Goal: Contribute content: Contribute content

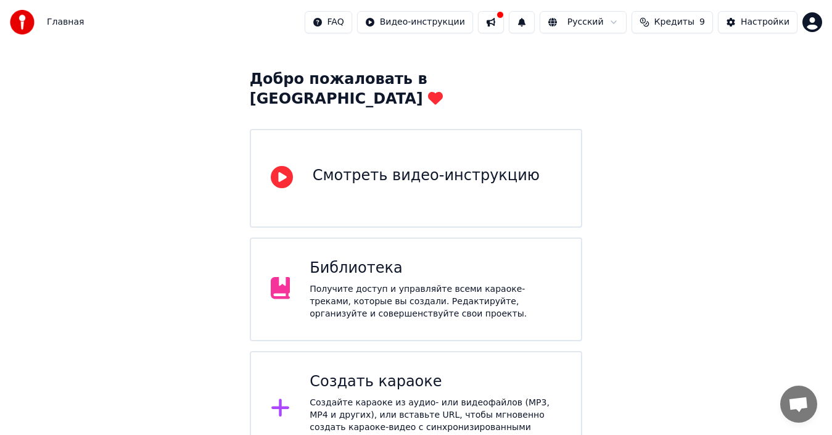
click at [388, 258] on div "Библиотека" at bounding box center [436, 268] width 252 height 20
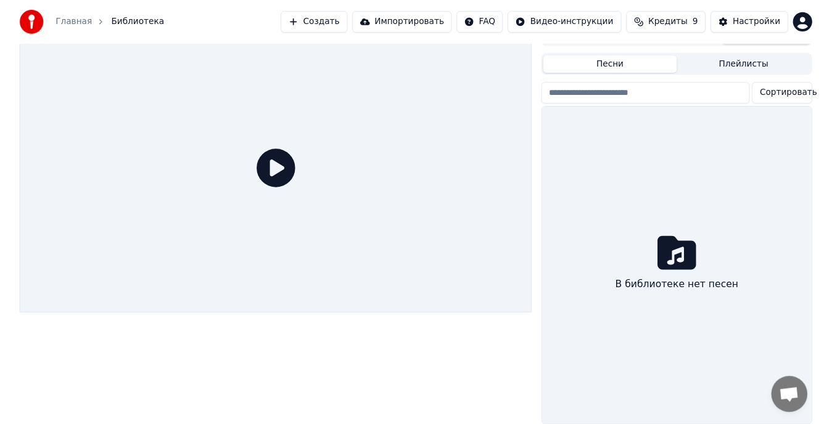
scroll to position [30, 0]
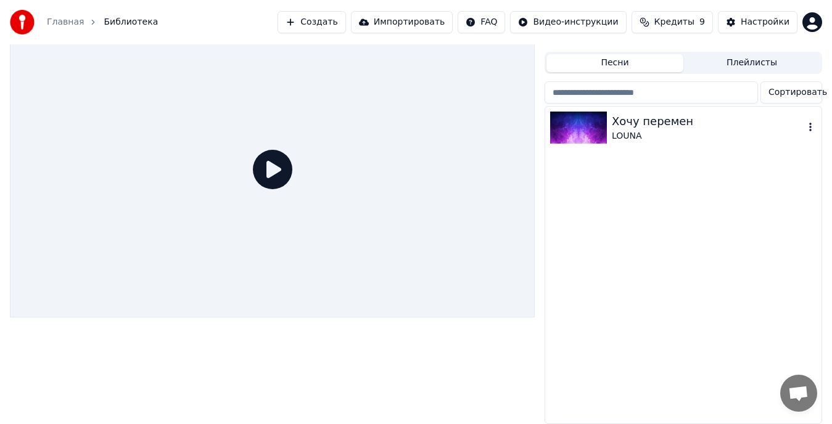
click at [659, 130] on div "LOUNA" at bounding box center [708, 136] width 192 height 12
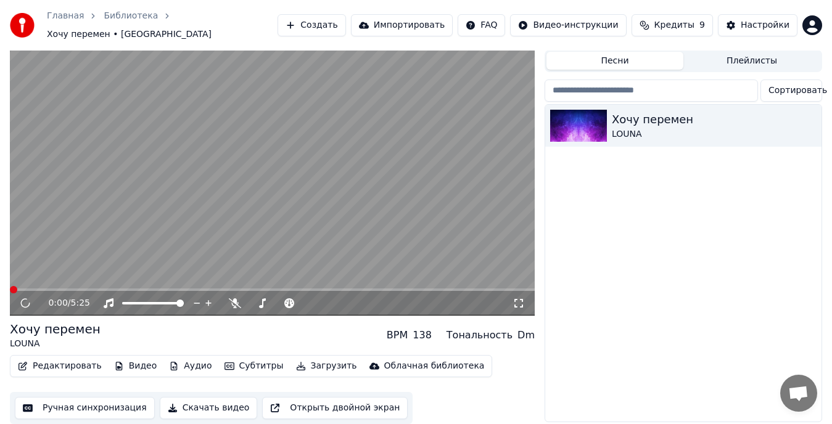
click at [54, 362] on button "Редактировать" at bounding box center [60, 366] width 94 height 17
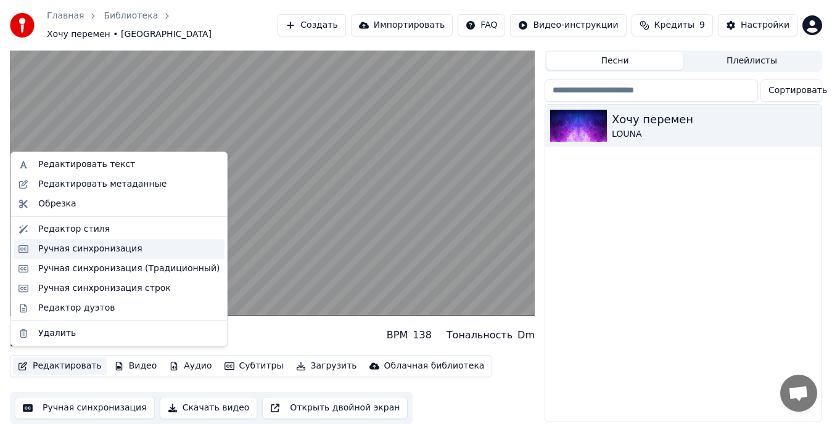
click at [78, 249] on div "Ручная синхронизация" at bounding box center [90, 249] width 104 height 12
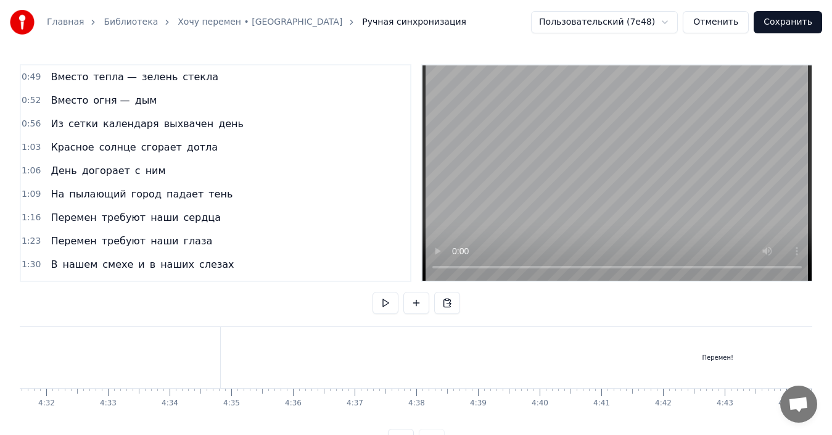
scroll to position [0, 16778]
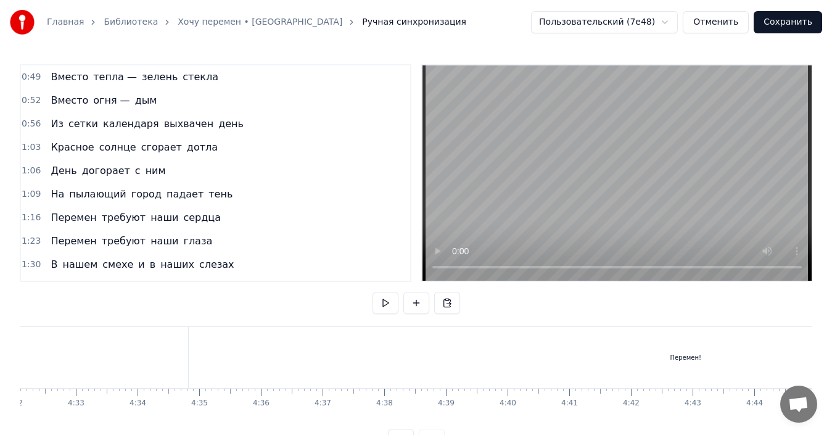
click at [692, 359] on div "Перемен!" at bounding box center [685, 357] width 31 height 9
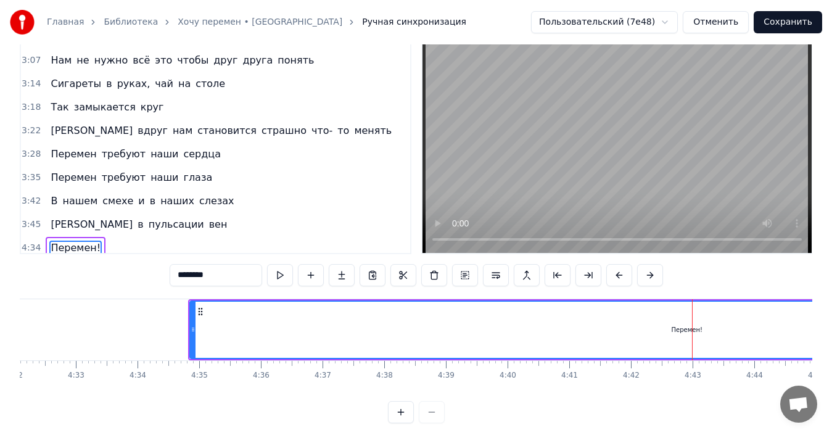
scroll to position [628, 0]
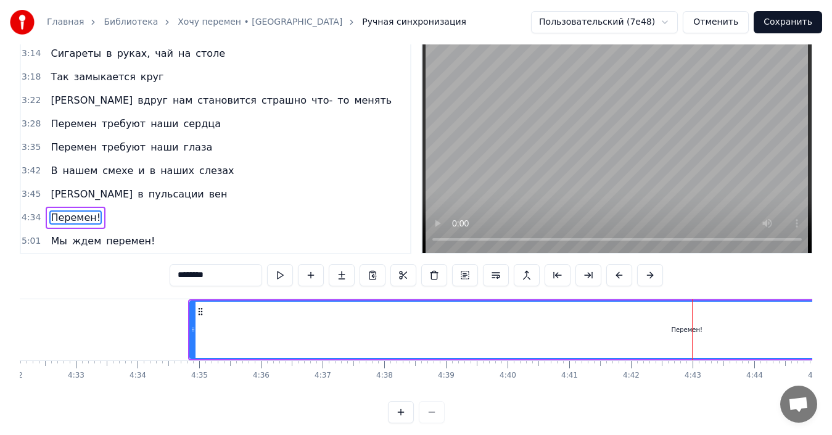
click at [111, 149] on span "требуют" at bounding box center [124, 147] width 46 height 14
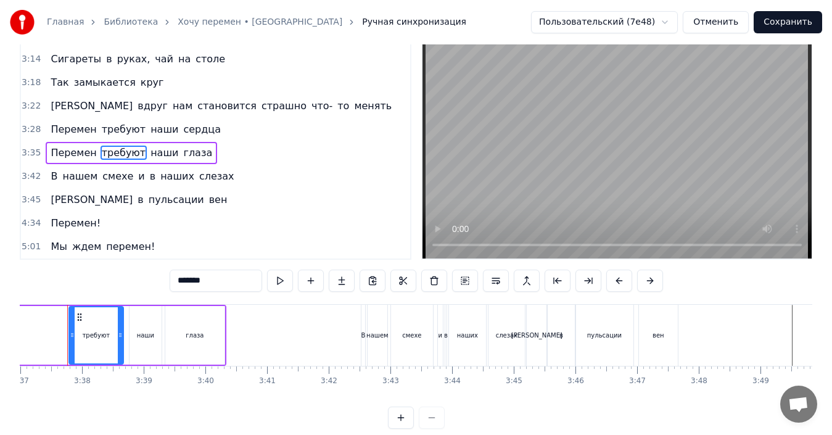
scroll to position [0, 13365]
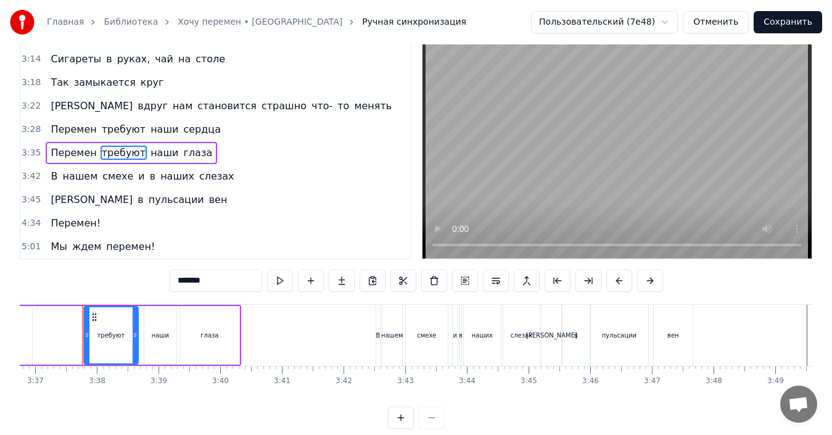
click at [157, 154] on span "наши" at bounding box center [164, 153] width 30 height 14
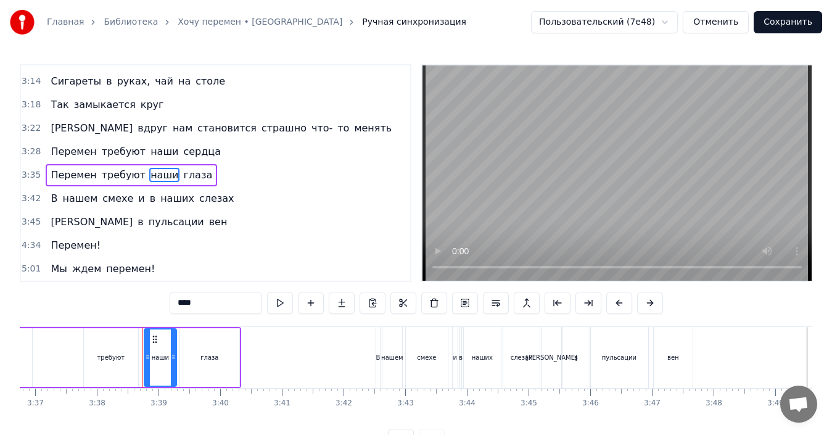
click at [182, 171] on span "глаза" at bounding box center [197, 175] width 31 height 14
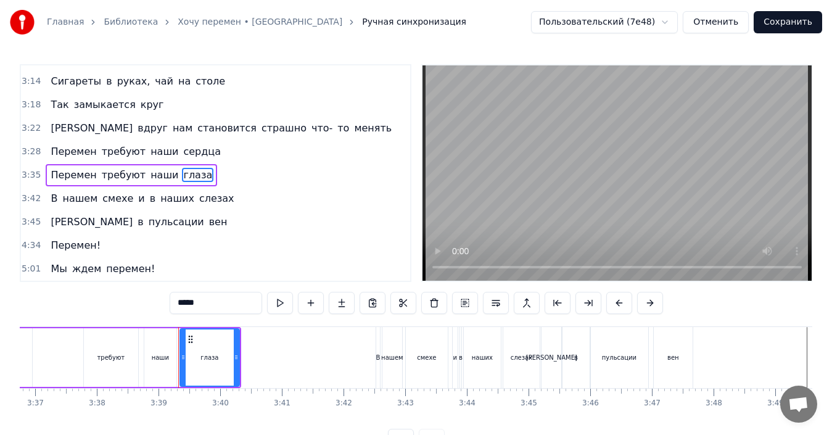
click at [50, 200] on span "В" at bounding box center [53, 198] width 9 height 14
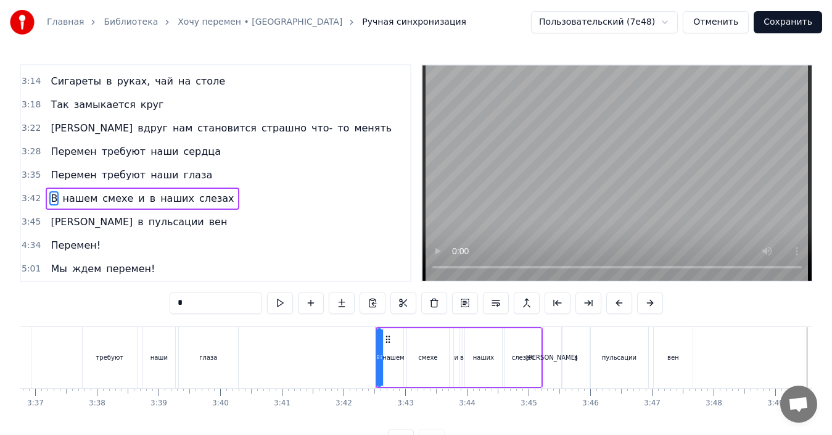
click at [64, 200] on span "нашем" at bounding box center [80, 198] width 38 height 14
click at [111, 200] on span "смехе" at bounding box center [117, 198] width 33 height 14
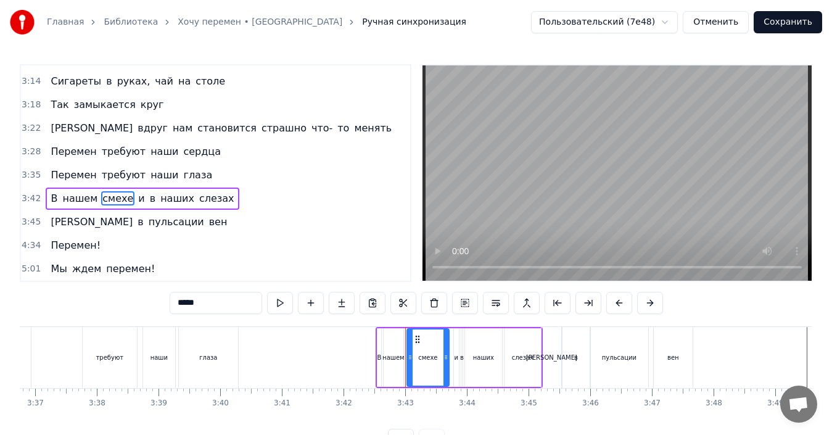
click at [137, 200] on span "и" at bounding box center [141, 198] width 9 height 14
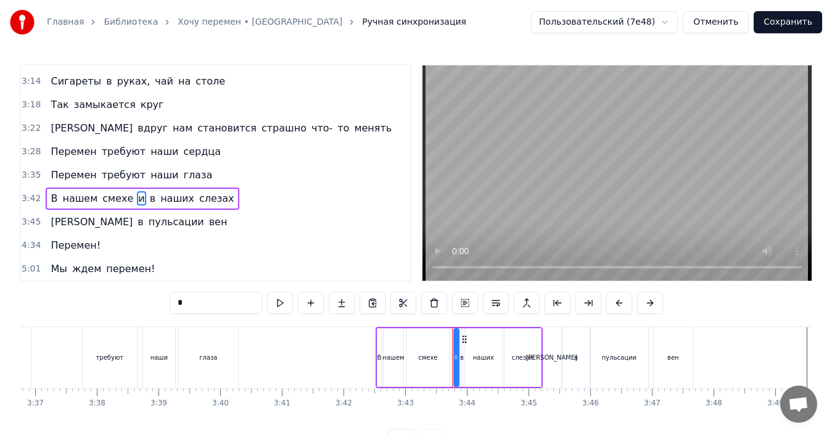
click at [149, 200] on span "в" at bounding box center [153, 198] width 8 height 14
click at [161, 200] on span "наших" at bounding box center [177, 198] width 36 height 14
click at [198, 202] on span "слезах" at bounding box center [217, 198] width 38 height 14
type input "******"
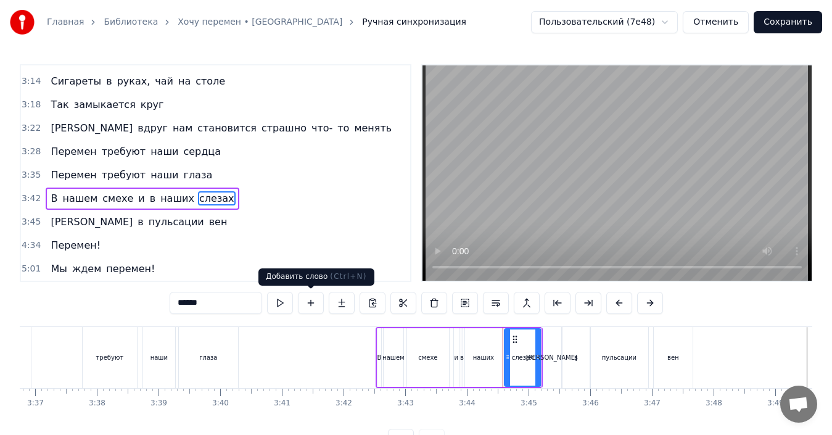
click at [308, 303] on button at bounding box center [311, 303] width 26 height 22
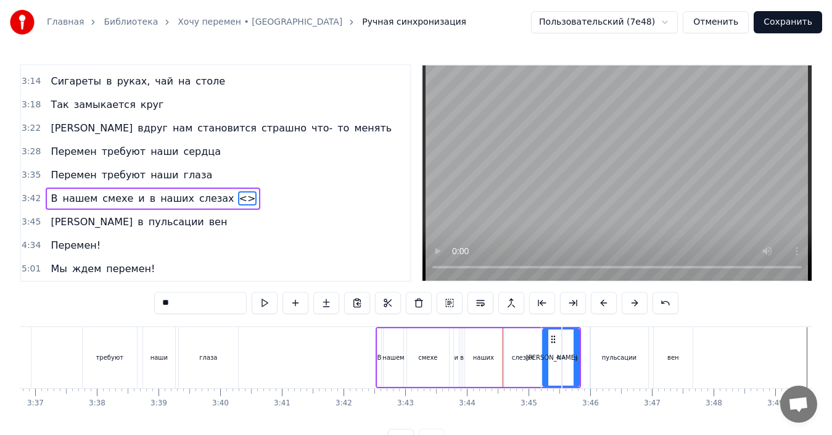
click at [553, 339] on div "[PERSON_NAME]" at bounding box center [551, 357] width 20 height 61
type input "*"
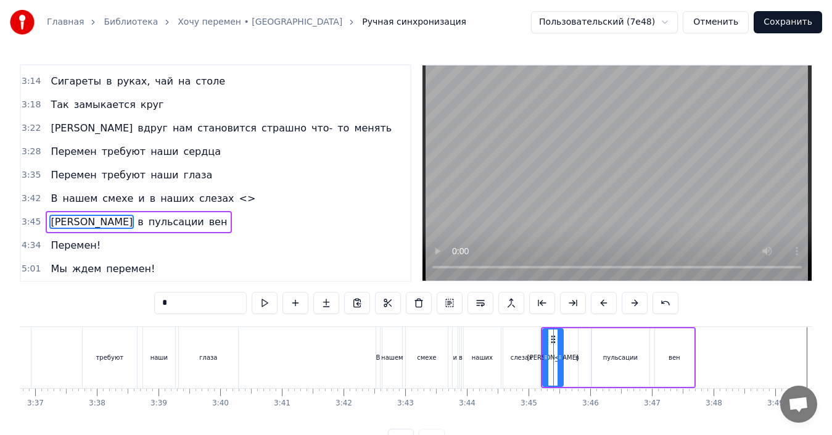
scroll to position [4, 0]
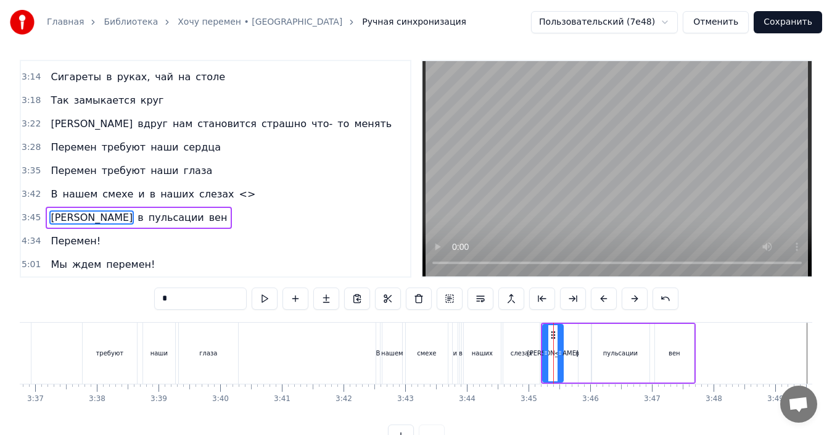
click at [737, 22] on button "Отменить" at bounding box center [716, 22] width 66 height 22
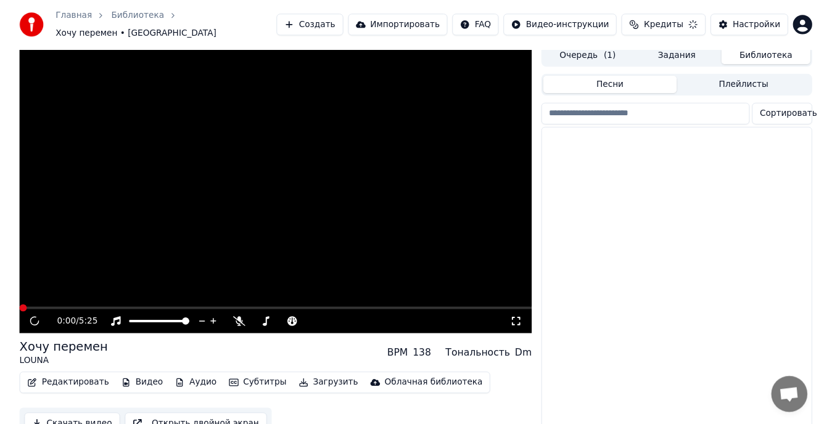
scroll to position [30, 0]
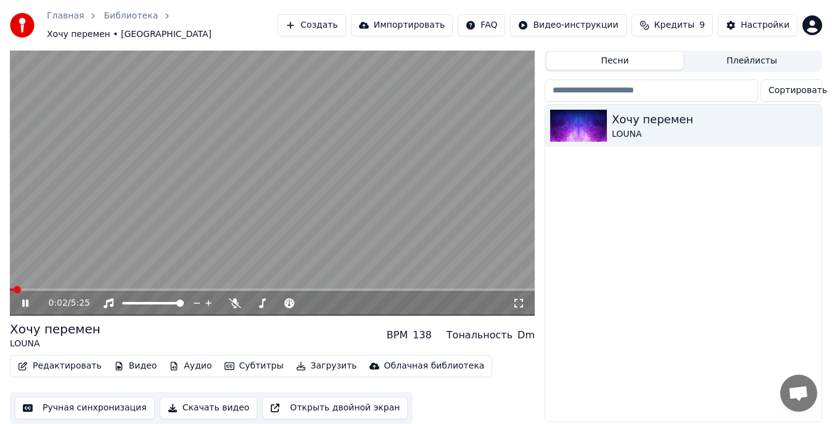
click at [28, 300] on icon at bounding box center [25, 303] width 6 height 7
click at [65, 364] on button "Редактировать" at bounding box center [60, 366] width 94 height 17
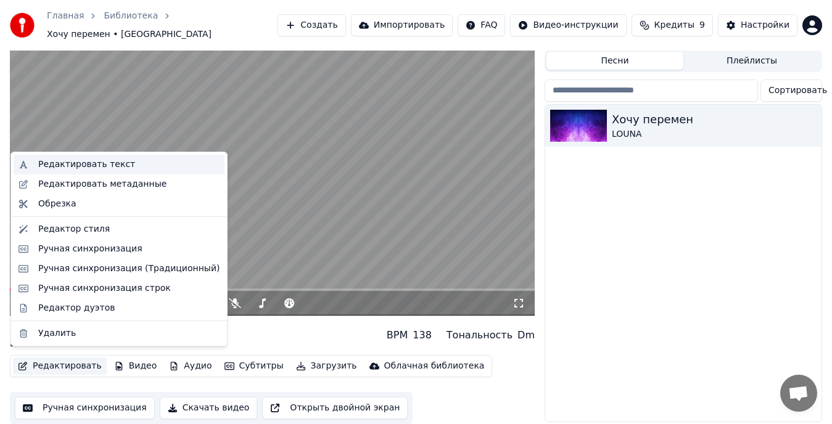
click at [92, 168] on div "Редактировать текст" at bounding box center [86, 164] width 97 height 12
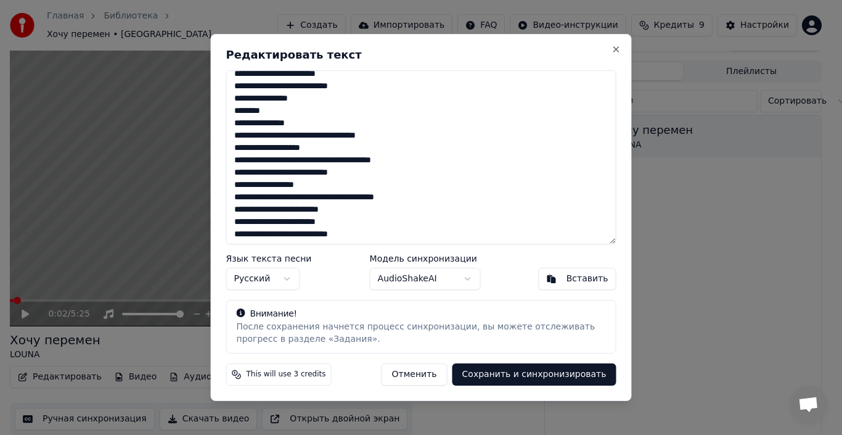
scroll to position [281, 0]
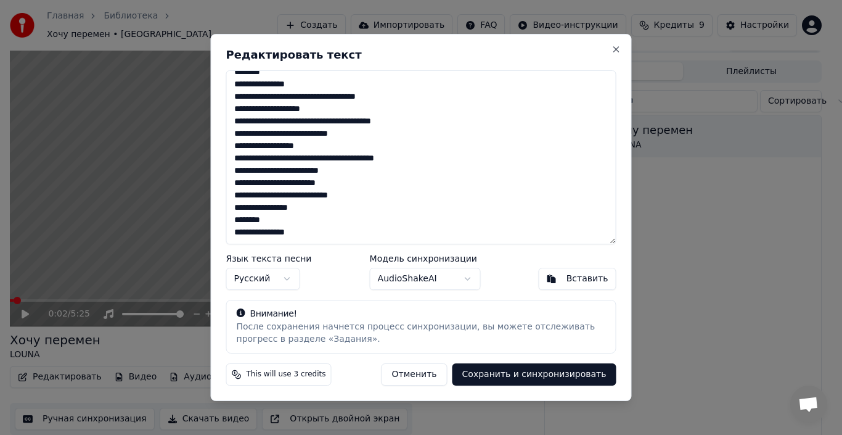
drag, startPoint x: 233, startPoint y: 80, endPoint x: 342, endPoint y: 235, distance: 189.0
click at [342, 235] on textarea "**********" at bounding box center [421, 157] width 390 height 174
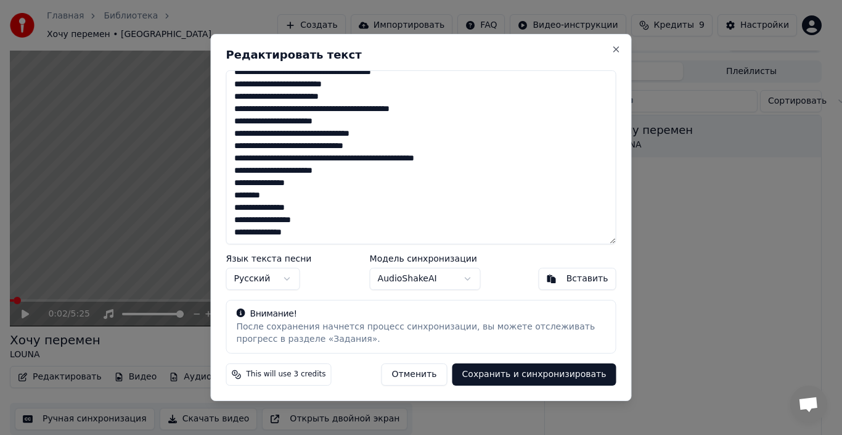
scroll to position [244, 0]
type textarea "**********"
click at [520, 379] on button "Сохранить и синхронизировать" at bounding box center [535, 374] width 164 height 22
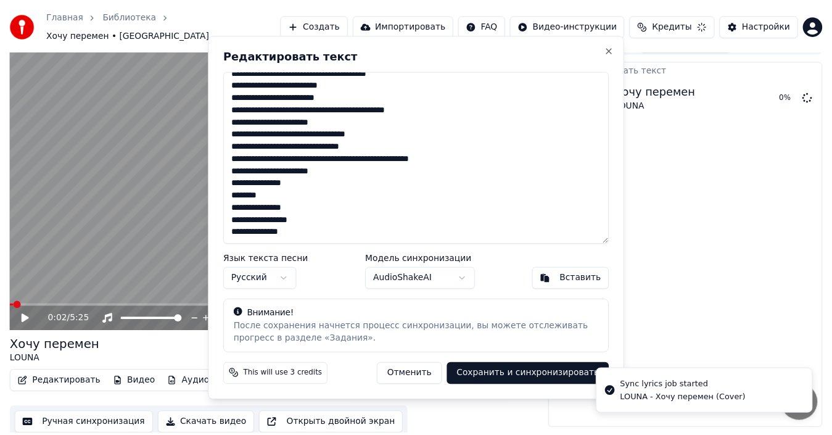
scroll to position [14, 0]
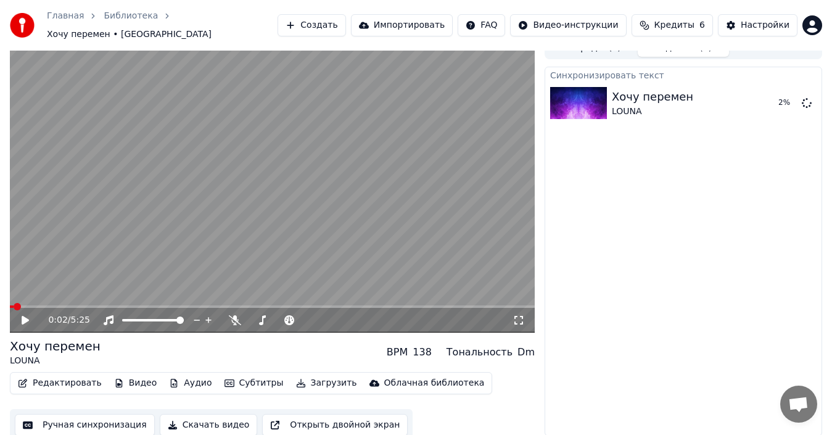
click at [22, 317] on icon at bounding box center [25, 320] width 7 height 9
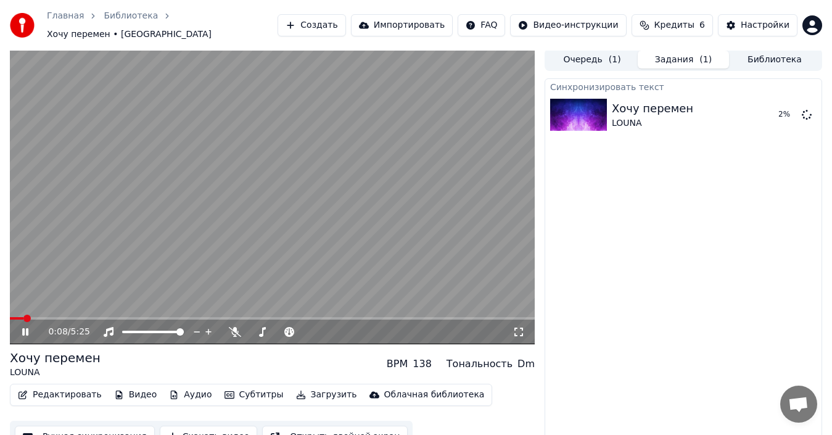
scroll to position [0, 0]
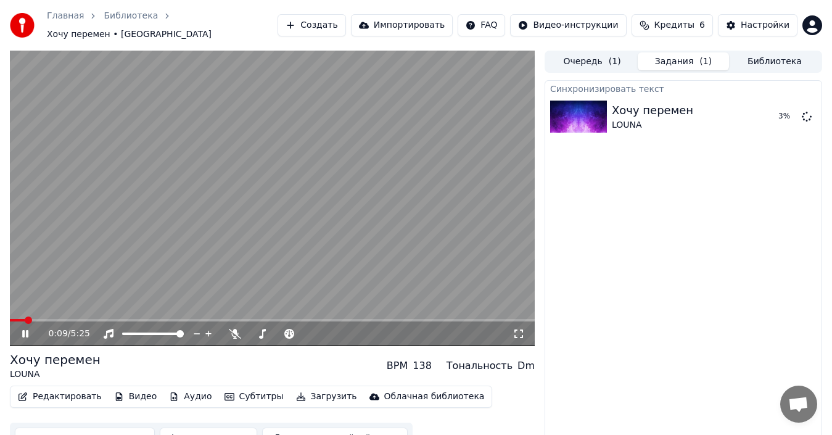
click at [25, 330] on icon at bounding box center [25, 333] width 6 height 7
click at [245, 207] on video at bounding box center [272, 198] width 525 height 295
click at [88, 316] on span at bounding box center [89, 319] width 7 height 7
click at [21, 329] on icon at bounding box center [34, 334] width 28 height 10
click at [23, 330] on icon at bounding box center [25, 333] width 6 height 7
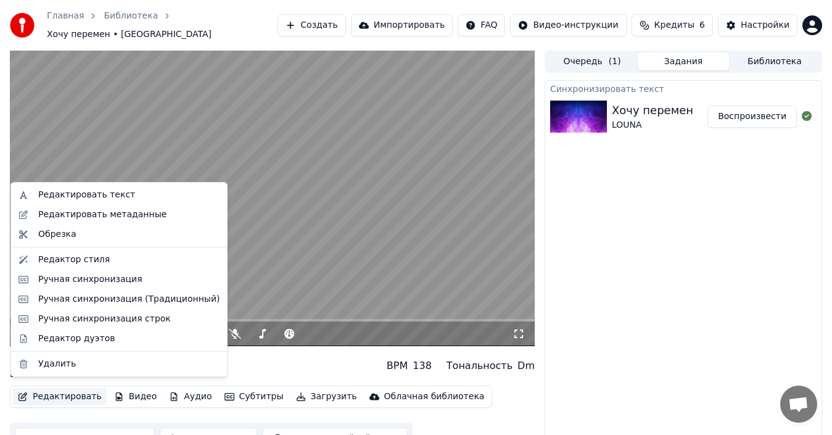
click at [54, 389] on button "Редактировать" at bounding box center [60, 396] width 94 height 17
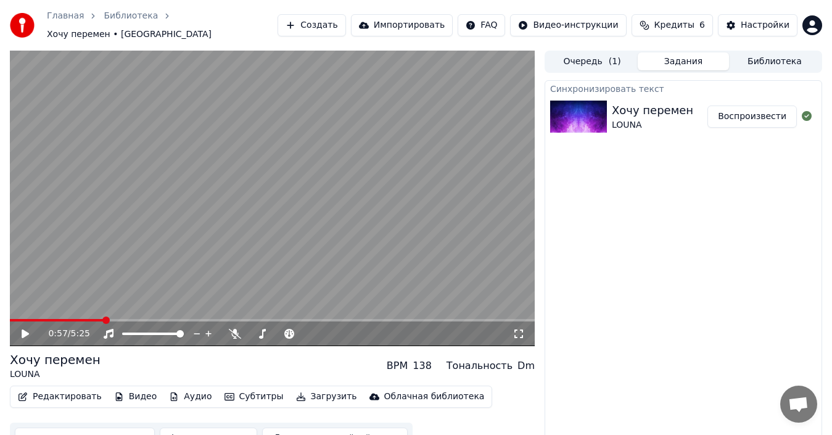
click at [273, 351] on div "Хочу перемен LOUNA BPM 138 Тональность Dm" at bounding box center [272, 366] width 525 height 30
click at [32, 329] on icon at bounding box center [34, 334] width 28 height 10
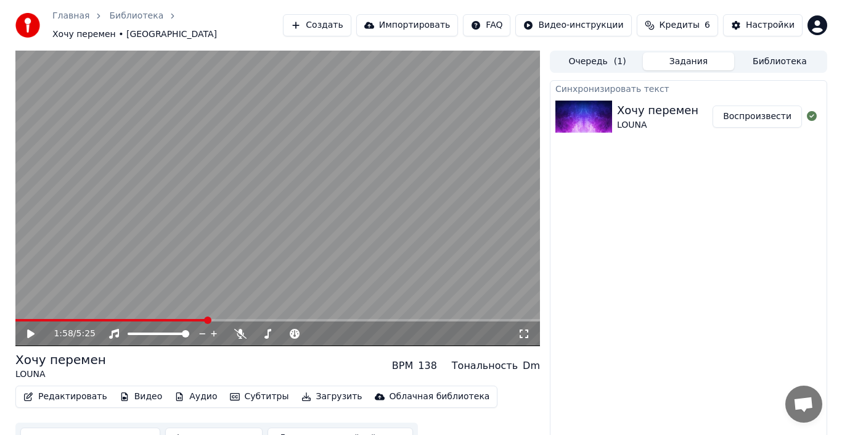
scroll to position [14, 0]
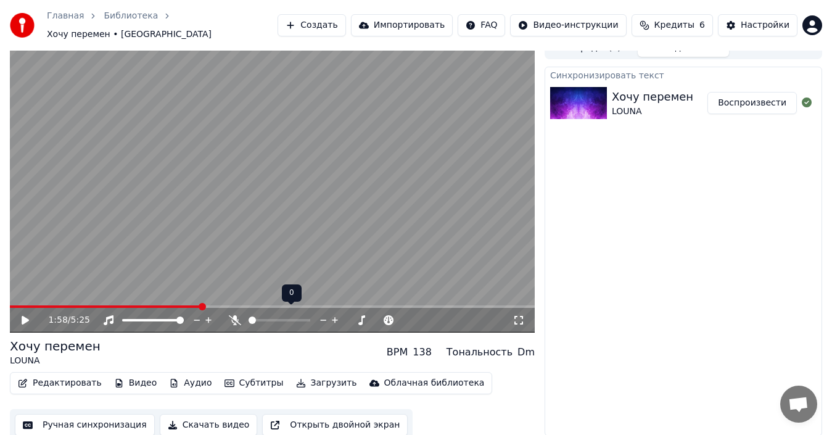
click at [55, 374] on button "Редактировать" at bounding box center [60, 382] width 94 height 17
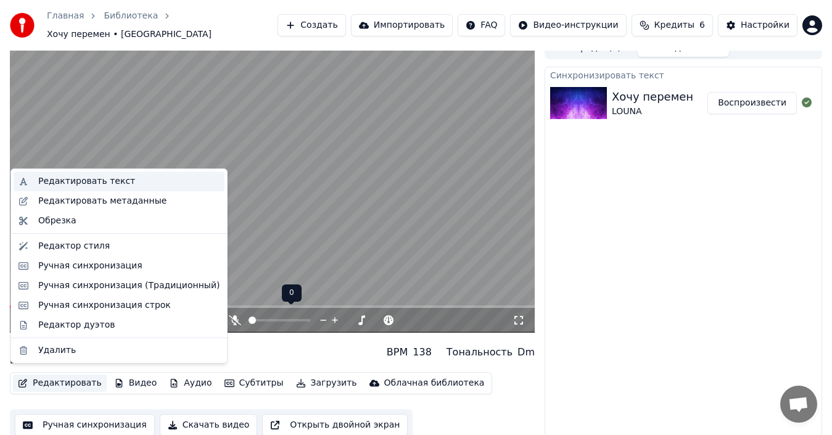
click at [94, 186] on div "Редактировать текст" at bounding box center [86, 181] width 97 height 12
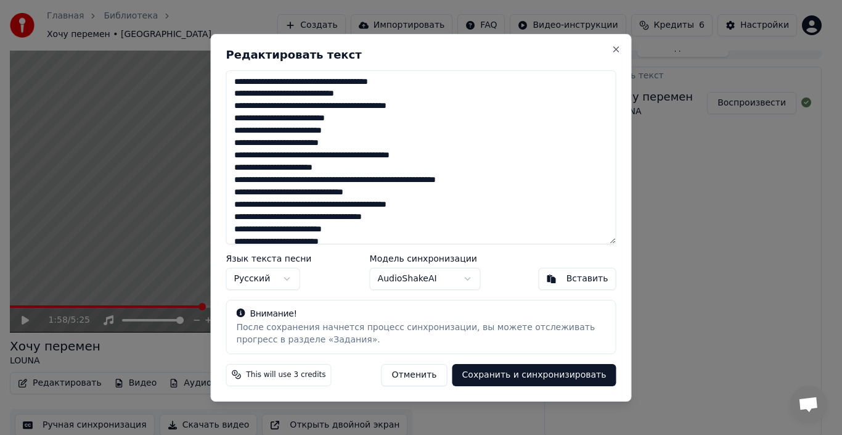
click at [459, 278] on body "Главная Библиотека Хочу перемен • LOUNA Создать Импортировать FAQ Видео-инструк…" at bounding box center [416, 203] width 832 height 435
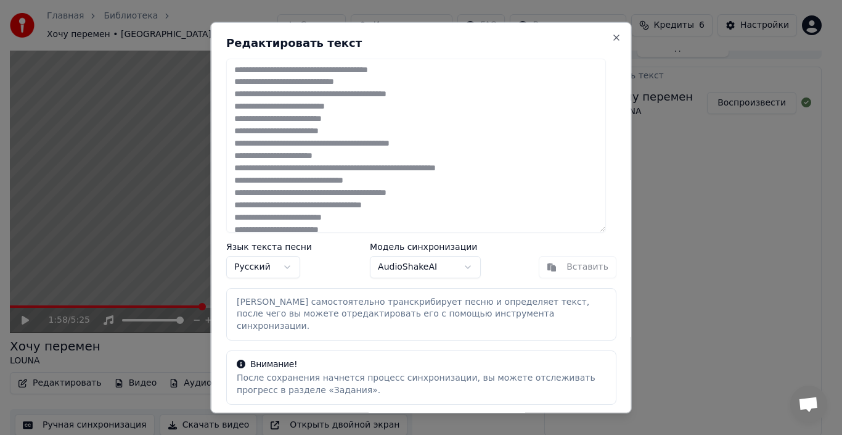
scroll to position [62, 0]
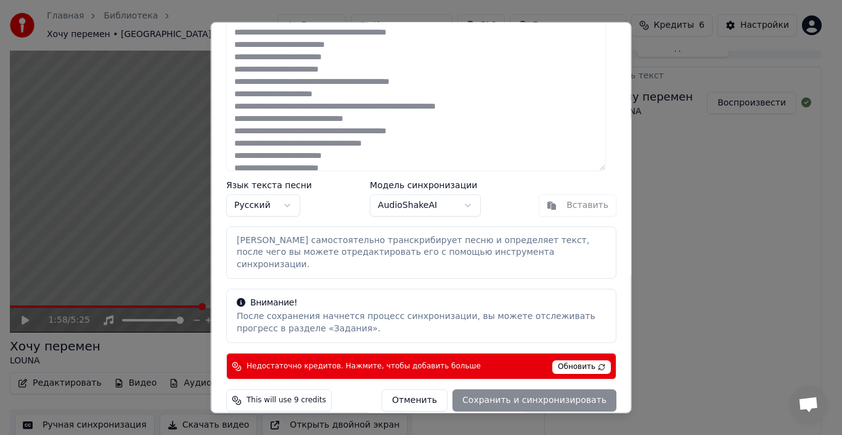
click at [459, 210] on body "Главная Библиотека Хочу перемен • LOUNA Создать Импортировать FAQ Видео-инструк…" at bounding box center [416, 203] width 832 height 435
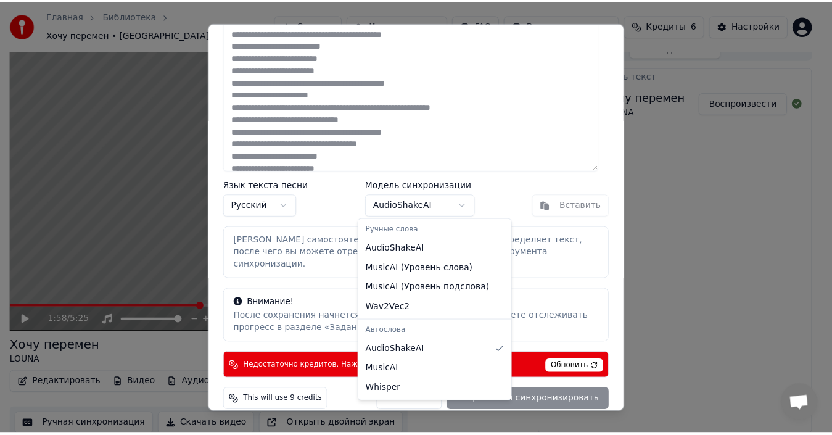
scroll to position [0, 0]
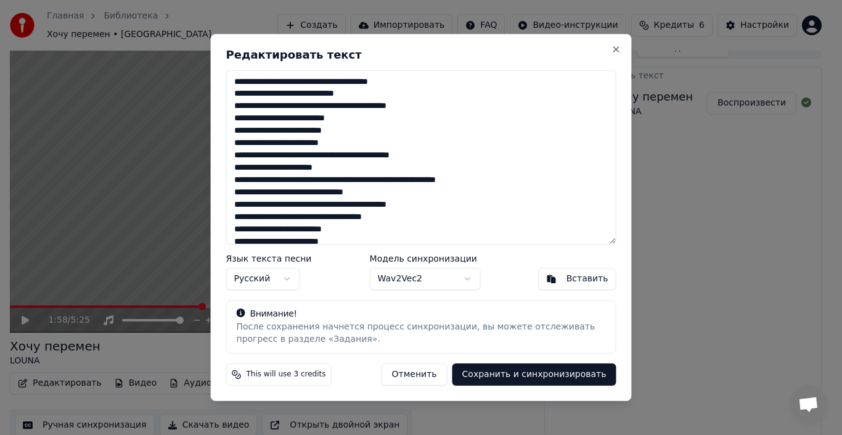
click at [513, 379] on button "Сохранить и синхронизировать" at bounding box center [535, 374] width 164 height 22
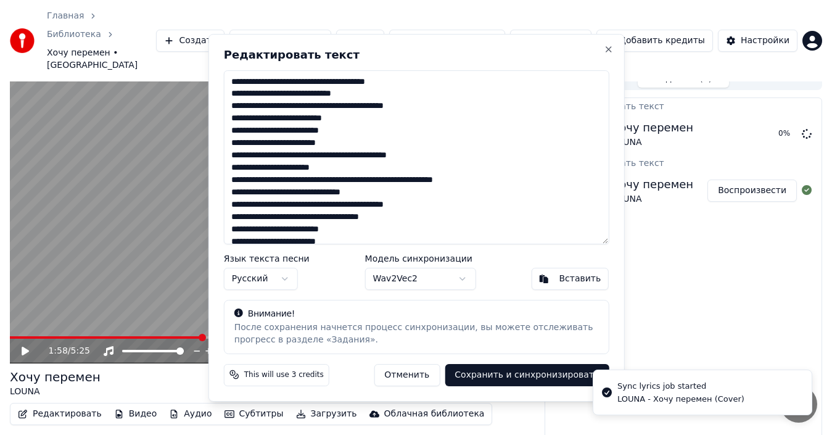
scroll to position [20, 0]
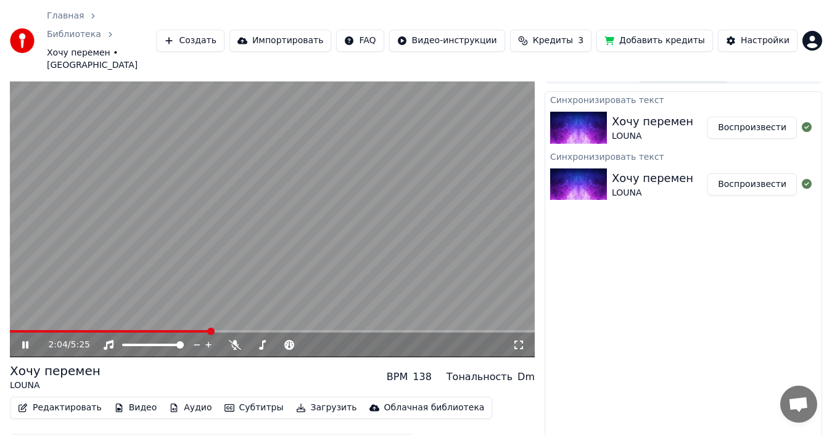
click at [203, 332] on div "2:04 / 5:25" at bounding box center [272, 344] width 525 height 25
click at [10, 330] on span at bounding box center [11, 331] width 2 height 2
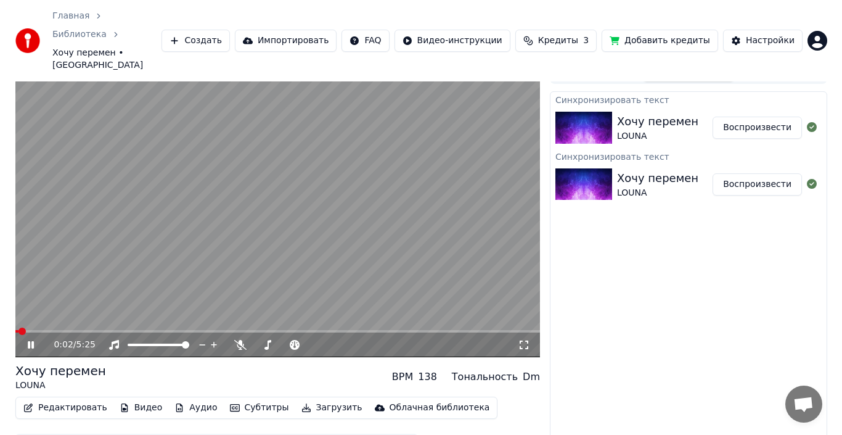
scroll to position [0, 0]
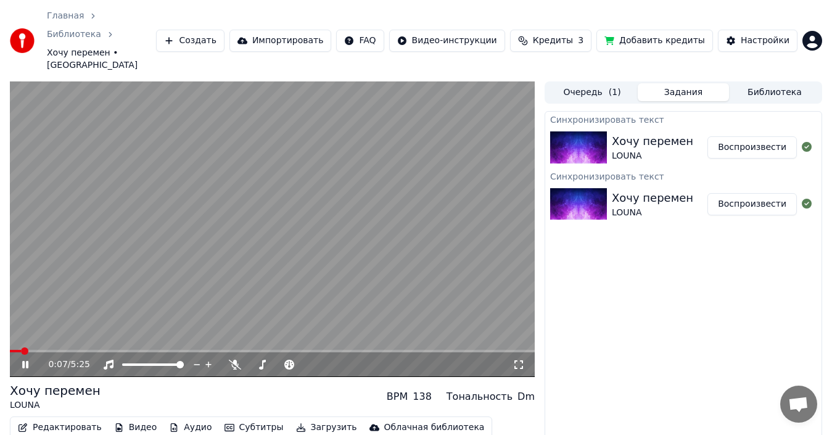
click at [62, 316] on video at bounding box center [272, 228] width 525 height 295
click at [62, 317] on video at bounding box center [272, 228] width 525 height 295
click at [58, 350] on span at bounding box center [272, 351] width 525 height 2
click at [91, 350] on span at bounding box center [272, 351] width 525 height 2
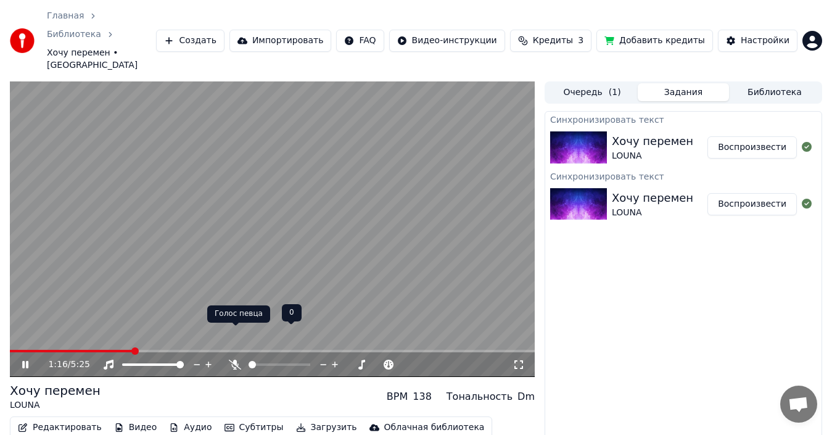
click at [238, 359] on icon at bounding box center [235, 364] width 12 height 10
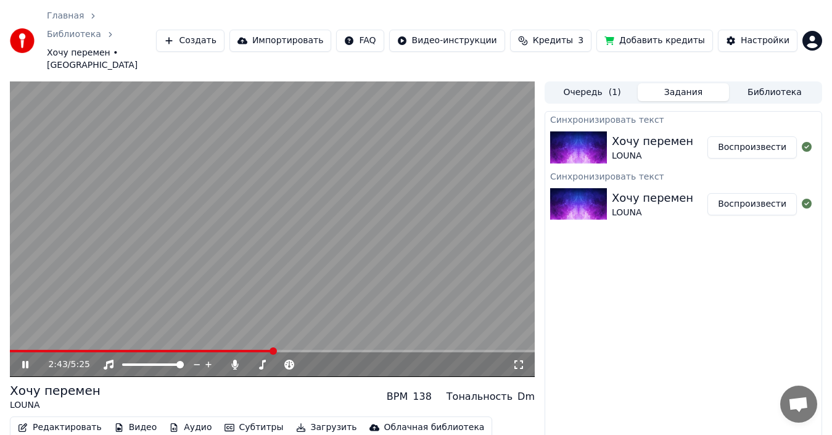
click at [258, 259] on video at bounding box center [272, 228] width 525 height 295
click at [70, 419] on button "Редактировать" at bounding box center [60, 427] width 94 height 17
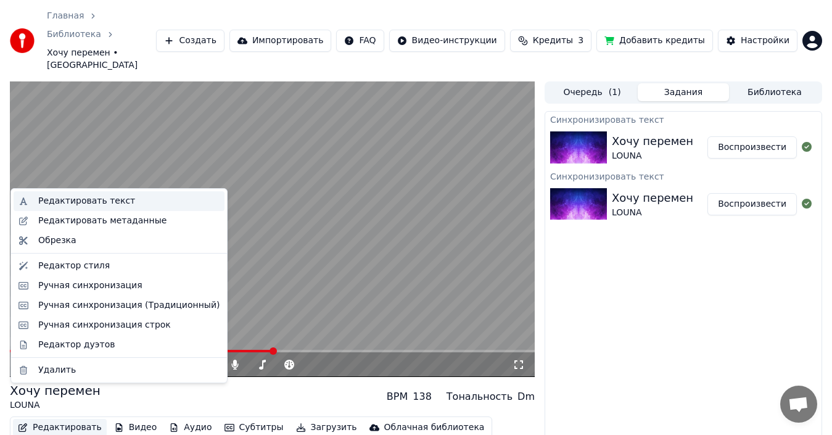
click at [73, 206] on div "Редактировать текст" at bounding box center [86, 201] width 97 height 12
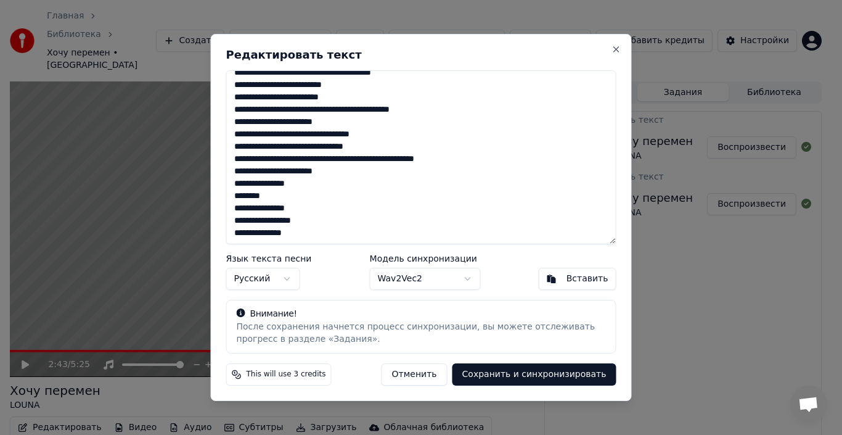
scroll to position [244, 0]
drag, startPoint x: 302, startPoint y: 234, endPoint x: 232, endPoint y: 233, distance: 69.7
click at [232, 233] on textarea at bounding box center [421, 157] width 390 height 174
click at [318, 232] on textarea at bounding box center [421, 157] width 390 height 174
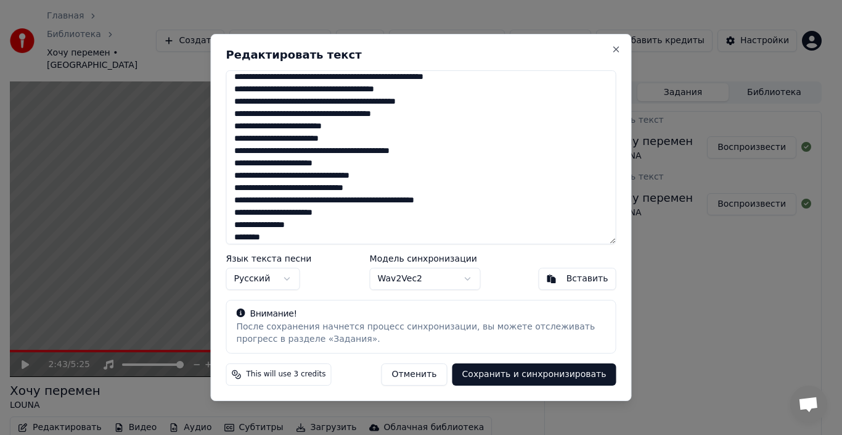
scroll to position [182, 0]
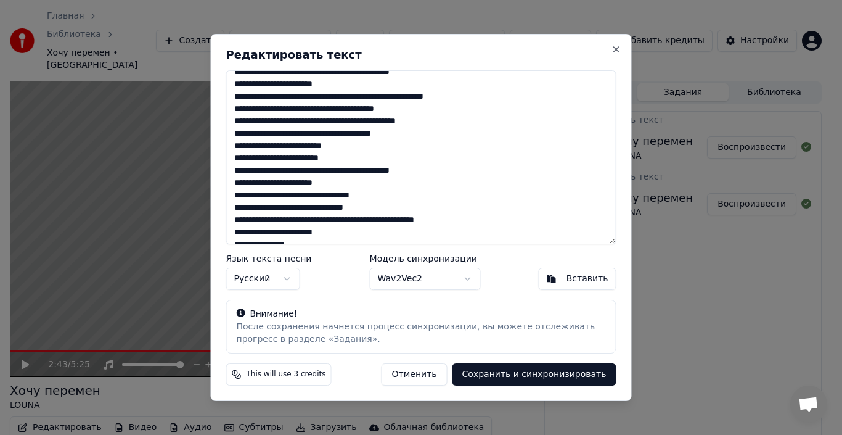
drag, startPoint x: 361, startPoint y: 195, endPoint x: 406, endPoint y: 195, distance: 44.4
click at [406, 195] on textarea at bounding box center [421, 157] width 390 height 174
drag, startPoint x: 356, startPoint y: 209, endPoint x: 390, endPoint y: 208, distance: 33.3
click at [388, 207] on textarea at bounding box center [421, 157] width 390 height 174
drag, startPoint x: 470, startPoint y: 219, endPoint x: 445, endPoint y: 219, distance: 24.7
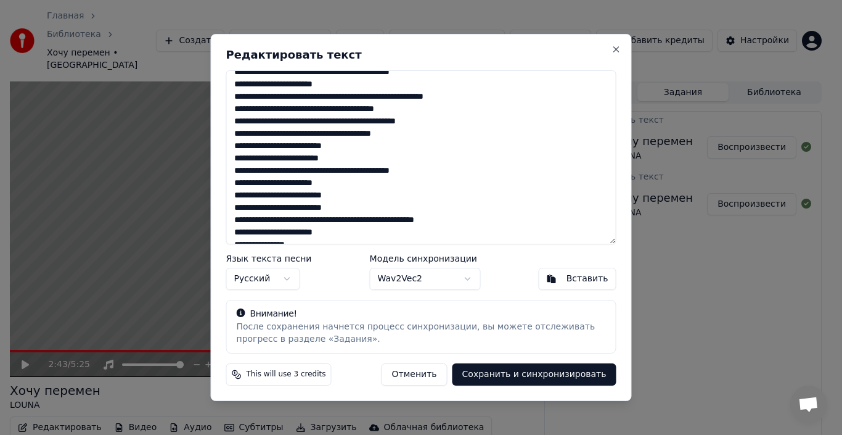
click at [445, 219] on textarea at bounding box center [421, 157] width 390 height 174
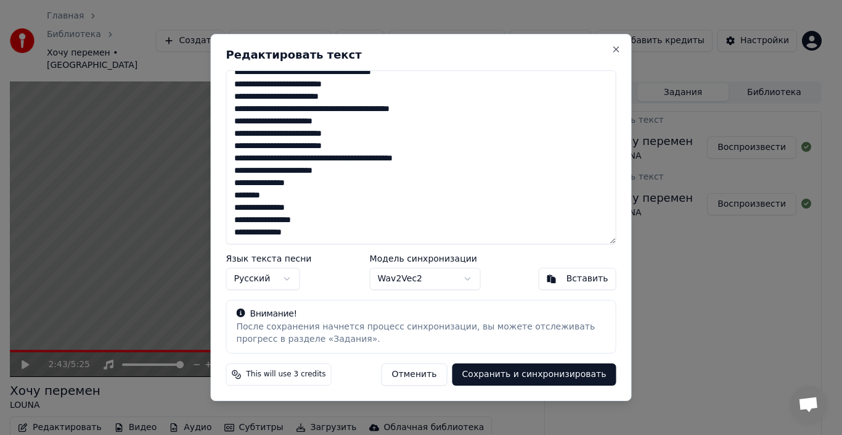
drag, startPoint x: 306, startPoint y: 233, endPoint x: 227, endPoint y: 221, distance: 79.8
click at [227, 221] on textarea at bounding box center [421, 157] width 390 height 174
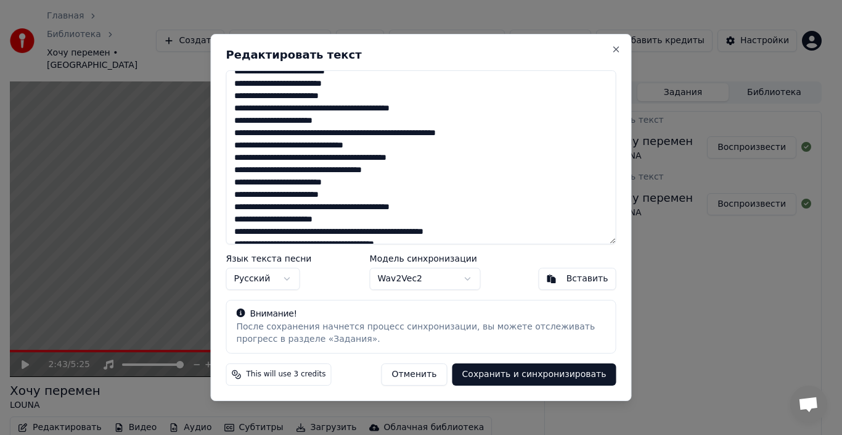
scroll to position [0, 0]
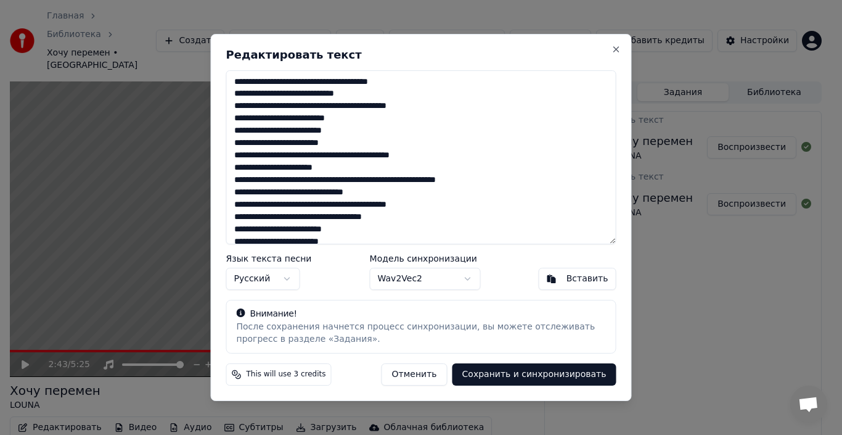
click at [507, 373] on button "Сохранить и синхронизировать" at bounding box center [535, 374] width 164 height 22
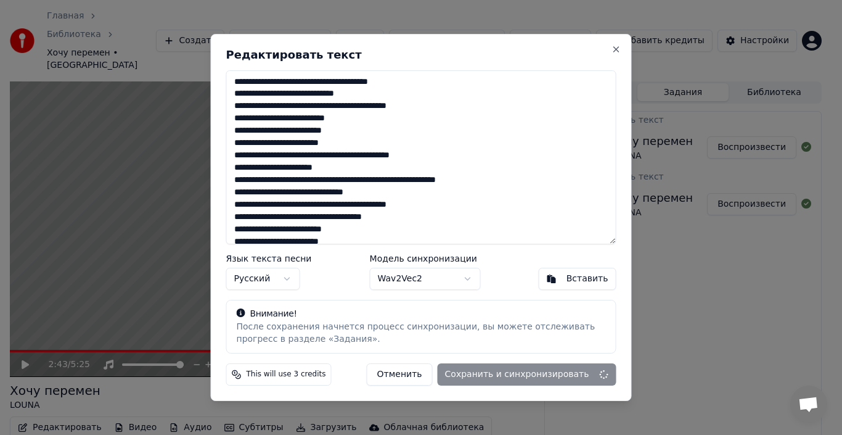
type textarea "**********"
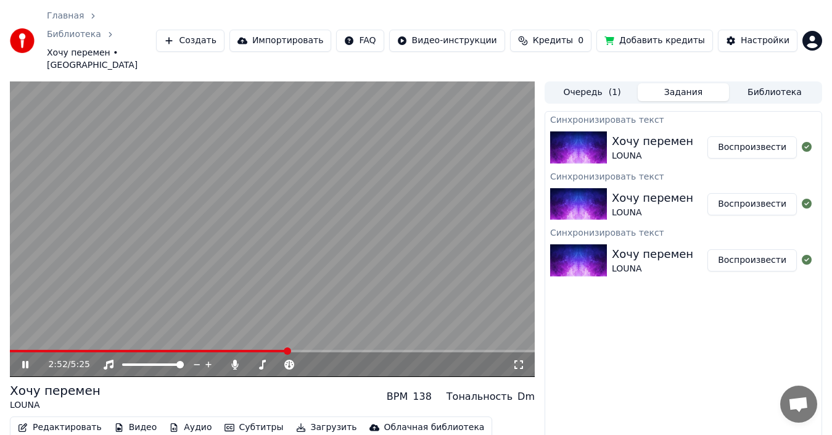
click at [232, 317] on video at bounding box center [272, 228] width 525 height 295
click at [226, 350] on span at bounding box center [118, 351] width 216 height 2
click at [220, 288] on video at bounding box center [272, 228] width 525 height 295
click at [250, 236] on video at bounding box center [272, 228] width 525 height 295
click at [734, 249] on button "Воспроизвести" at bounding box center [751, 260] width 89 height 22
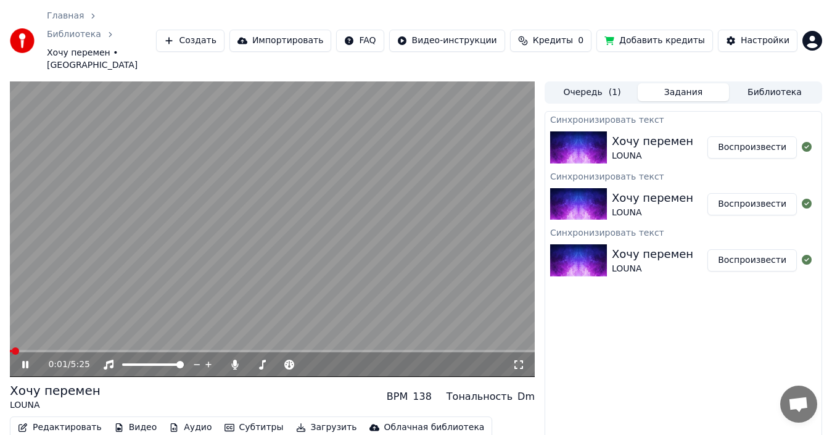
click at [74, 350] on span at bounding box center [272, 351] width 525 height 2
click at [139, 350] on span at bounding box center [272, 351] width 525 height 2
click at [214, 350] on span at bounding box center [272, 351] width 525 height 2
click at [344, 352] on div "2:13 / 5:25" at bounding box center [272, 364] width 525 height 25
click at [345, 350] on span at bounding box center [272, 351] width 525 height 2
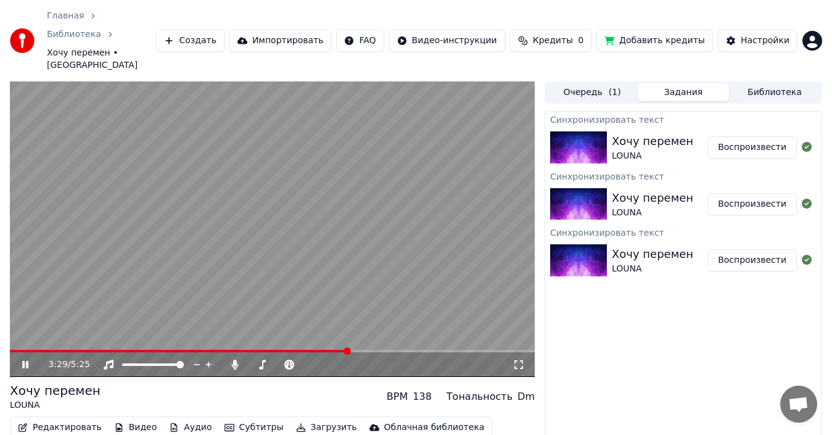
click at [408, 238] on video at bounding box center [272, 228] width 525 height 295
click at [744, 193] on button "Воспроизвести" at bounding box center [751, 204] width 89 height 22
click at [236, 350] on span at bounding box center [272, 351] width 525 height 2
click at [725, 136] on button "Воспроизвести" at bounding box center [751, 147] width 89 height 22
click at [233, 350] on span at bounding box center [272, 351] width 525 height 2
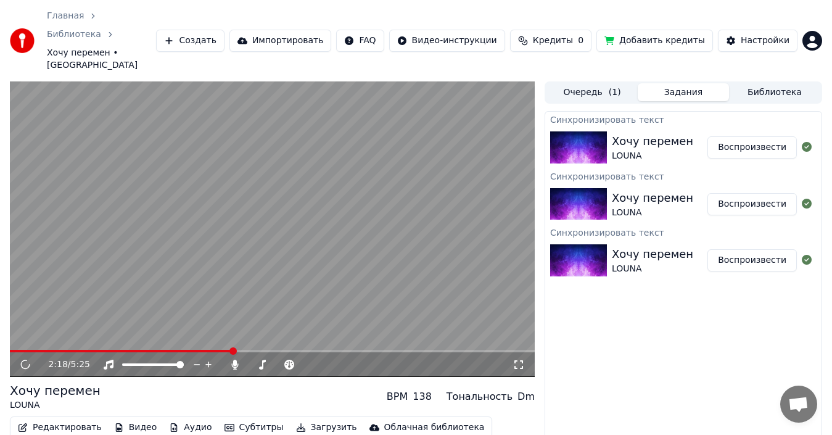
click at [266, 233] on video at bounding box center [272, 228] width 525 height 295
click at [239, 245] on video at bounding box center [272, 228] width 525 height 295
click at [237, 350] on span at bounding box center [272, 351] width 525 height 2
click at [252, 255] on video at bounding box center [272, 228] width 525 height 295
click at [292, 238] on video at bounding box center [272, 228] width 525 height 295
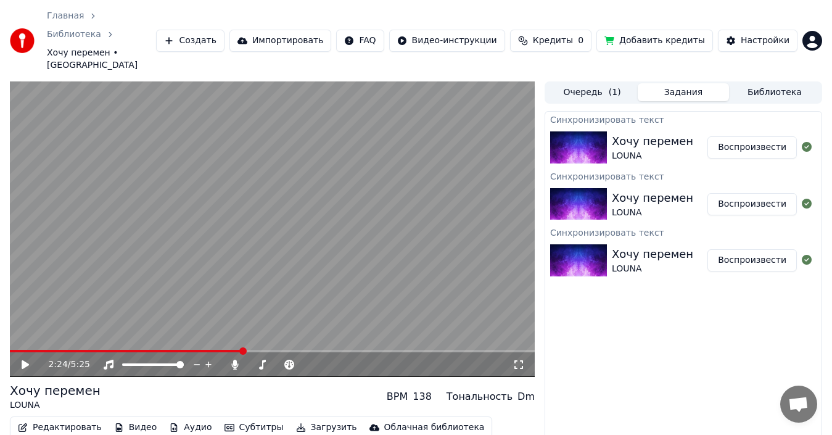
click at [64, 419] on button "Редактировать" at bounding box center [60, 427] width 94 height 17
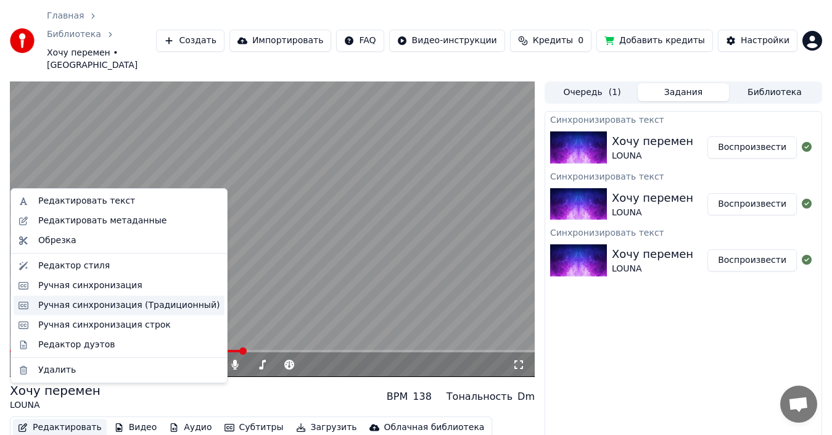
click at [104, 305] on div "Ручная синхронизация (Традиционный)" at bounding box center [128, 305] width 181 height 12
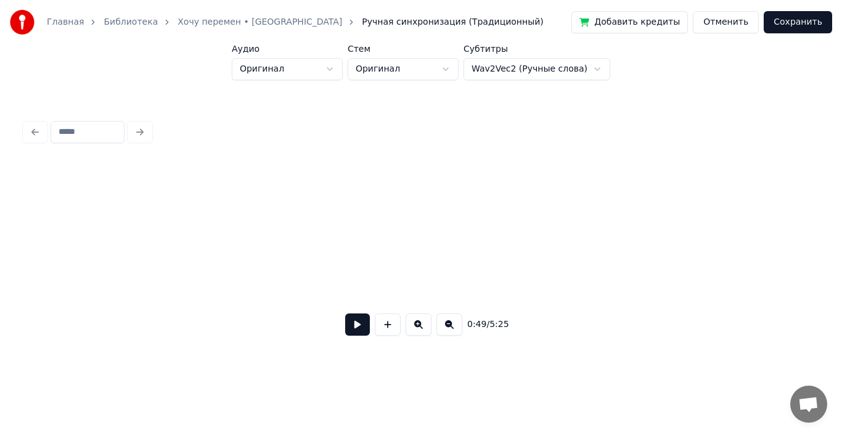
scroll to position [0, 6045]
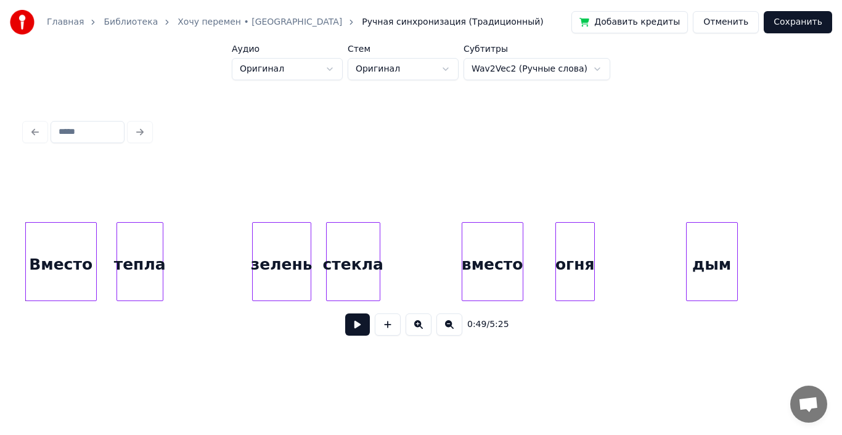
click at [353, 329] on button at bounding box center [357, 324] width 25 height 22
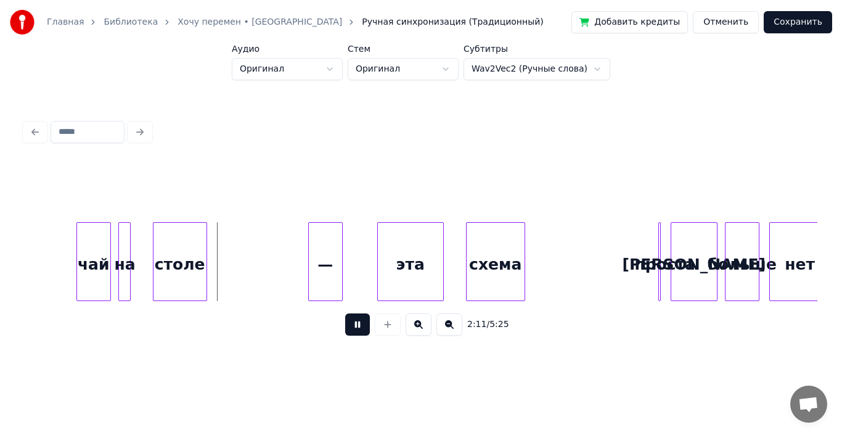
scroll to position [0, 16117]
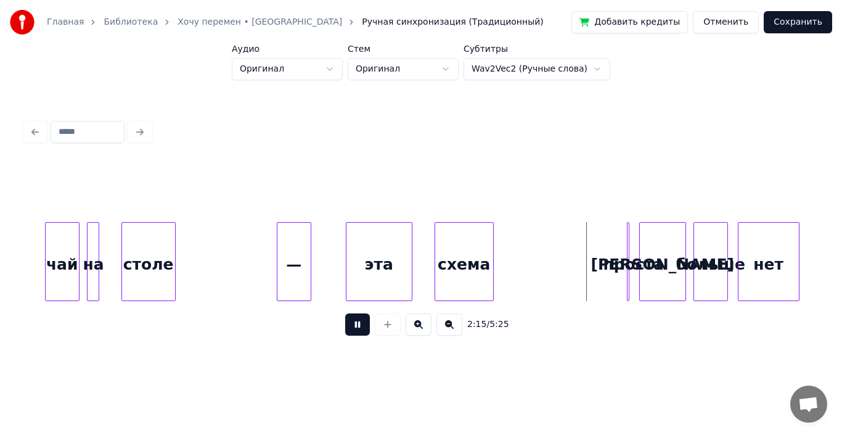
click at [358, 331] on button at bounding box center [357, 324] width 25 height 22
click at [289, 275] on div "—" at bounding box center [293, 265] width 33 height 84
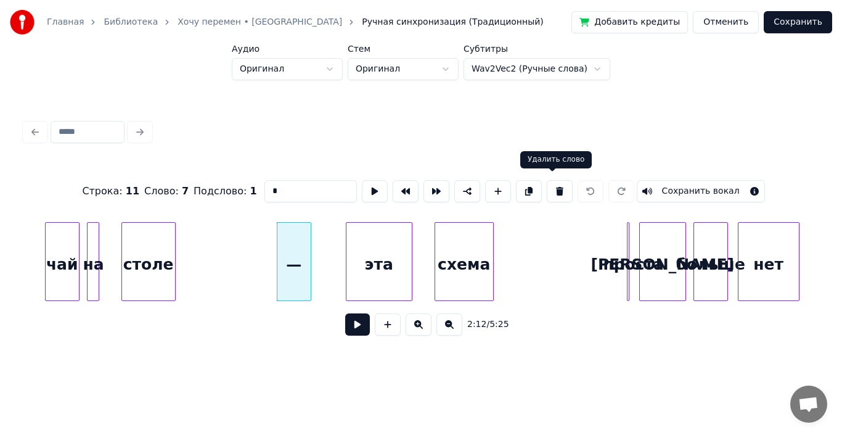
click at [548, 187] on button at bounding box center [560, 191] width 26 height 22
type input "***"
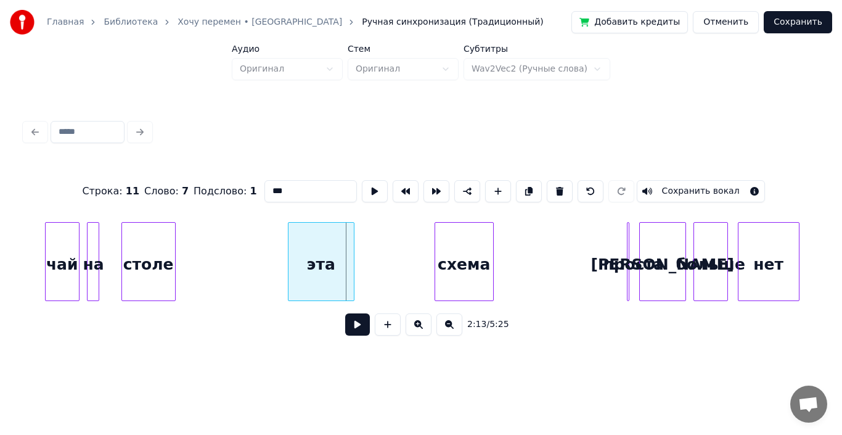
click at [317, 261] on div "эта" at bounding box center [321, 265] width 65 height 84
click at [233, 316] on div "2:12 / 5:25" at bounding box center [421, 324] width 773 height 27
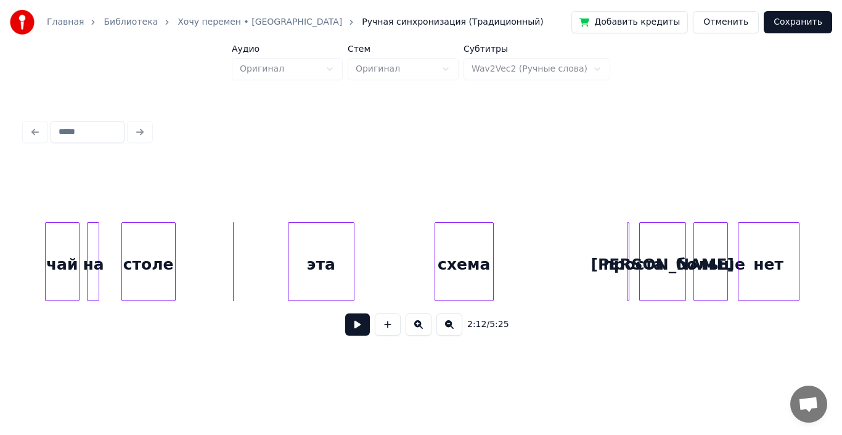
click at [358, 329] on button at bounding box center [357, 324] width 25 height 22
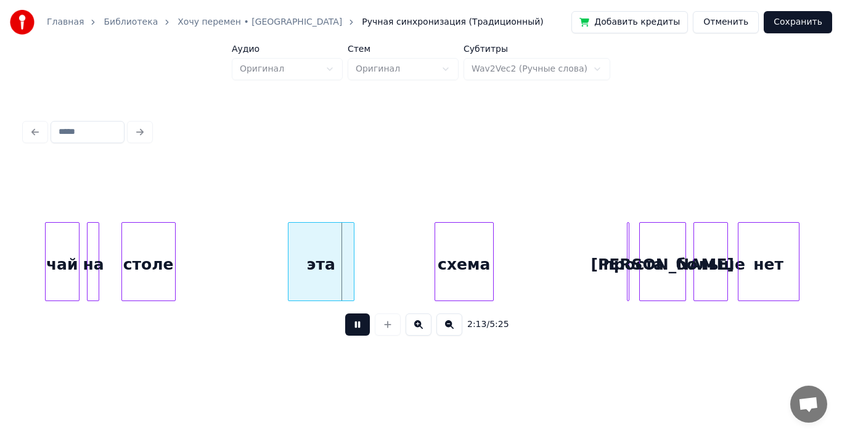
click at [358, 329] on button at bounding box center [357, 324] width 25 height 22
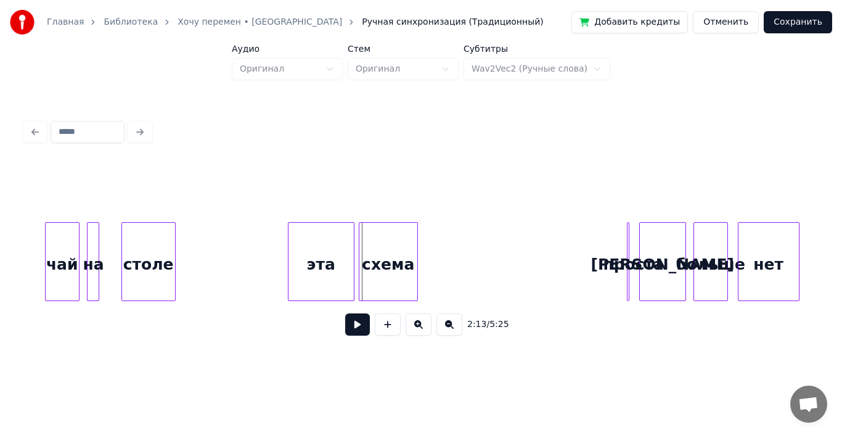
click at [389, 265] on div "схема" at bounding box center [388, 265] width 58 height 84
click at [361, 326] on button at bounding box center [357, 324] width 25 height 22
click at [626, 244] on div at bounding box center [627, 262] width 4 height 78
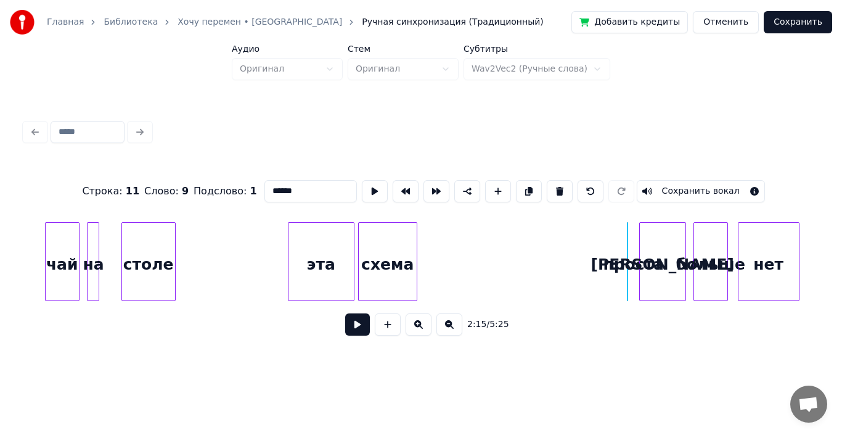
click at [540, 240] on div at bounding box center [540, 262] width 4 height 78
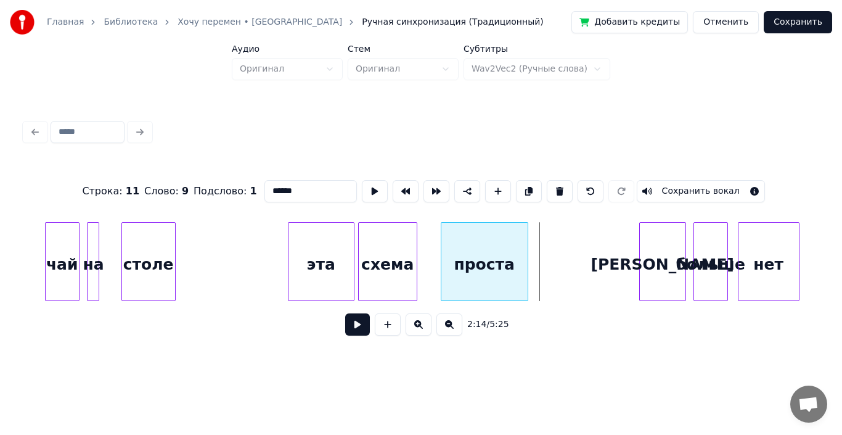
click at [493, 240] on div "пpоста" at bounding box center [485, 265] width 86 height 84
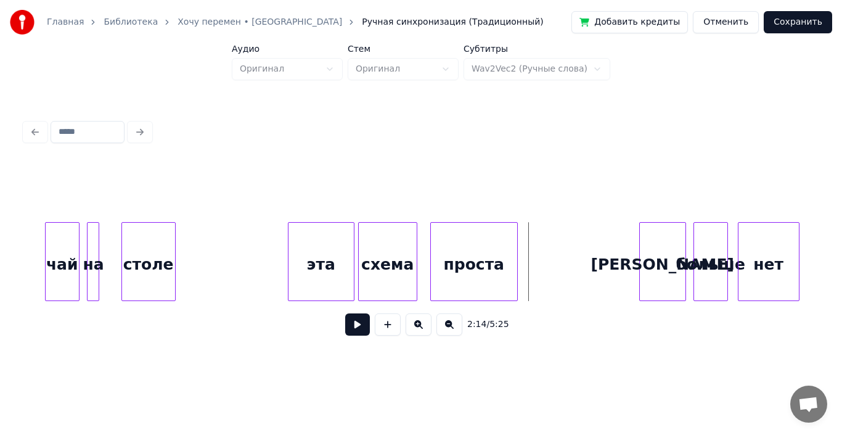
click at [518, 249] on div "пpоста" at bounding box center [474, 261] width 88 height 79
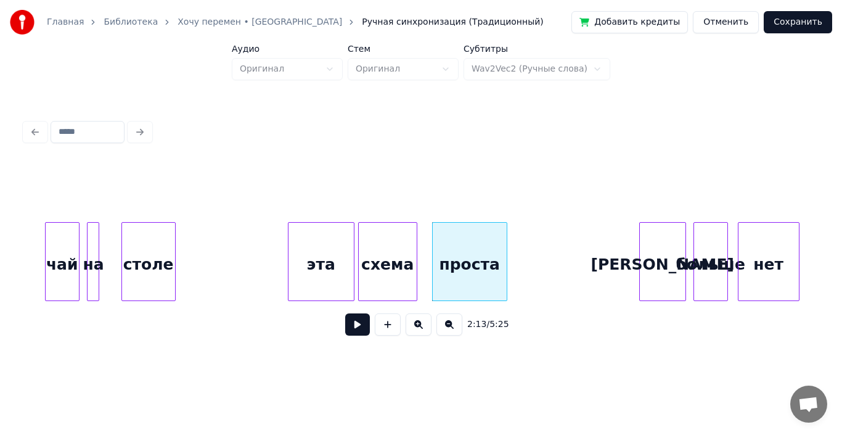
click at [503, 248] on div at bounding box center [505, 262] width 4 height 78
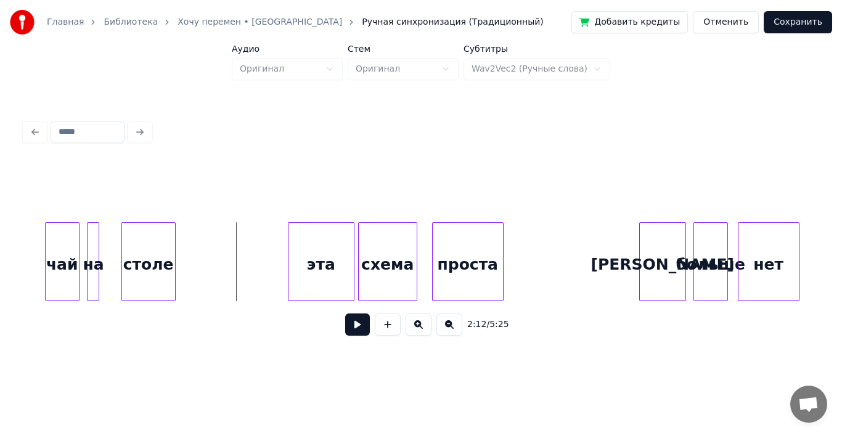
click at [361, 329] on button at bounding box center [357, 324] width 25 height 22
click at [360, 329] on button at bounding box center [357, 324] width 25 height 22
click at [355, 331] on button at bounding box center [357, 324] width 25 height 22
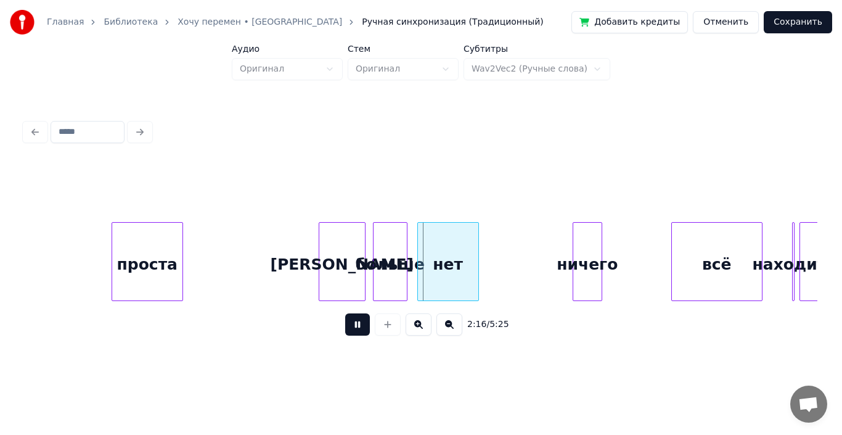
scroll to position [0, 16534]
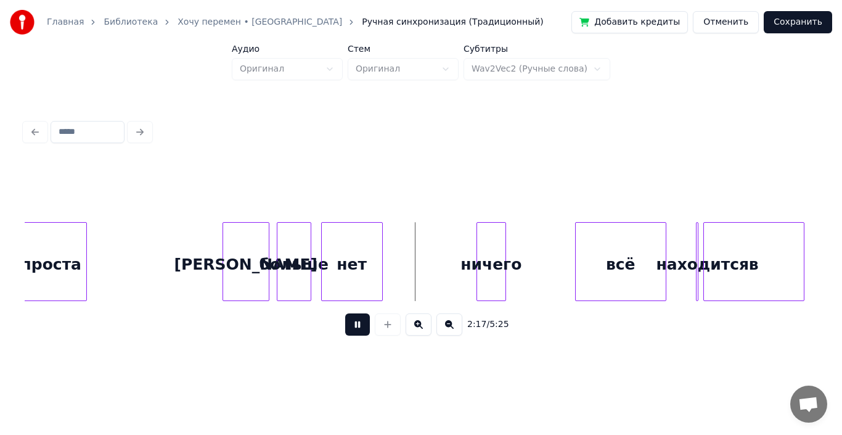
click at [365, 319] on button at bounding box center [357, 324] width 25 height 22
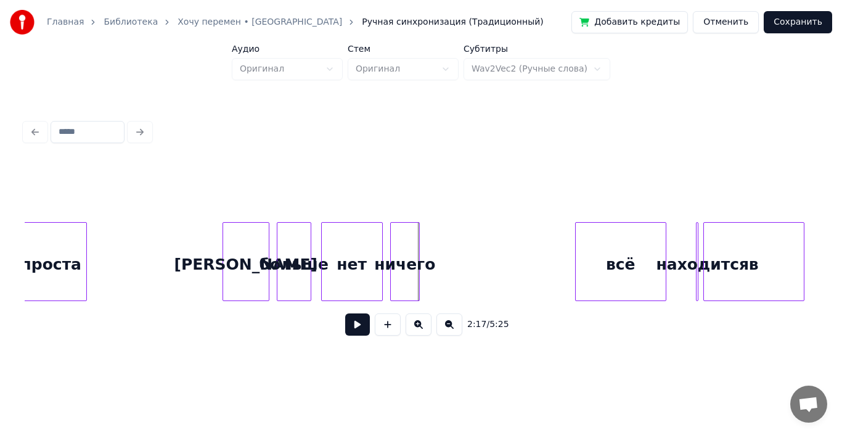
click at [407, 261] on div "ничего" at bounding box center [405, 265] width 28 height 84
click at [359, 329] on button at bounding box center [357, 324] width 25 height 22
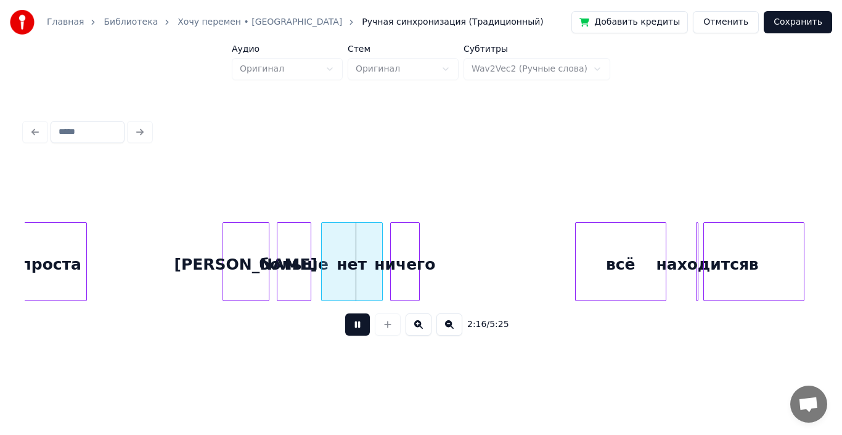
click at [358, 328] on button at bounding box center [357, 324] width 25 height 22
click at [340, 252] on div at bounding box center [342, 262] width 4 height 78
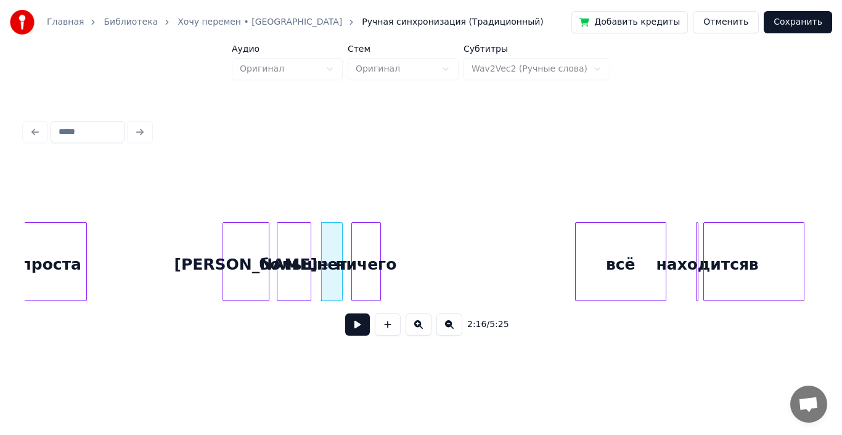
click at [371, 247] on div "ничего" at bounding box center [366, 265] width 28 height 84
click at [349, 324] on button at bounding box center [357, 324] width 25 height 22
click at [350, 326] on button at bounding box center [357, 324] width 25 height 22
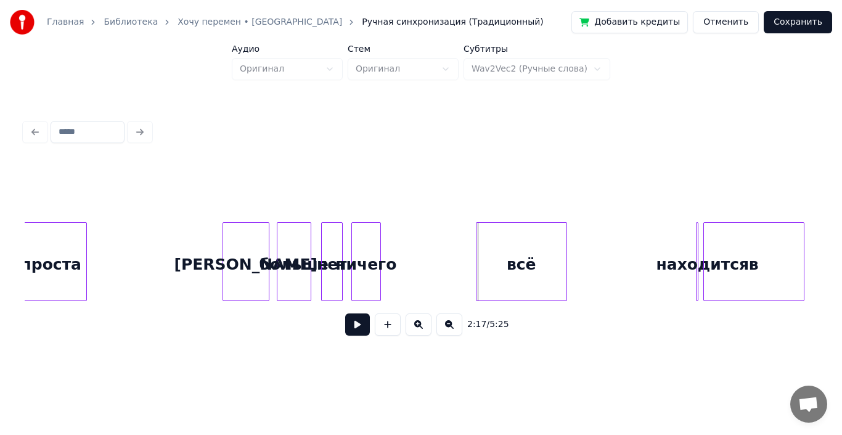
click at [509, 263] on div "всё" at bounding box center [522, 265] width 90 height 84
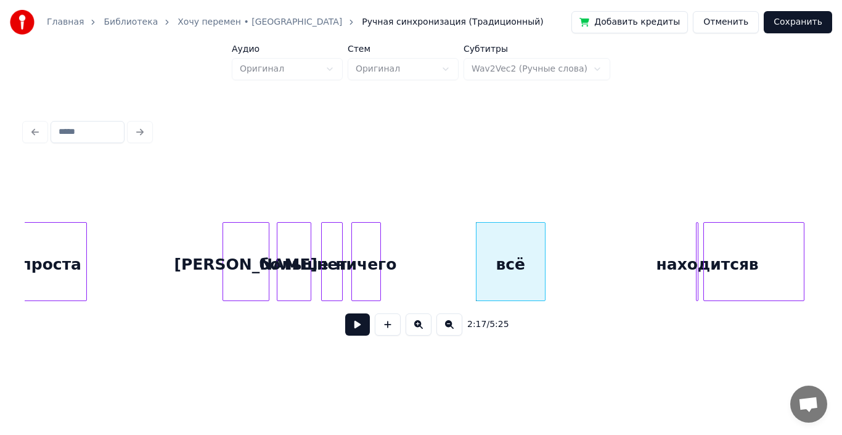
click at [541, 258] on div at bounding box center [543, 262] width 4 height 78
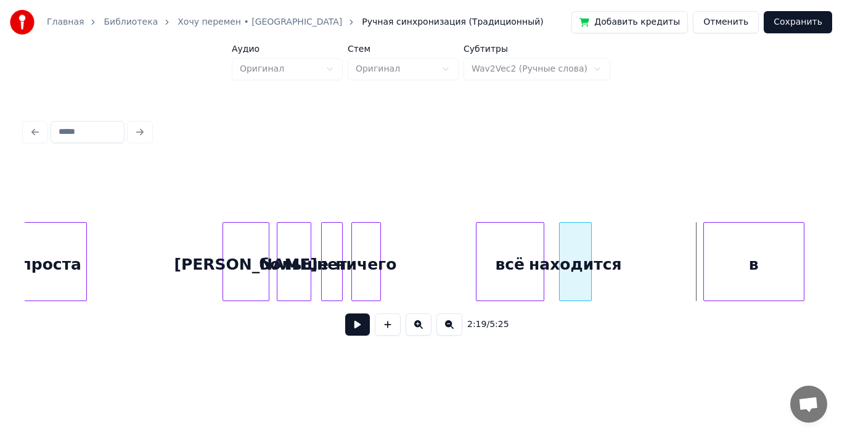
click at [564, 250] on div "находится" at bounding box center [575, 265] width 31 height 84
click at [361, 321] on button at bounding box center [357, 324] width 25 height 22
click at [360, 324] on button at bounding box center [357, 324] width 25 height 22
click at [614, 248] on div at bounding box center [612, 262] width 4 height 78
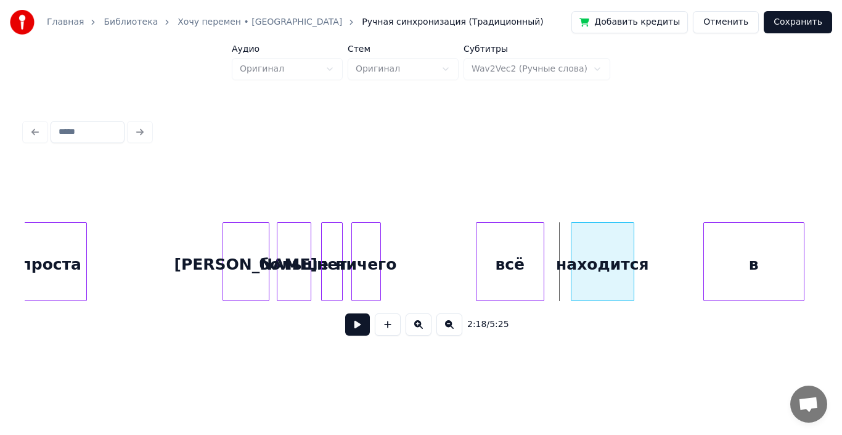
click at [610, 249] on div "находится" at bounding box center [603, 265] width 62 height 84
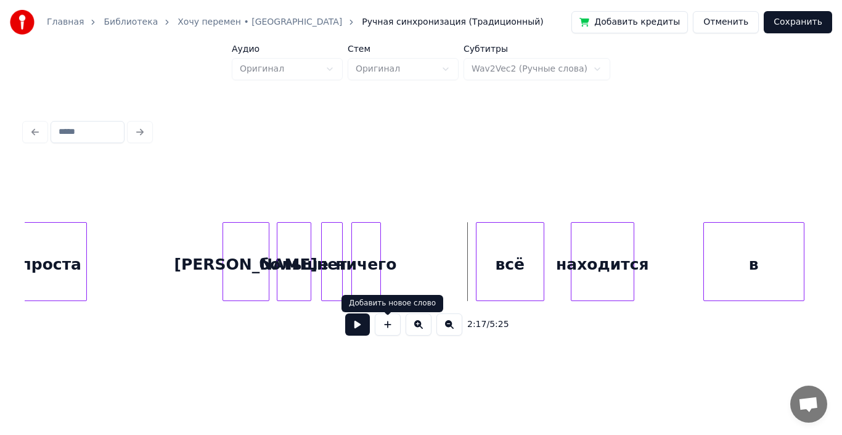
click at [361, 324] on button at bounding box center [357, 324] width 25 height 22
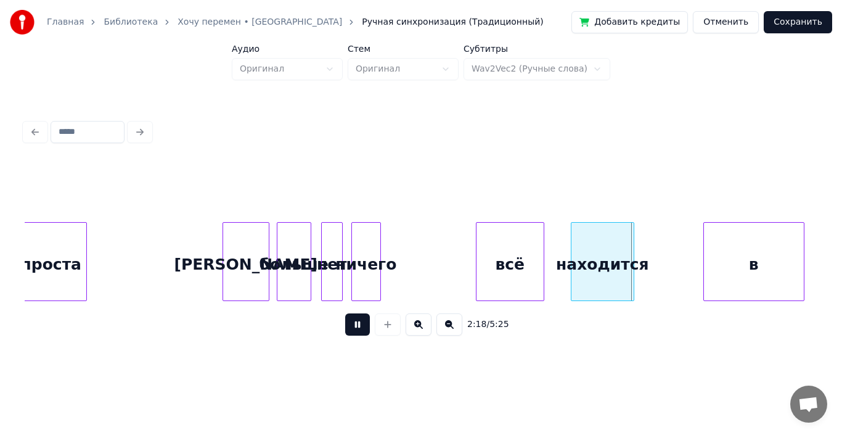
click at [361, 324] on button at bounding box center [357, 324] width 25 height 22
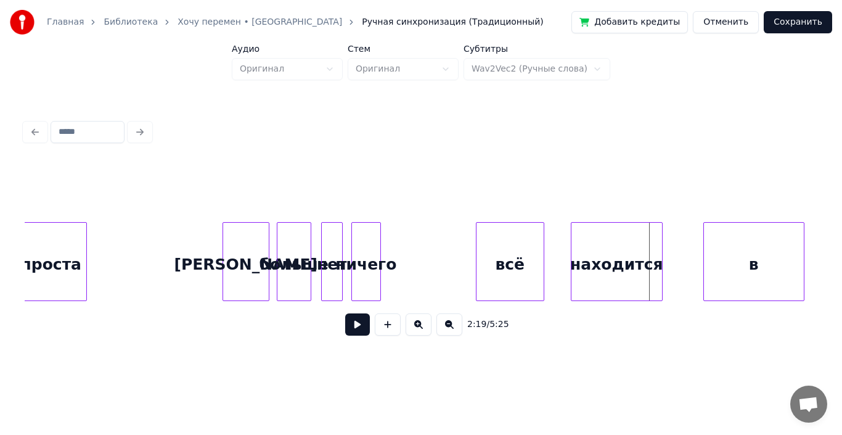
click at [662, 249] on div at bounding box center [661, 262] width 4 height 78
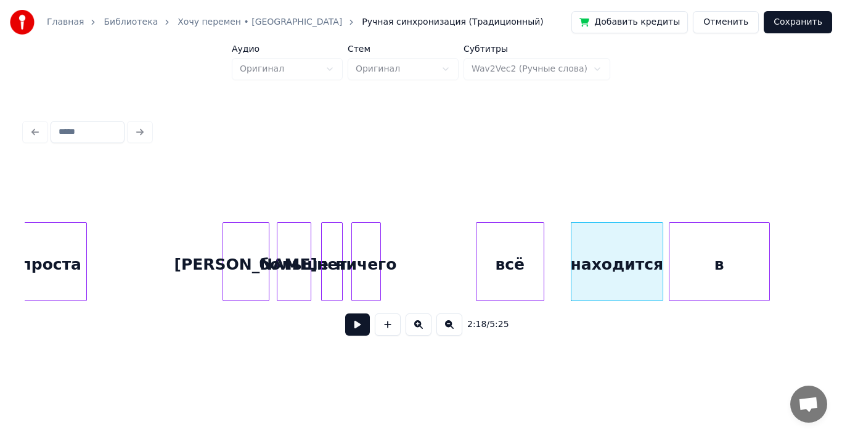
click at [691, 249] on div "в" at bounding box center [720, 265] width 100 height 84
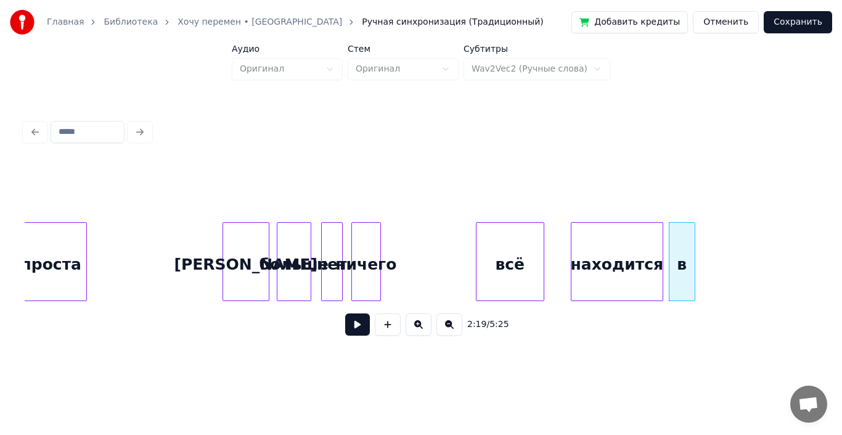
click at [693, 254] on div at bounding box center [693, 262] width 4 height 78
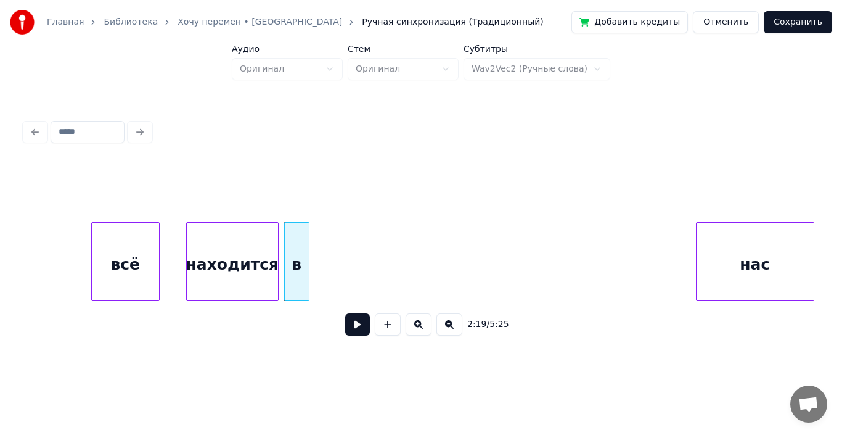
scroll to position [0, 16982]
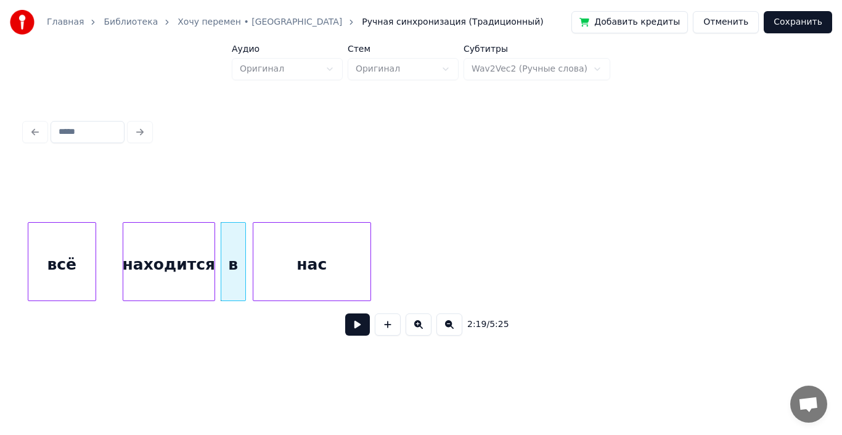
click at [321, 260] on div "нас" at bounding box center [311, 265] width 117 height 84
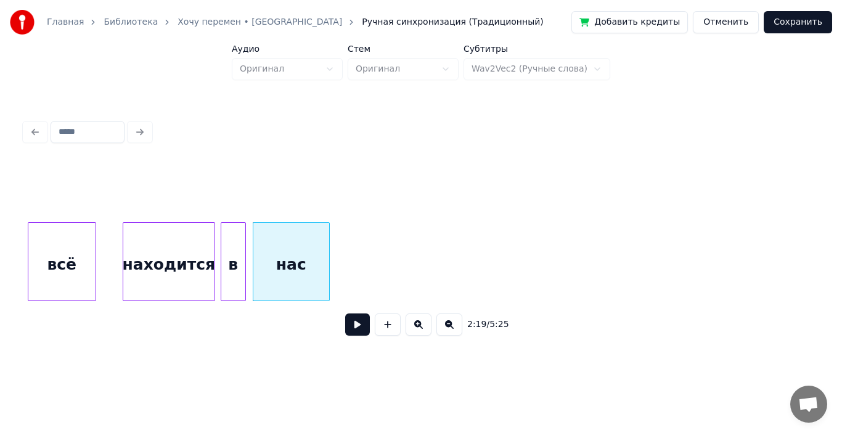
click at [329, 260] on div at bounding box center [328, 262] width 4 height 78
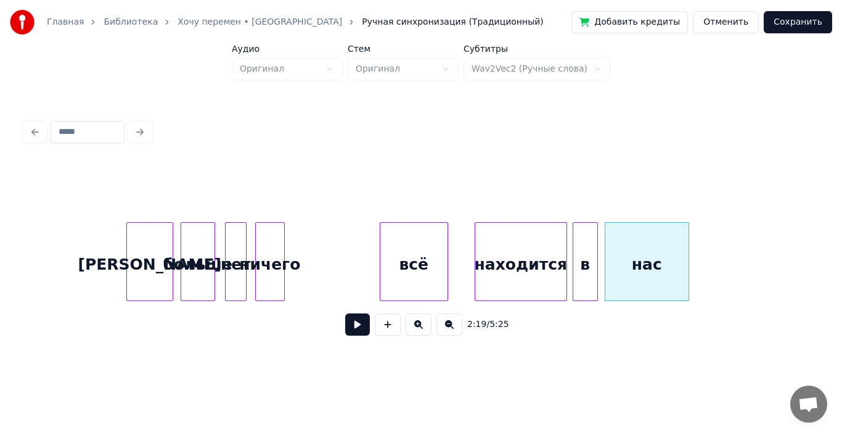
scroll to position [0, 16597]
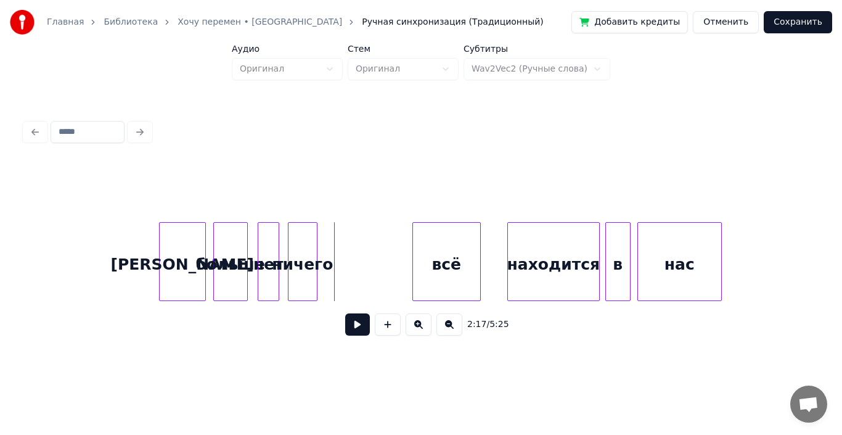
click at [350, 326] on button at bounding box center [357, 324] width 25 height 22
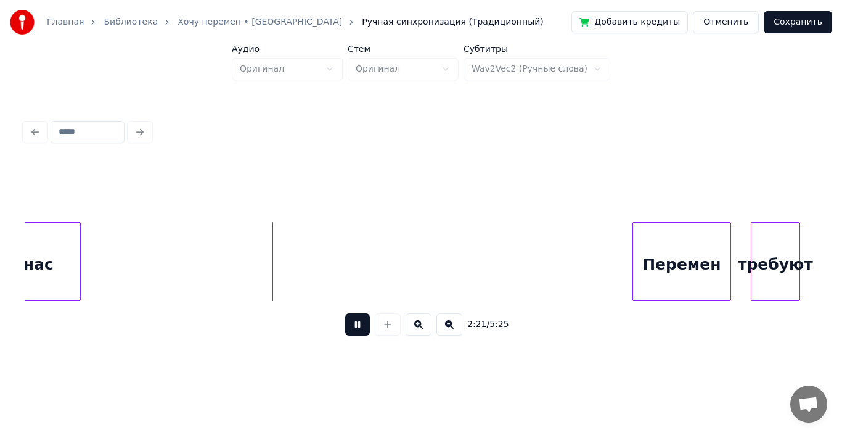
scroll to position [0, 17302]
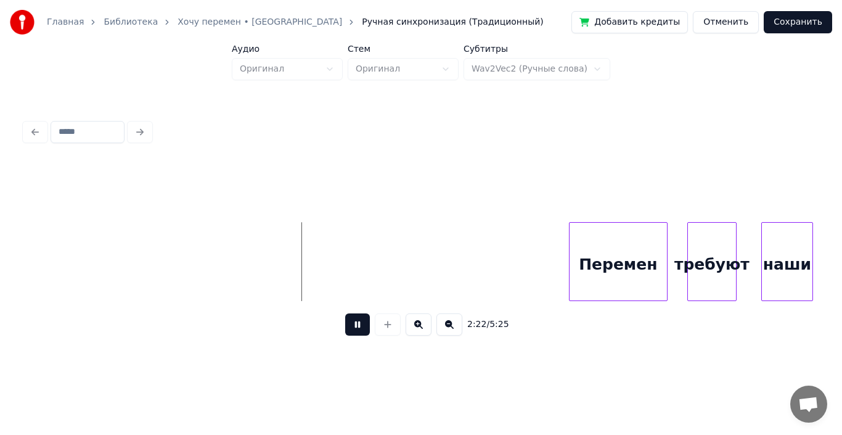
click at [366, 327] on button at bounding box center [357, 324] width 25 height 22
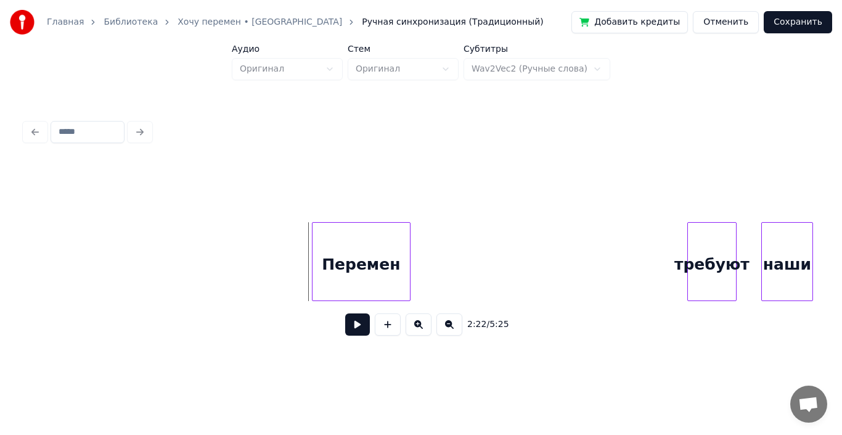
click at [356, 256] on div "Пеpемен" at bounding box center [361, 265] width 97 height 84
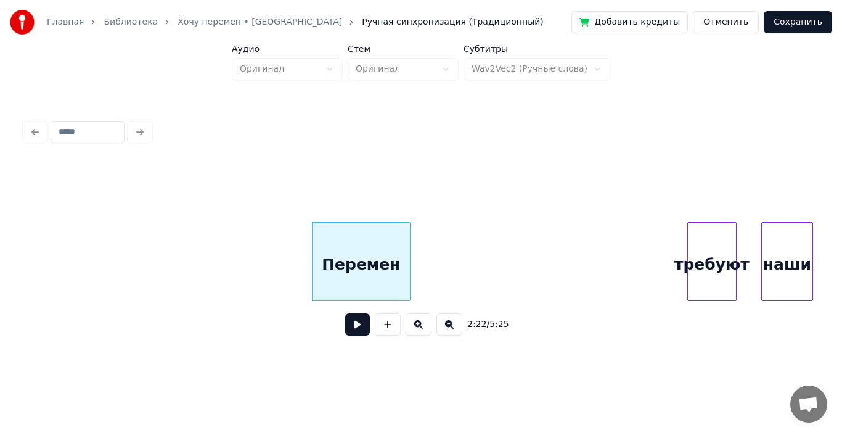
click at [357, 326] on button at bounding box center [357, 324] width 25 height 22
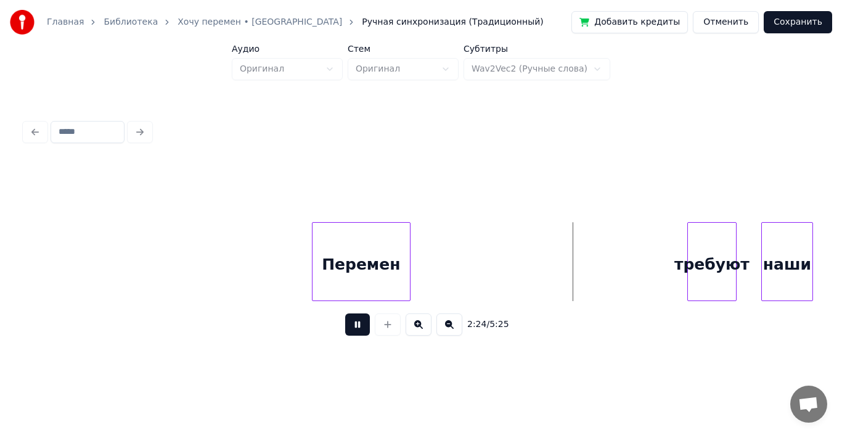
click at [358, 331] on button at bounding box center [357, 324] width 25 height 22
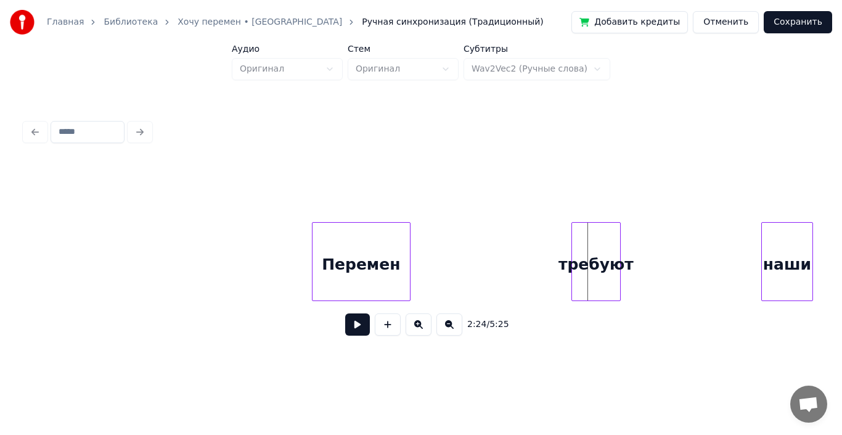
click at [600, 245] on div "тpебyют" at bounding box center [596, 265] width 48 height 84
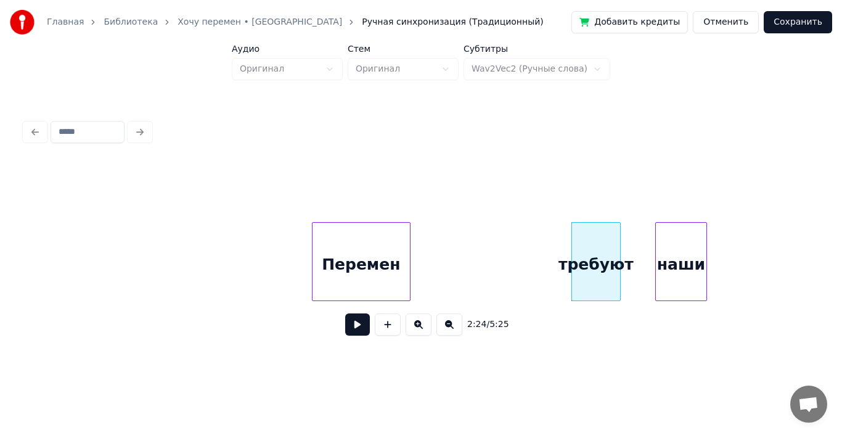
click at [684, 253] on div "наши" at bounding box center [681, 265] width 51 height 84
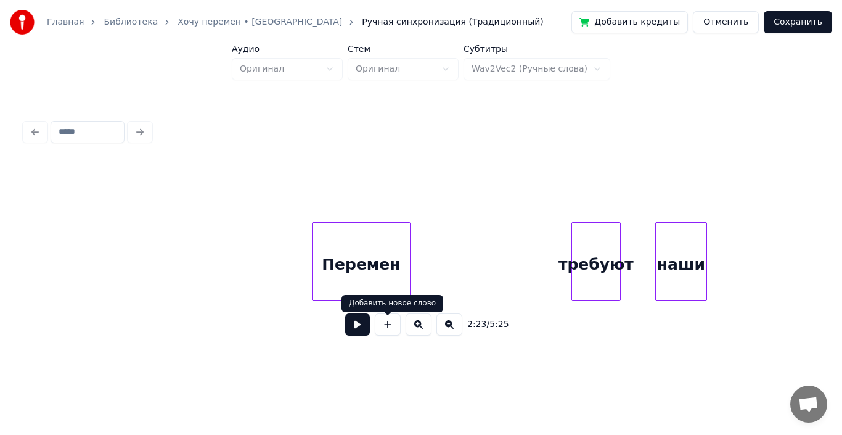
click at [362, 335] on button at bounding box center [357, 324] width 25 height 22
click at [362, 334] on button at bounding box center [357, 324] width 25 height 22
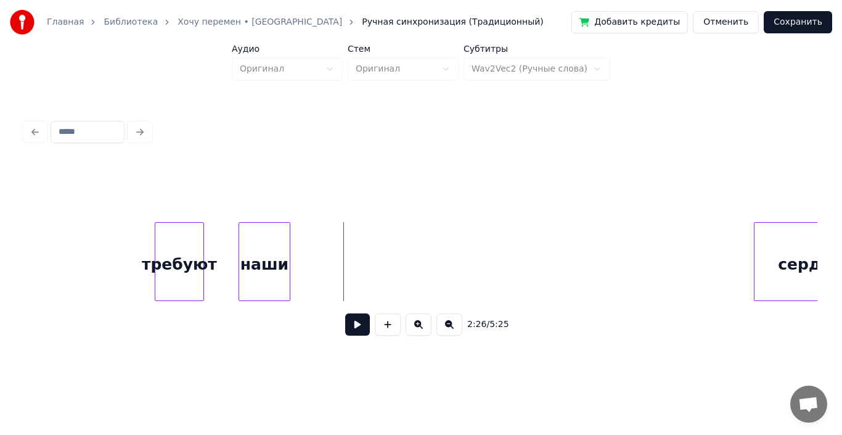
scroll to position [0, 17783]
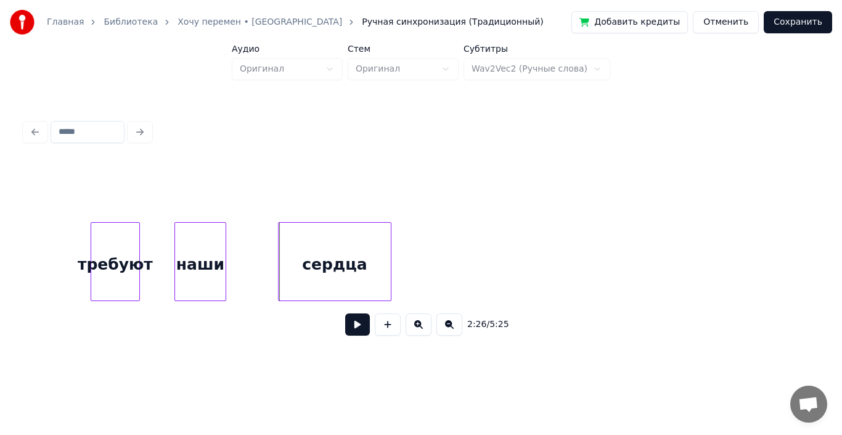
click at [314, 244] on div "сеpдца" at bounding box center [335, 265] width 112 height 84
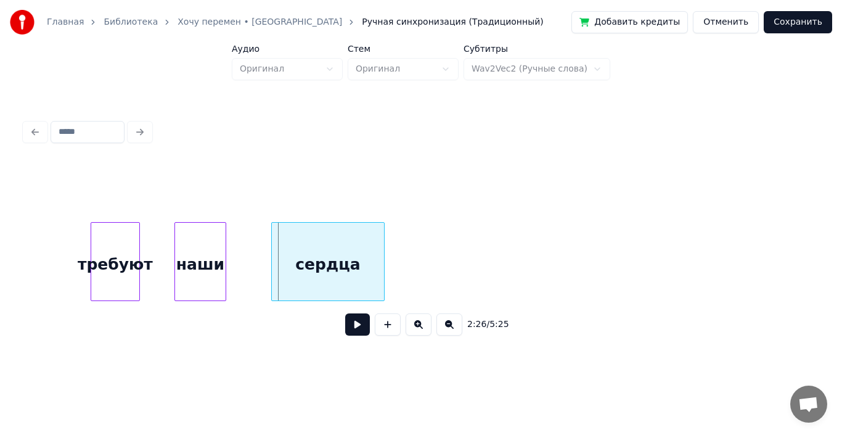
click at [308, 244] on div "сеpдца" at bounding box center [328, 265] width 112 height 84
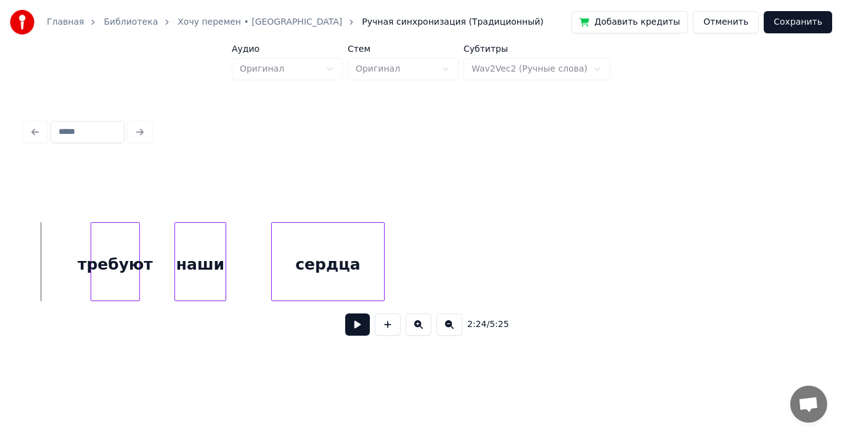
click at [355, 322] on button at bounding box center [357, 324] width 25 height 22
drag, startPoint x: 357, startPoint y: 332, endPoint x: 364, endPoint y: 324, distance: 10.9
click at [357, 331] on button at bounding box center [357, 324] width 25 height 22
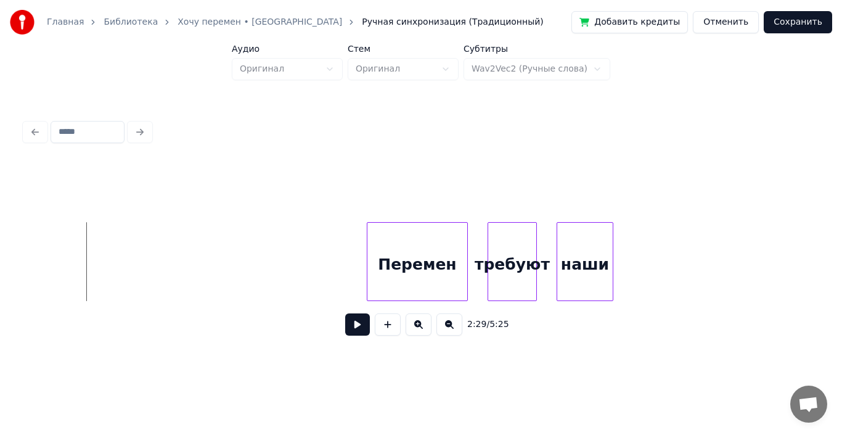
scroll to position [0, 18264]
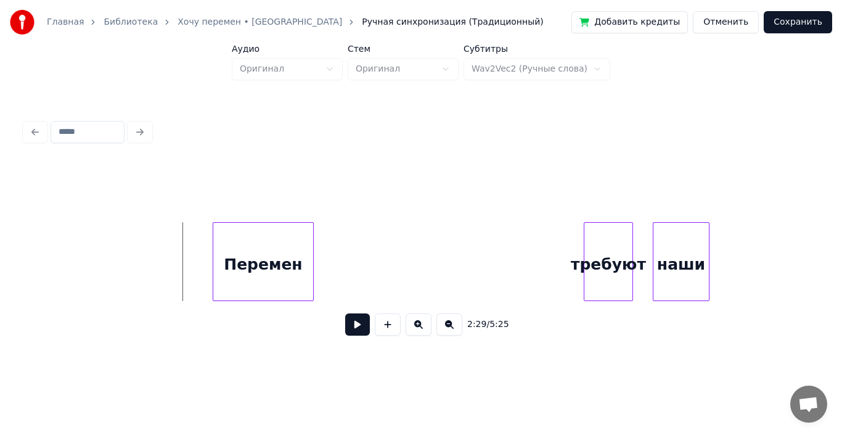
click at [247, 252] on div "Пеpемен" at bounding box center [263, 265] width 100 height 84
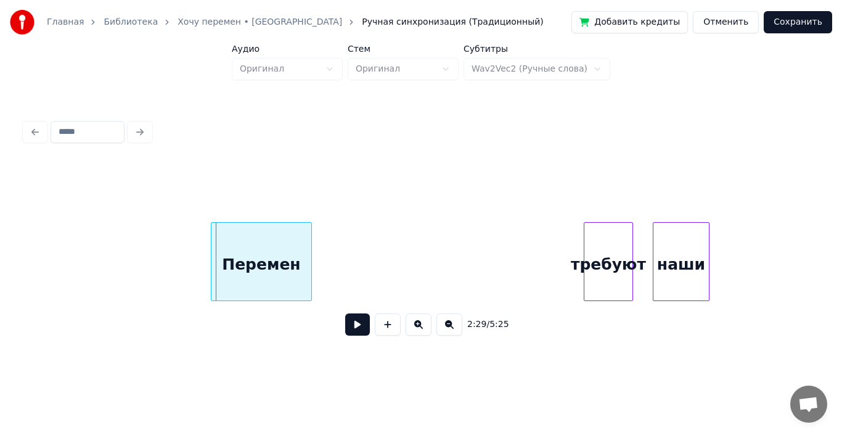
click at [258, 250] on div "Пеpемен" at bounding box center [262, 265] width 100 height 84
click at [351, 329] on button at bounding box center [357, 324] width 25 height 22
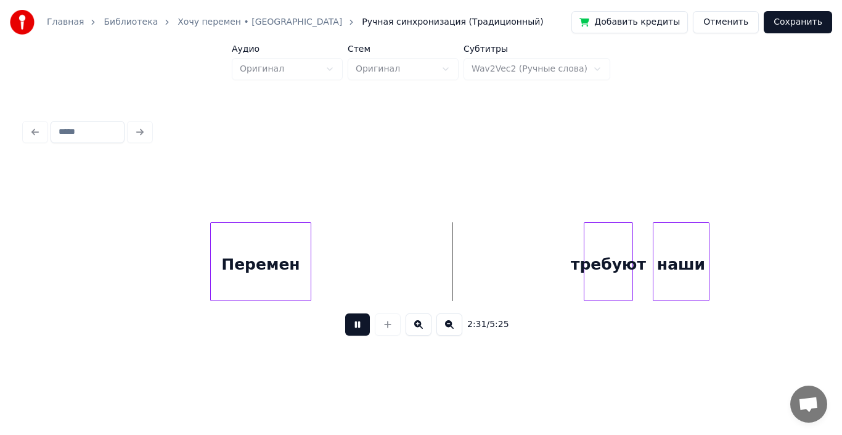
click at [355, 329] on button at bounding box center [357, 324] width 25 height 22
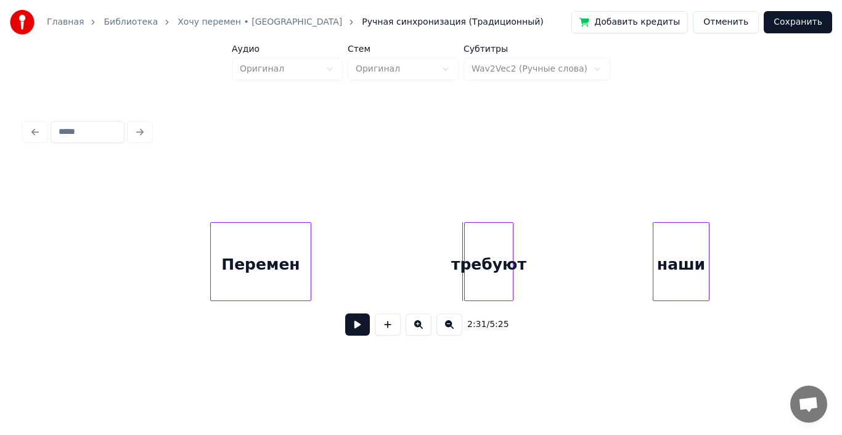
click at [491, 252] on div "тpебyют" at bounding box center [489, 265] width 48 height 84
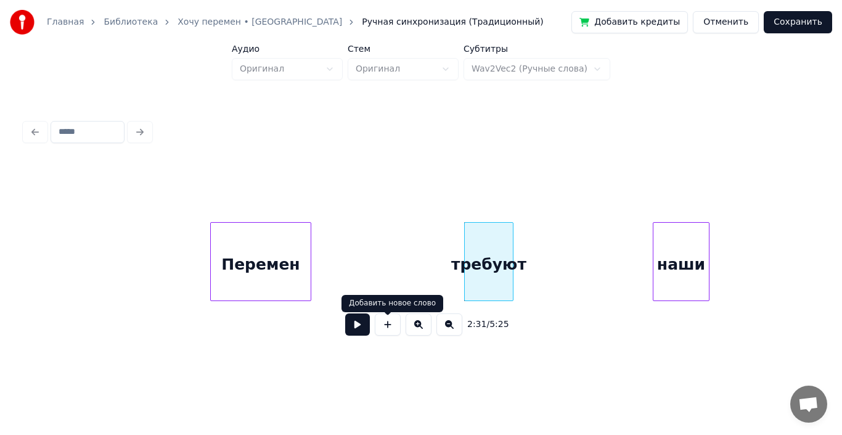
click at [364, 327] on button at bounding box center [357, 324] width 25 height 22
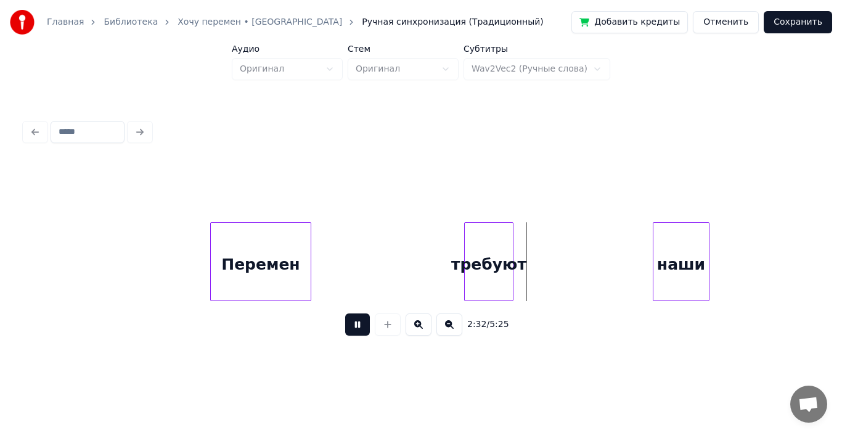
click at [362, 327] on button at bounding box center [357, 324] width 25 height 22
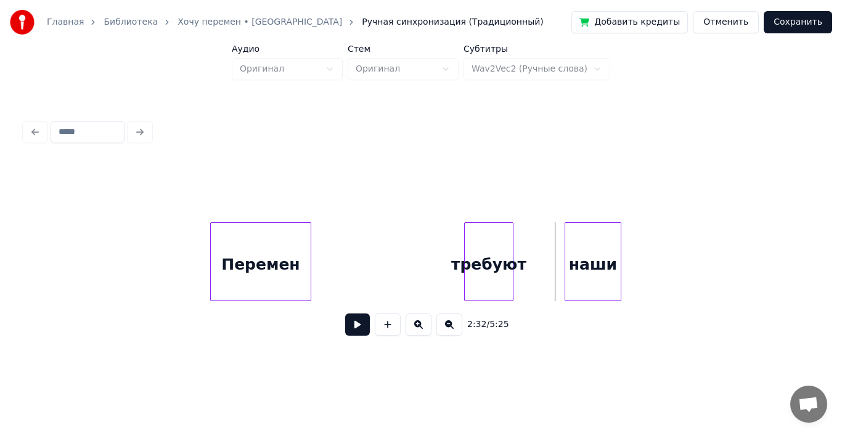
click at [584, 250] on div "наши" at bounding box center [592, 265] width 55 height 84
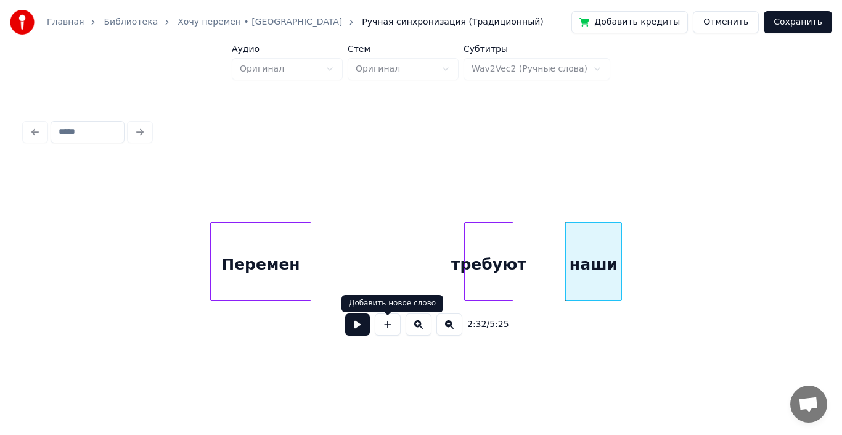
click at [362, 325] on button at bounding box center [357, 324] width 25 height 22
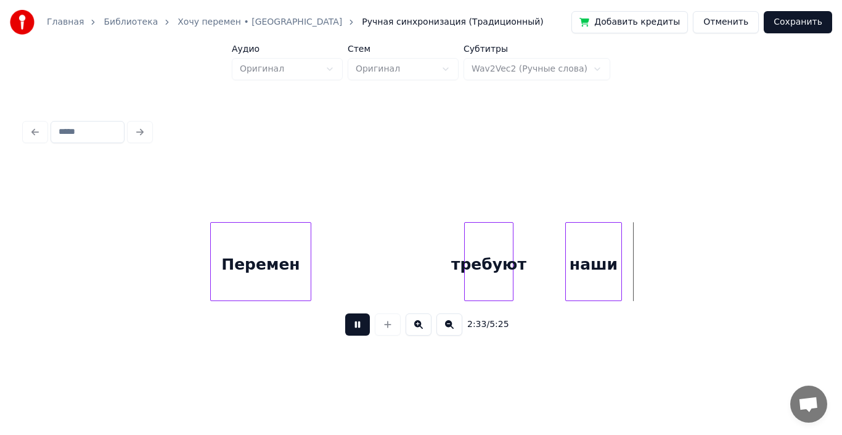
drag, startPoint x: 361, startPoint y: 327, endPoint x: 370, endPoint y: 326, distance: 8.7
click at [362, 327] on button at bounding box center [357, 324] width 25 height 22
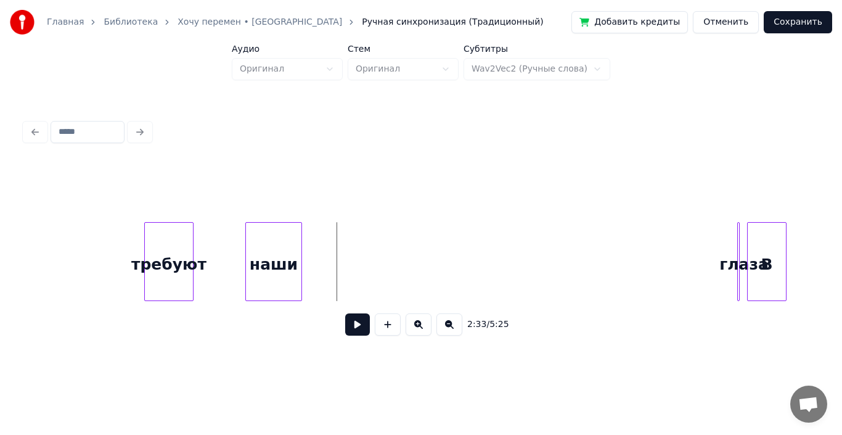
scroll to position [0, 18585]
click at [760, 242] on div at bounding box center [761, 262] width 4 height 78
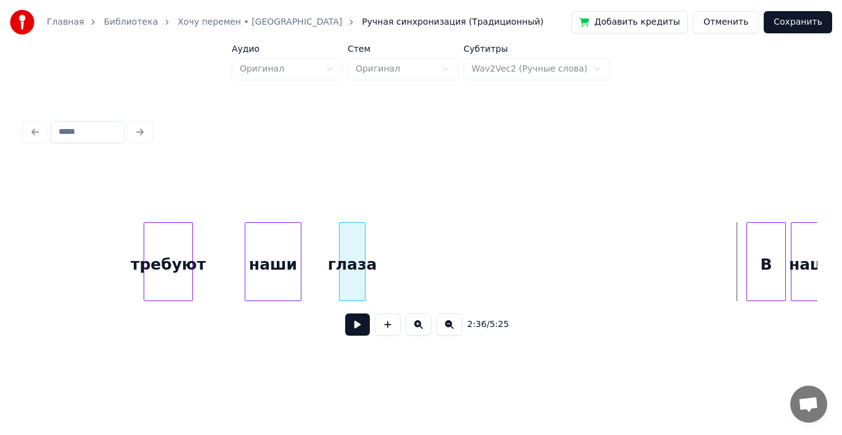
click at [350, 239] on div "глаза" at bounding box center [352, 265] width 25 height 84
click at [379, 245] on div "глаза" at bounding box center [366, 261] width 27 height 79
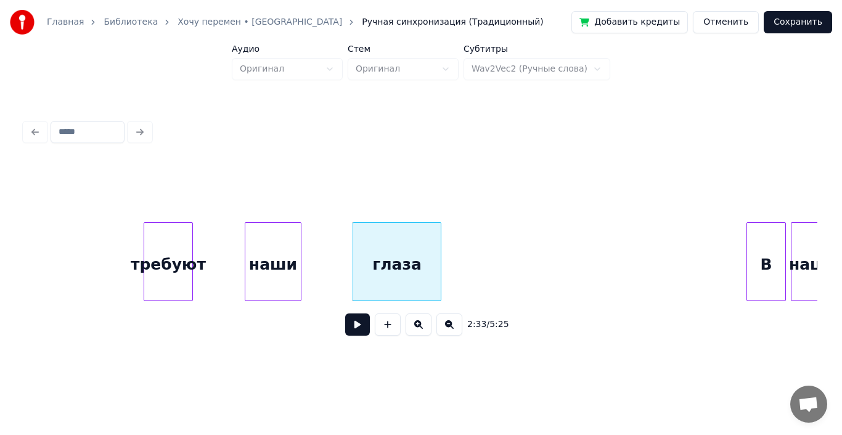
click at [441, 249] on div at bounding box center [439, 262] width 4 height 78
click at [408, 249] on div "глаза" at bounding box center [382, 265] width 91 height 84
drag, startPoint x: 97, startPoint y: 271, endPoint x: 196, endPoint y: 298, distance: 102.9
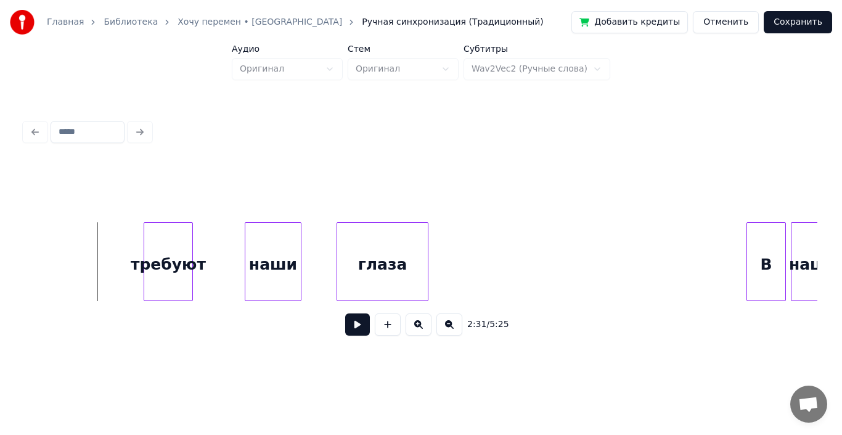
click at [356, 328] on button at bounding box center [357, 324] width 25 height 22
click at [354, 331] on button at bounding box center [357, 324] width 25 height 22
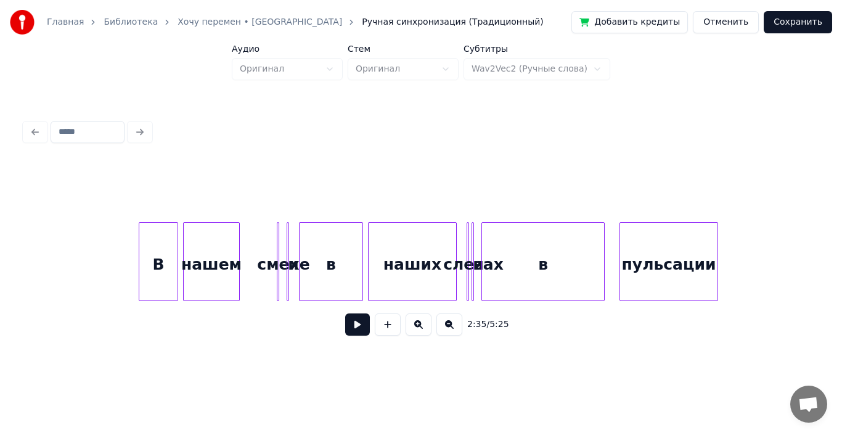
click at [354, 331] on button at bounding box center [357, 324] width 25 height 22
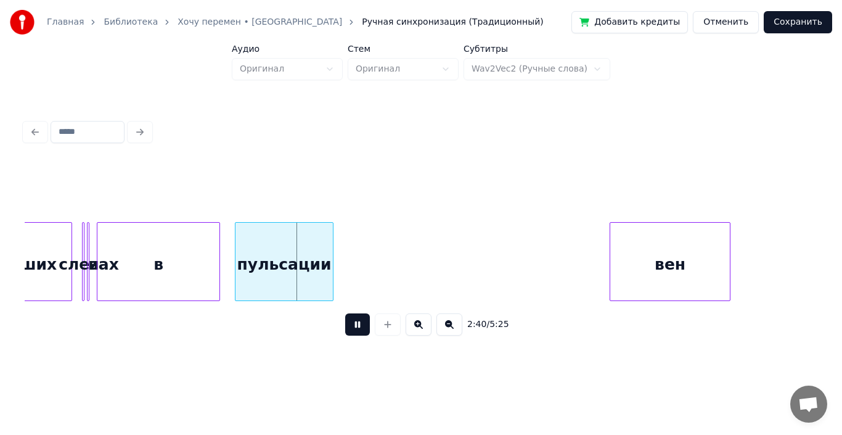
scroll to position [0, 19609]
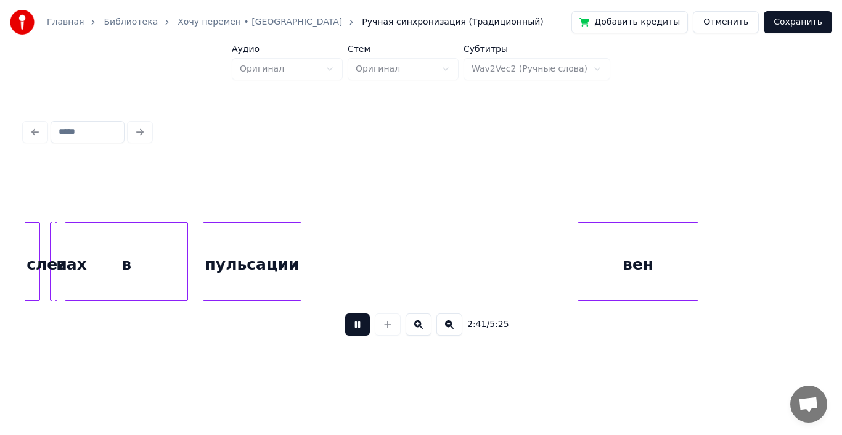
click at [356, 327] on button at bounding box center [357, 324] width 25 height 22
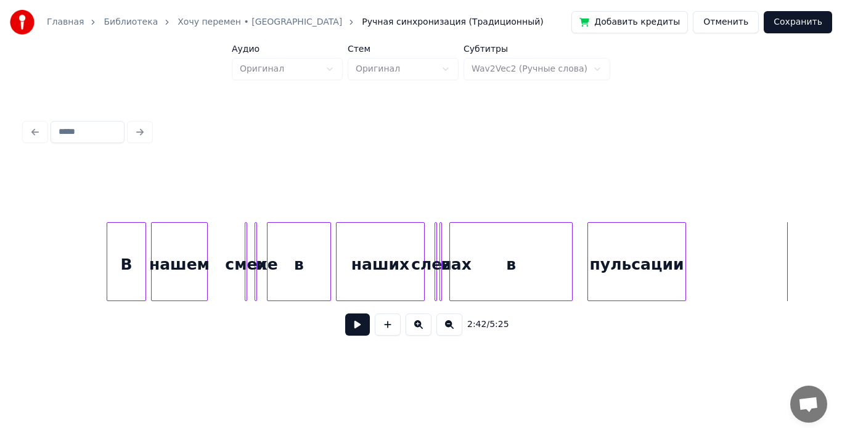
scroll to position [0, 19289]
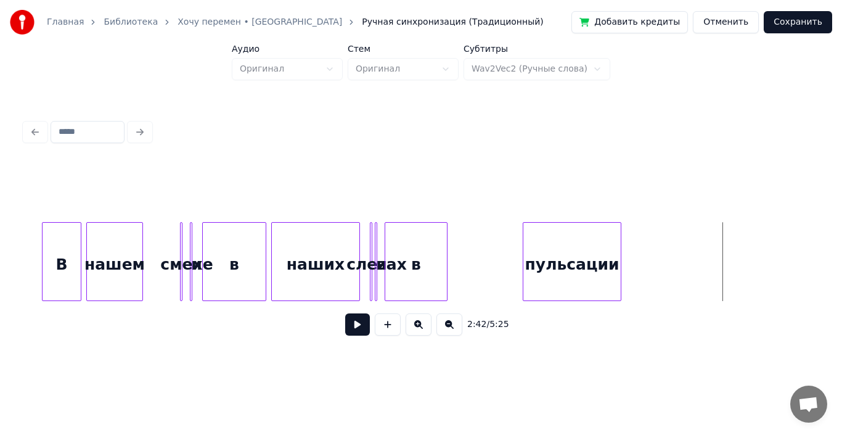
click at [443, 255] on div at bounding box center [445, 262] width 4 height 78
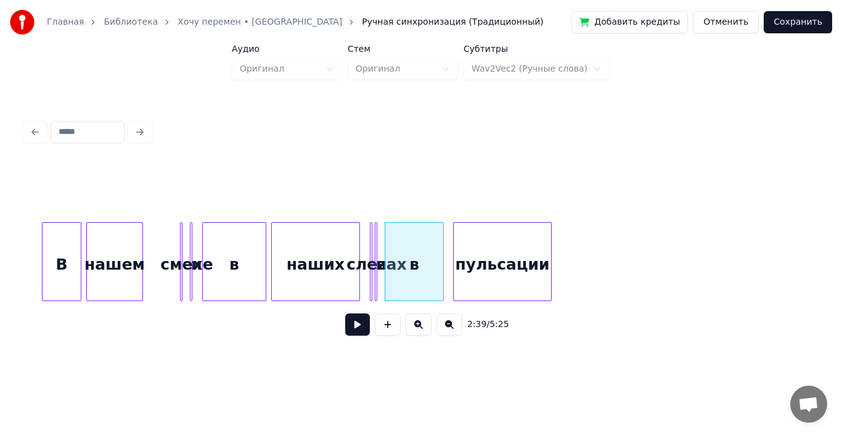
click at [507, 254] on div "пyльсации" at bounding box center [502, 265] width 97 height 84
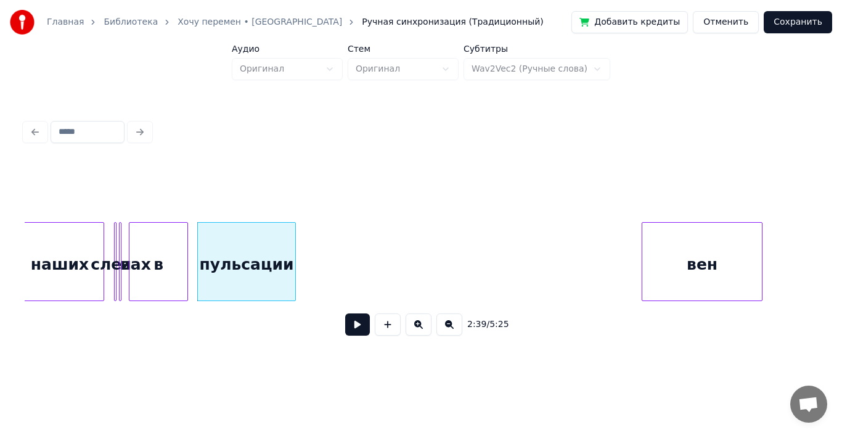
scroll to position [0, 19577]
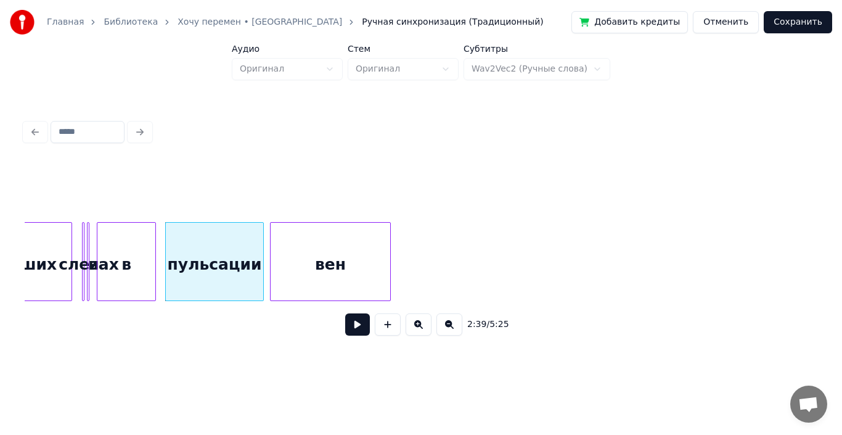
click at [305, 259] on div "вен" at bounding box center [331, 265] width 120 height 84
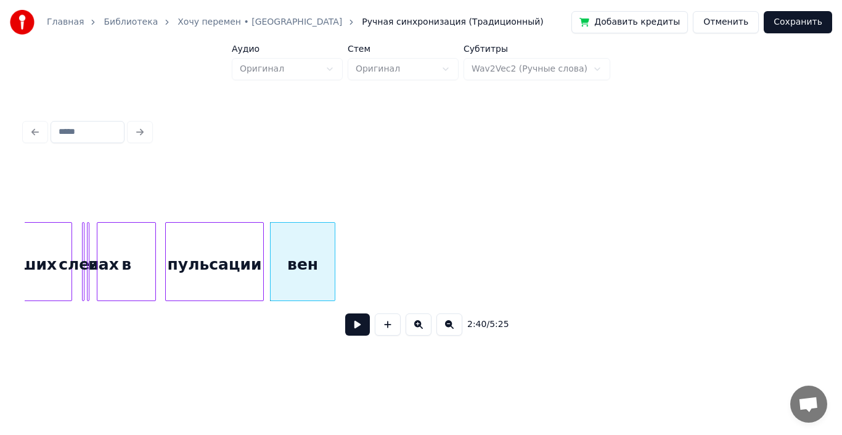
click at [333, 258] on div at bounding box center [333, 262] width 4 height 78
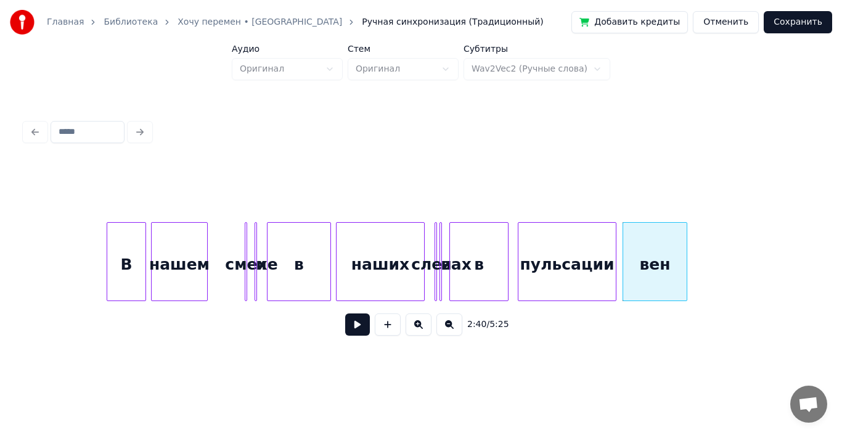
click at [104, 255] on div "наших слезах и в пyльсации вен в нашем смехе и [PERSON_NAME]" at bounding box center [854, 261] width 40108 height 79
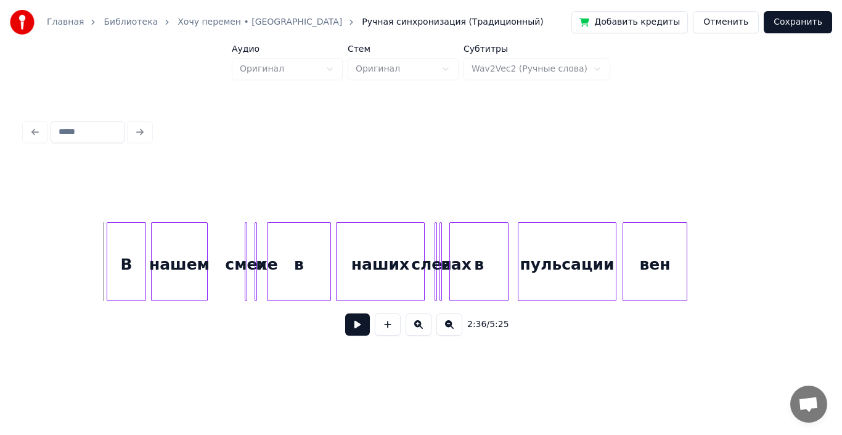
click at [351, 331] on button at bounding box center [357, 324] width 25 height 22
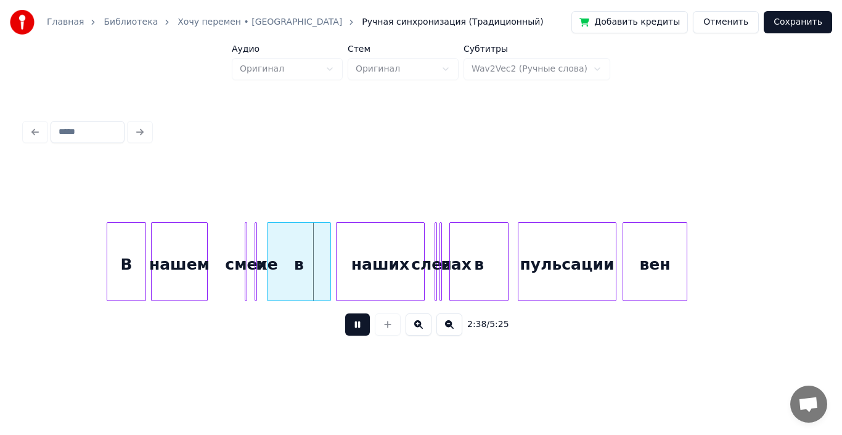
click at [351, 331] on button at bounding box center [357, 324] width 25 height 22
click at [224, 256] on div "смехе" at bounding box center [230, 261] width 36 height 79
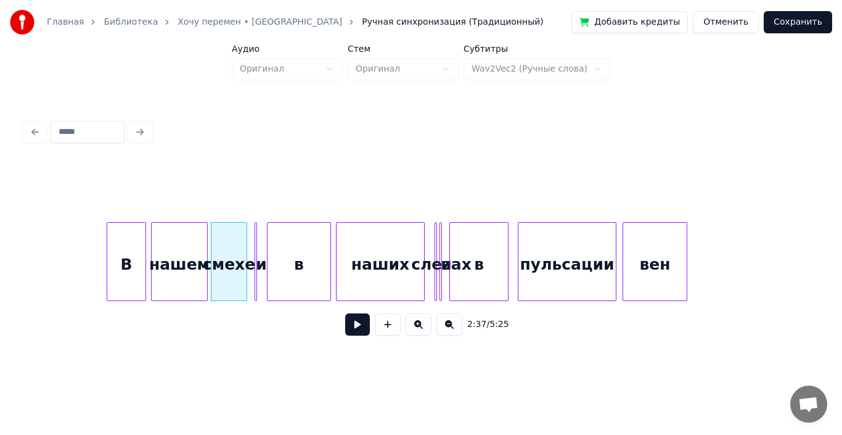
click at [96, 258] on div "наших слезах и в пyльсации вен в нашем смехе и [PERSON_NAME]" at bounding box center [854, 261] width 40108 height 79
click at [358, 332] on button at bounding box center [357, 324] width 25 height 22
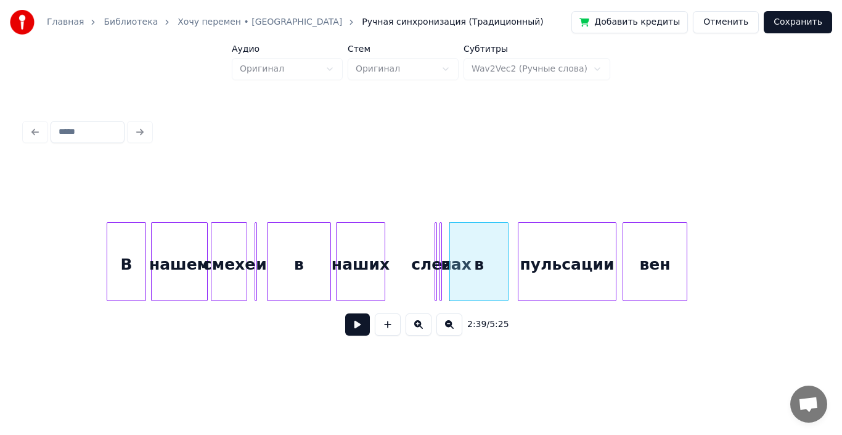
click at [384, 254] on div at bounding box center [383, 262] width 4 height 78
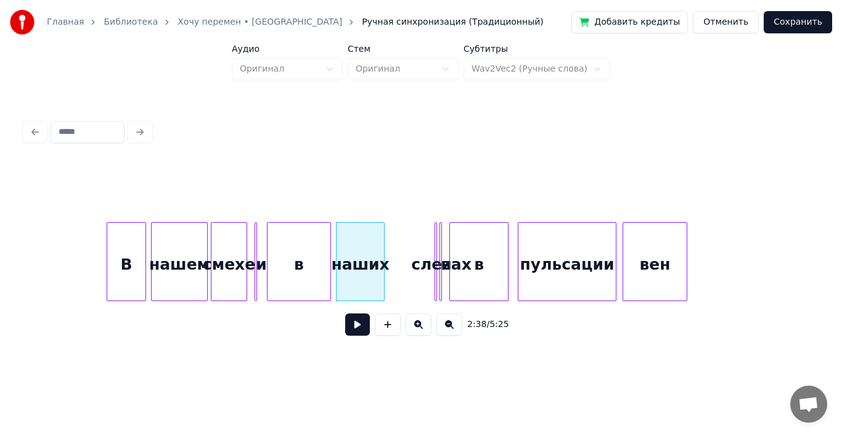
click at [88, 260] on div "наших слезах и в пyльсации вен в нашем смехе и [PERSON_NAME]" at bounding box center [854, 261] width 40108 height 79
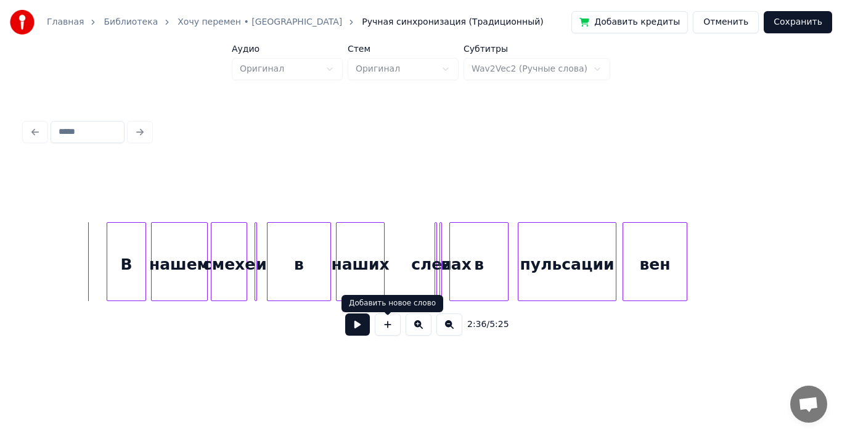
click at [354, 330] on button at bounding box center [357, 324] width 25 height 22
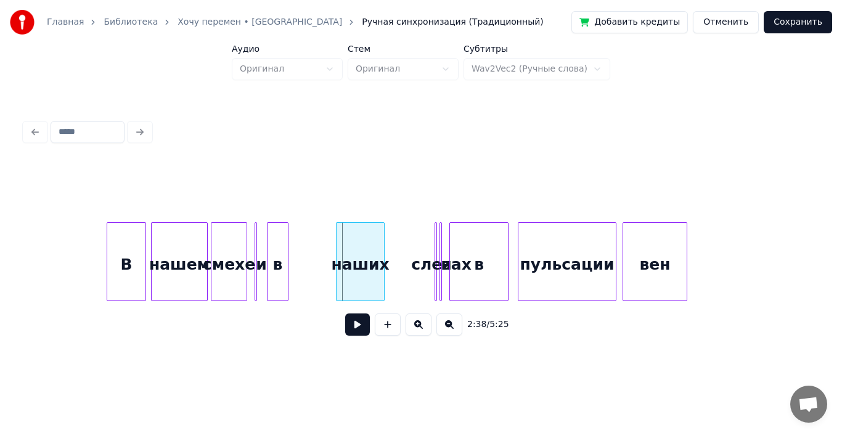
click at [285, 256] on div at bounding box center [286, 262] width 4 height 78
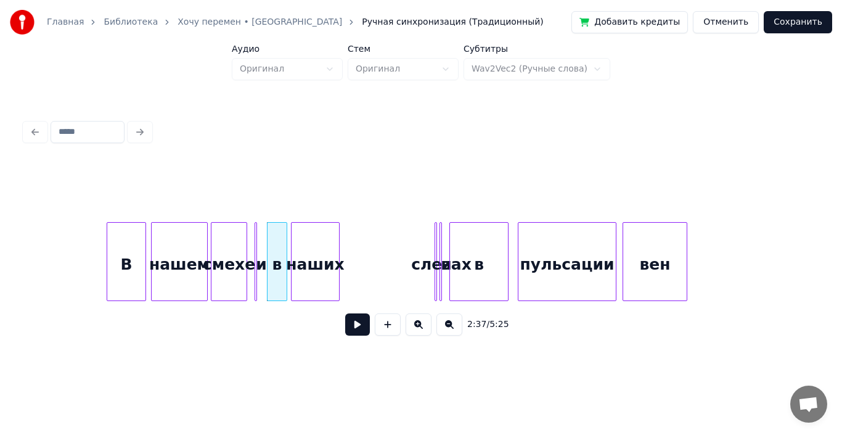
click at [326, 244] on div "наших" at bounding box center [315, 265] width 47 height 84
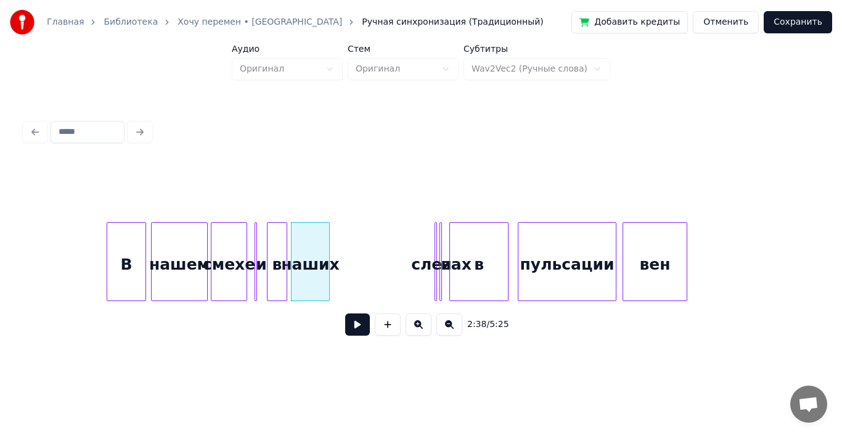
click at [329, 247] on div at bounding box center [328, 262] width 4 height 78
click at [388, 252] on div "наших слезах и в пyльсации вен в нашем смехе и [PERSON_NAME]" at bounding box center [854, 261] width 40108 height 79
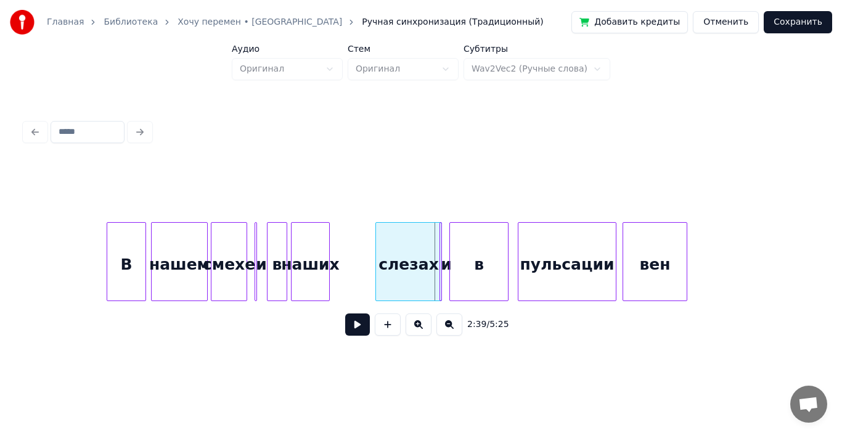
click at [376, 255] on div at bounding box center [378, 262] width 4 height 78
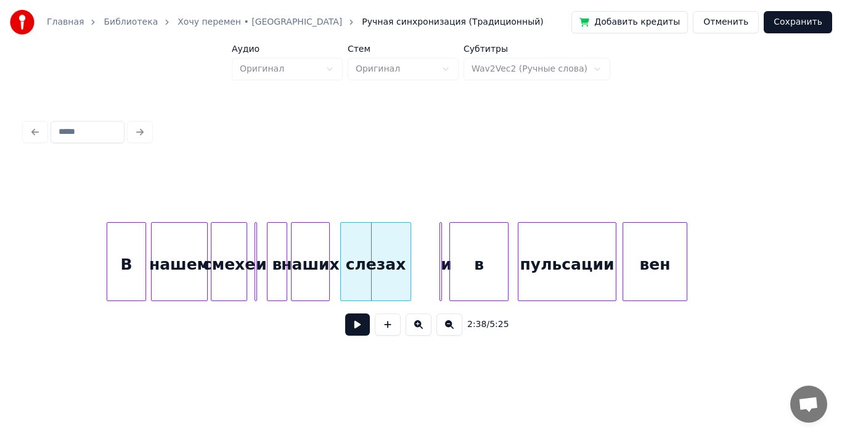
click at [376, 251] on div "слезах" at bounding box center [376, 265] width 70 height 84
click at [74, 269] on div "наших слезах и в пyльсации вен в нашем смехе и [PERSON_NAME]" at bounding box center [854, 261] width 40108 height 79
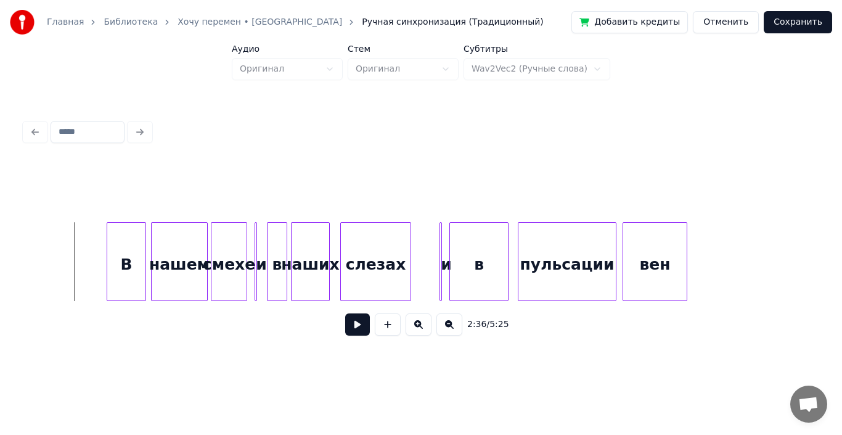
click at [355, 332] on button at bounding box center [357, 324] width 25 height 22
click at [356, 332] on button at bounding box center [357, 324] width 25 height 22
click at [449, 255] on div "и" at bounding box center [448, 261] width 16 height 79
click at [421, 252] on div "и" at bounding box center [423, 265] width 15 height 84
click at [361, 326] on button at bounding box center [357, 324] width 25 height 22
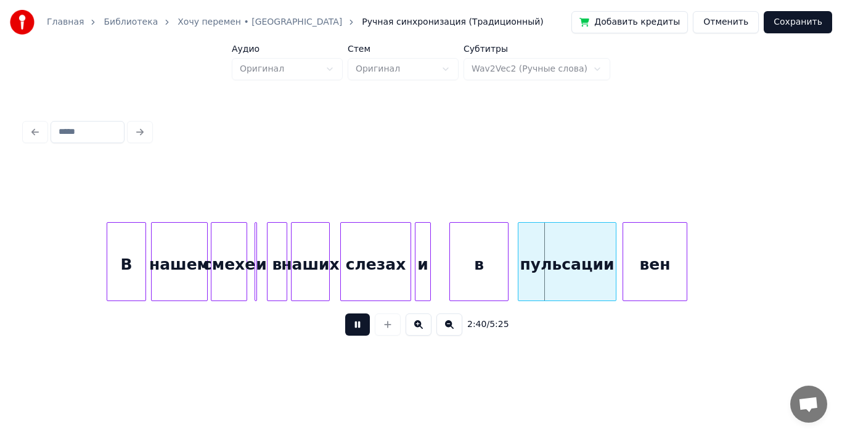
click at [361, 326] on button at bounding box center [357, 324] width 25 height 22
click at [490, 259] on div "в" at bounding box center [477, 265] width 58 height 84
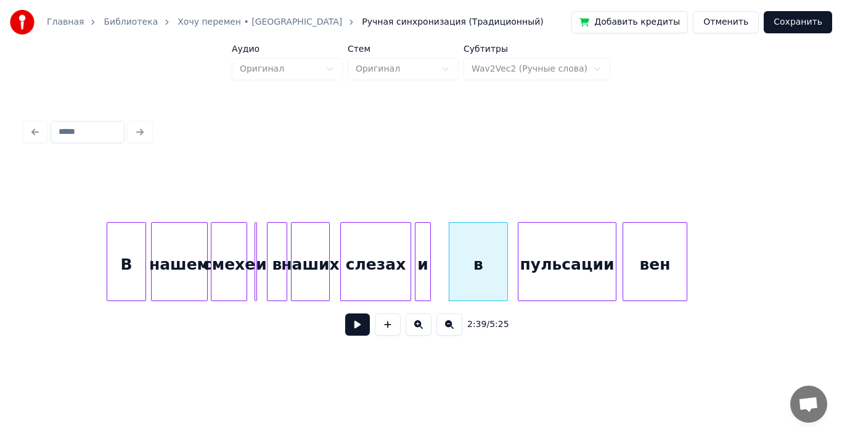
click at [87, 259] on div "наших слезах и в пyльсации вен в нашем смехе и [PERSON_NAME]" at bounding box center [854, 261] width 40108 height 79
click at [361, 329] on button at bounding box center [357, 324] width 25 height 22
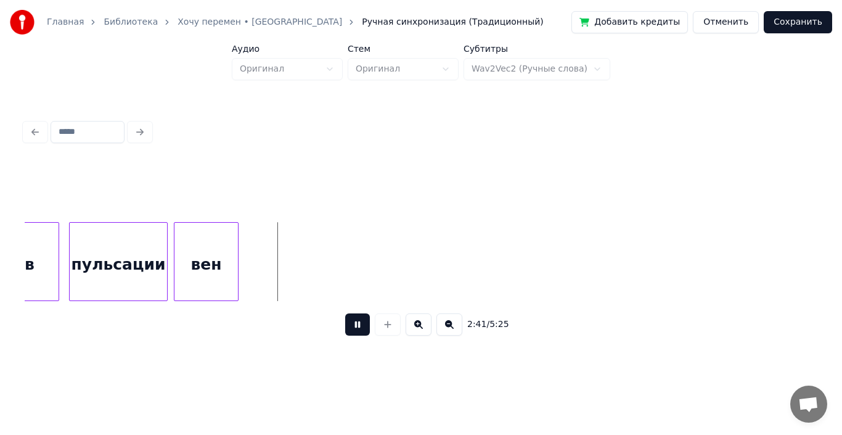
scroll to position [0, 19706]
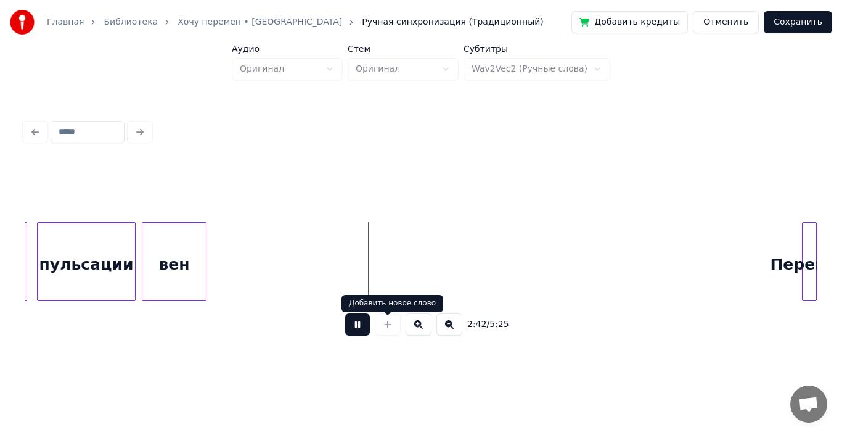
click at [360, 327] on button at bounding box center [357, 324] width 25 height 22
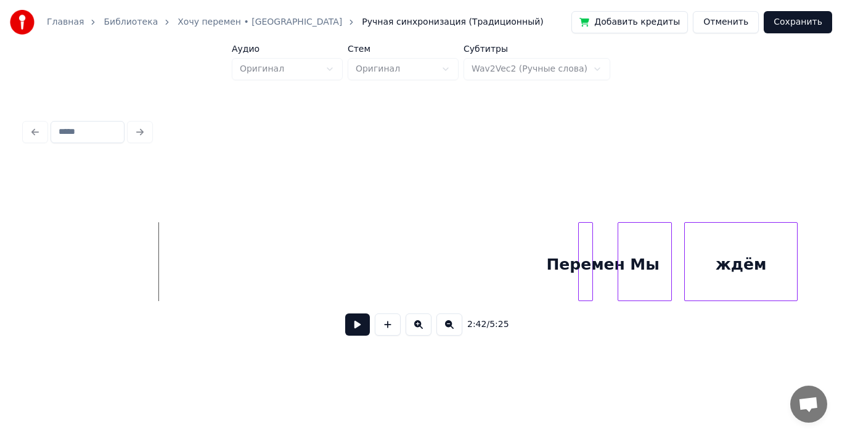
scroll to position [0, 19962]
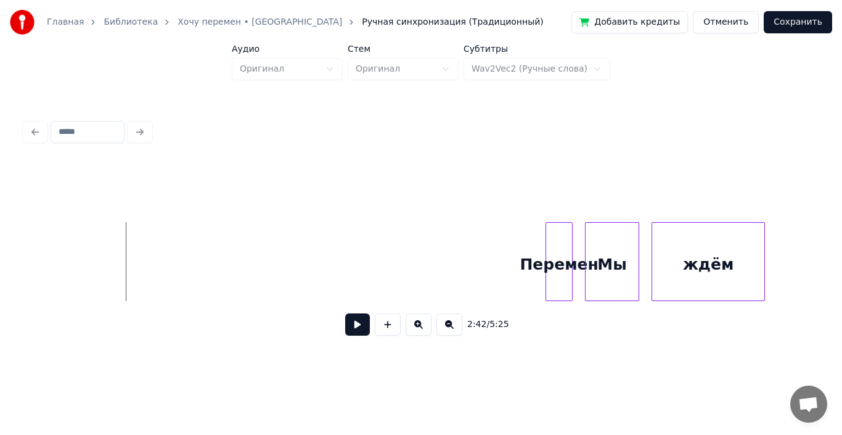
click at [572, 249] on div at bounding box center [571, 262] width 4 height 78
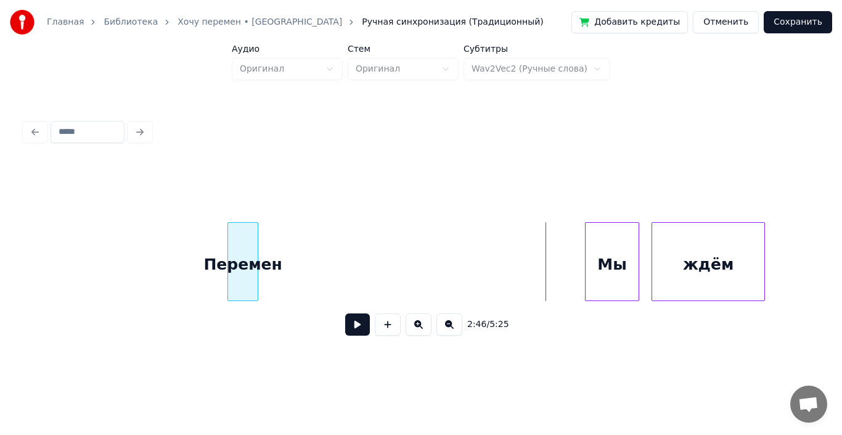
click at [244, 244] on div "Пеpемен" at bounding box center [243, 265] width 30 height 84
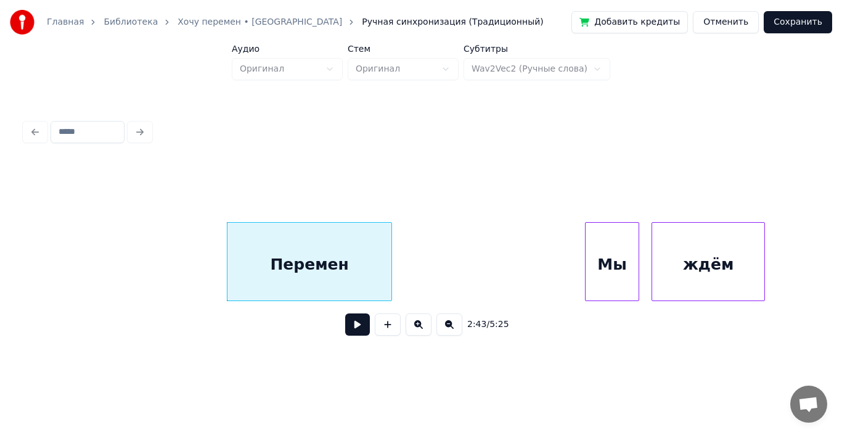
click at [391, 247] on div at bounding box center [390, 262] width 4 height 78
click at [143, 256] on div "Пеpемен Мы ждём" at bounding box center [117, 261] width 40108 height 79
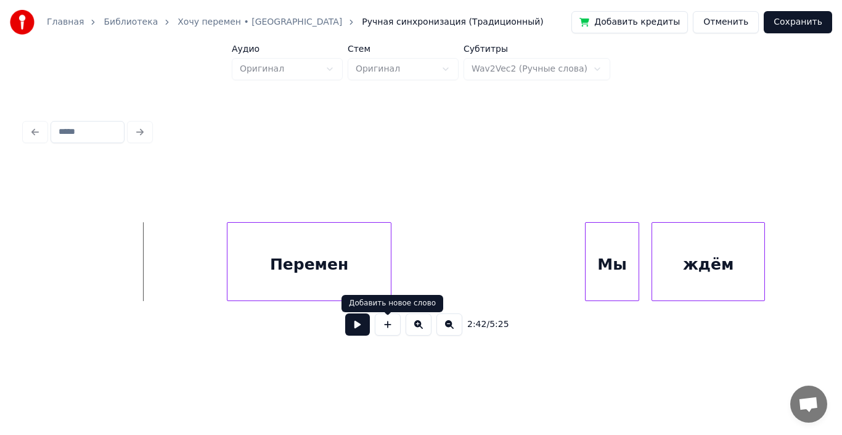
click at [364, 327] on button at bounding box center [357, 324] width 25 height 22
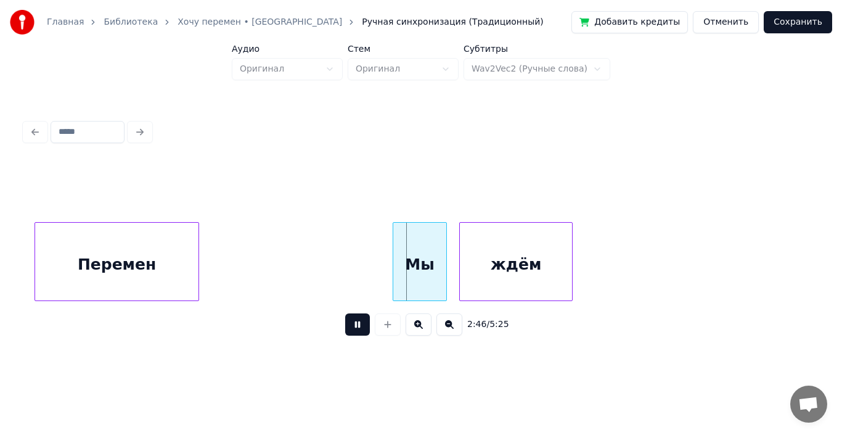
click at [364, 329] on button at bounding box center [357, 324] width 25 height 22
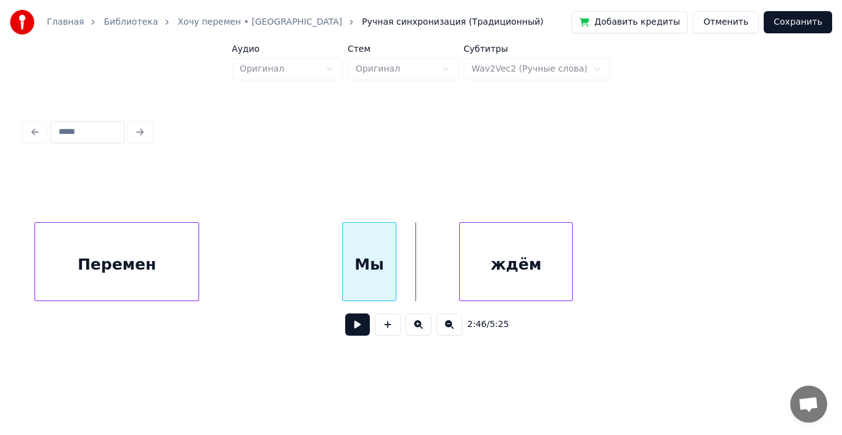
click at [366, 253] on div "Мы" at bounding box center [369, 265] width 53 height 84
click at [403, 255] on div at bounding box center [402, 262] width 4 height 78
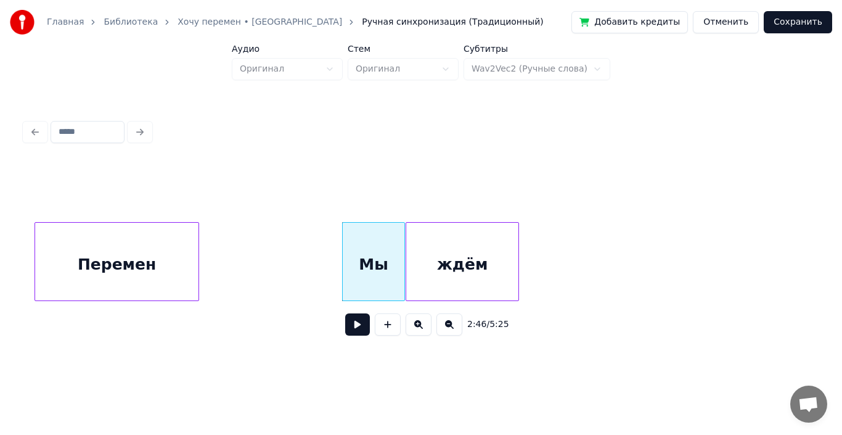
click at [452, 255] on div "ждём" at bounding box center [462, 265] width 112 height 84
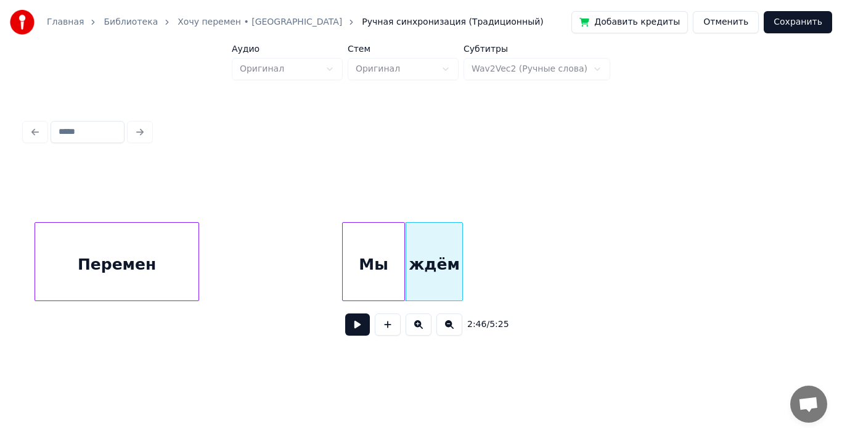
click at [461, 257] on div at bounding box center [461, 262] width 4 height 78
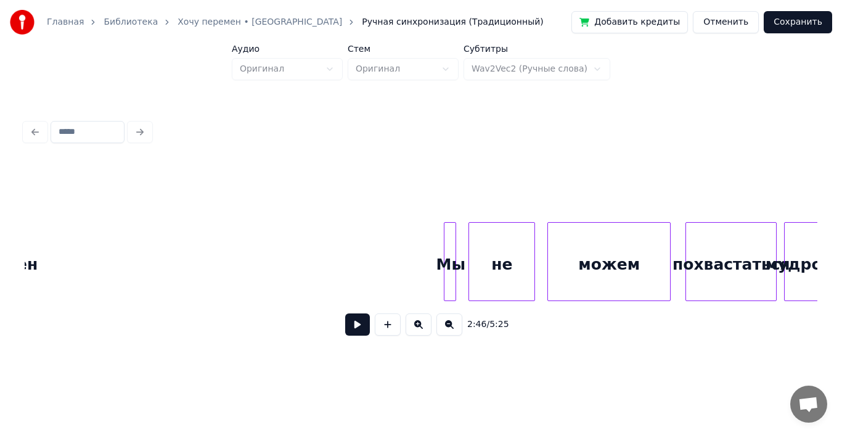
scroll to position [0, 21883]
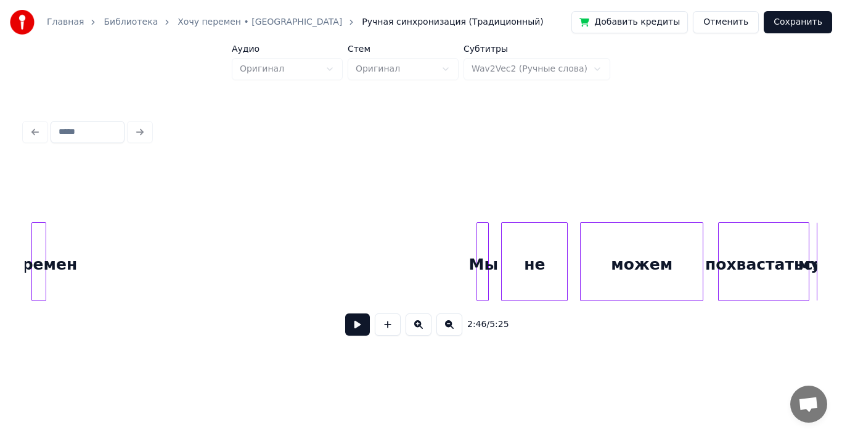
click at [7, 224] on div "Главная Библиотека Хочу перемен • LOUNA Ручная синхронизация (Традиционный) Доб…" at bounding box center [421, 180] width 842 height 361
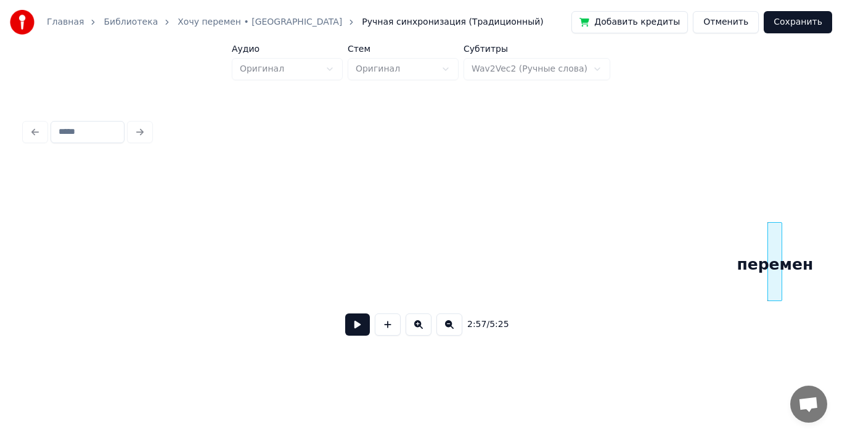
scroll to position [0, 21211]
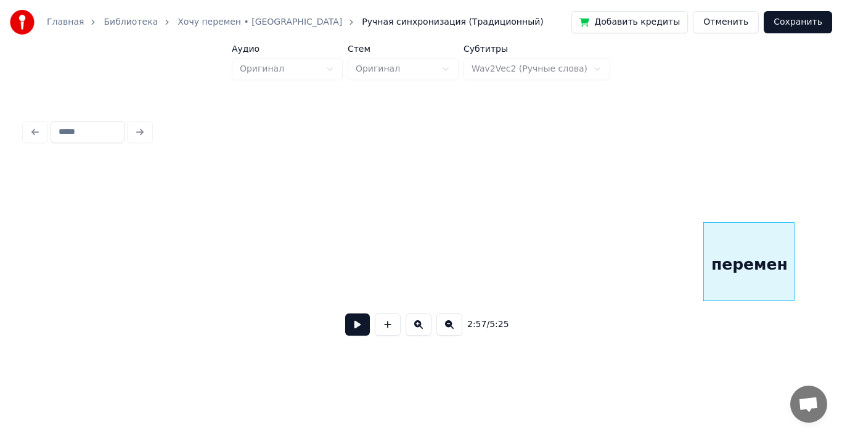
click at [794, 254] on div at bounding box center [793, 262] width 4 height 78
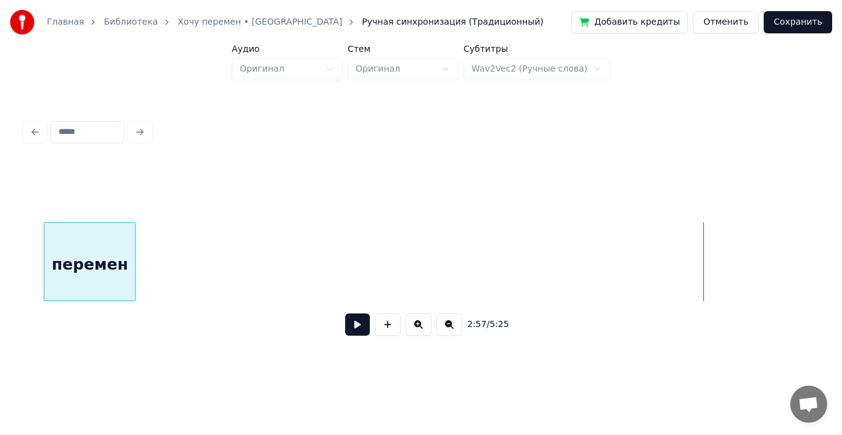
click at [91, 254] on div "пеpемен" at bounding box center [89, 265] width 91 height 84
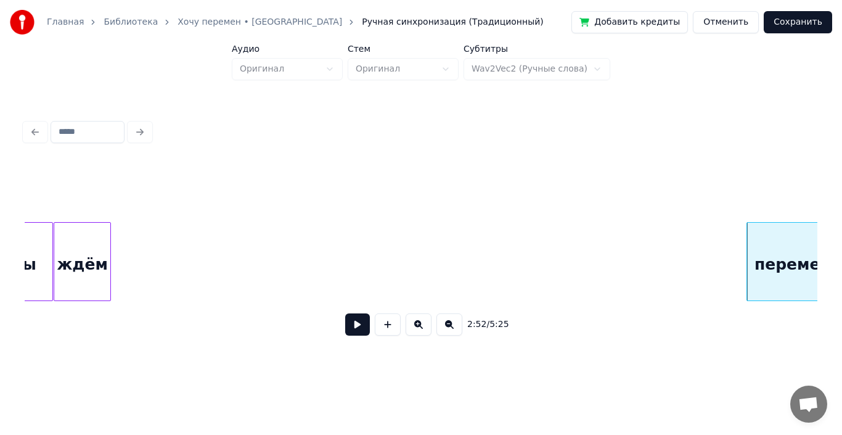
scroll to position [0, 20519]
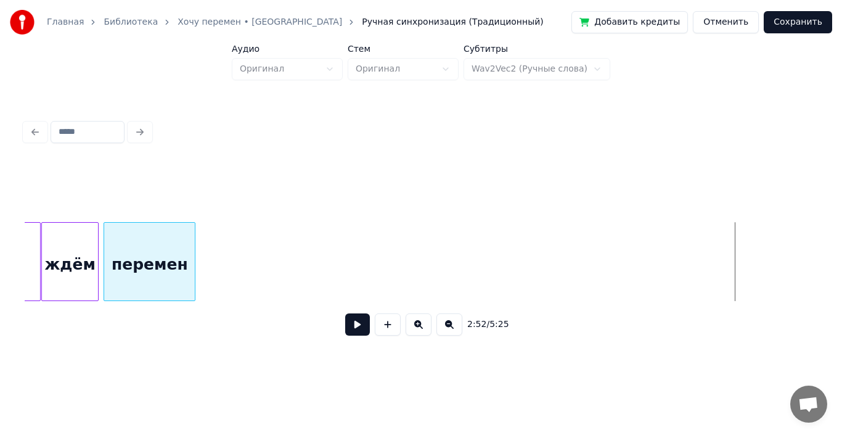
click at [140, 245] on div "пеpемен" at bounding box center [149, 265] width 91 height 84
click at [200, 250] on div at bounding box center [199, 262] width 4 height 78
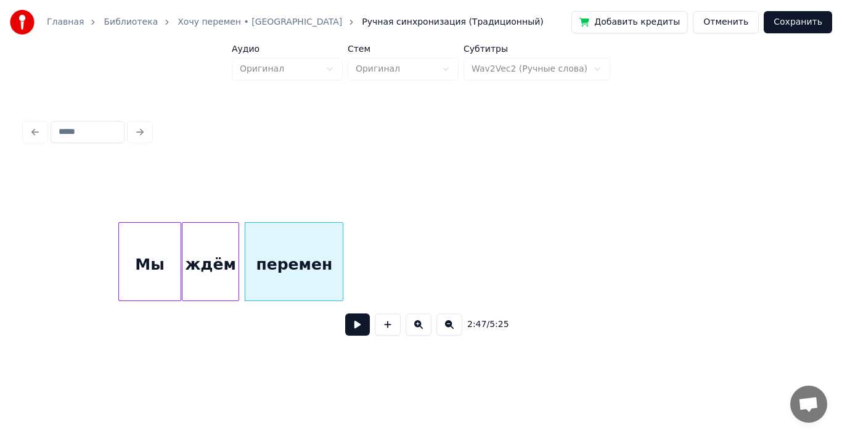
scroll to position [0, 20250]
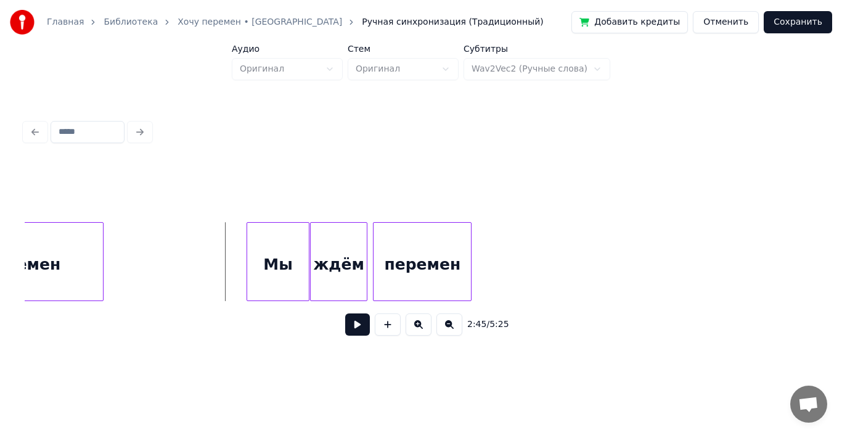
click at [359, 323] on button at bounding box center [357, 324] width 25 height 22
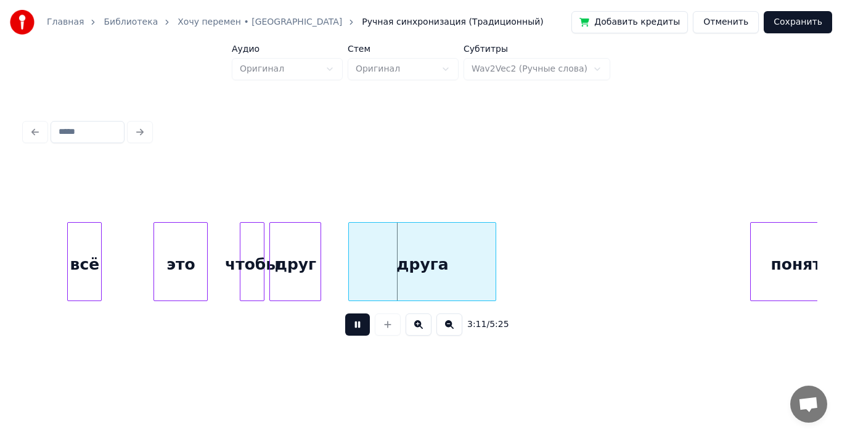
scroll to position [0, 23358]
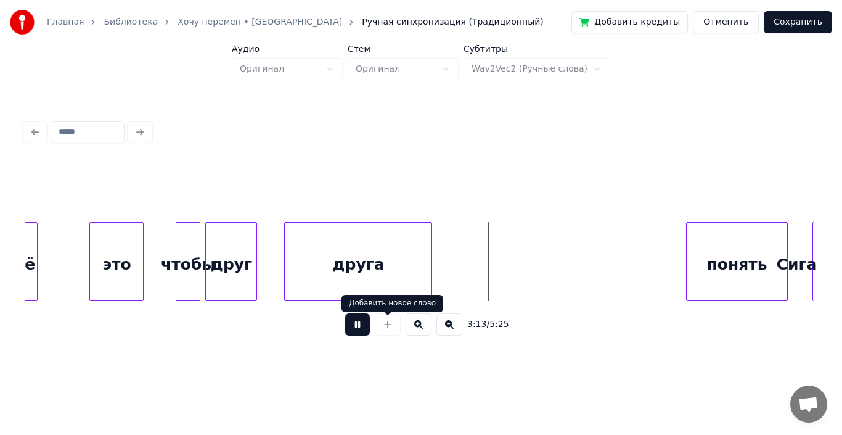
click at [353, 329] on button at bounding box center [357, 324] width 25 height 22
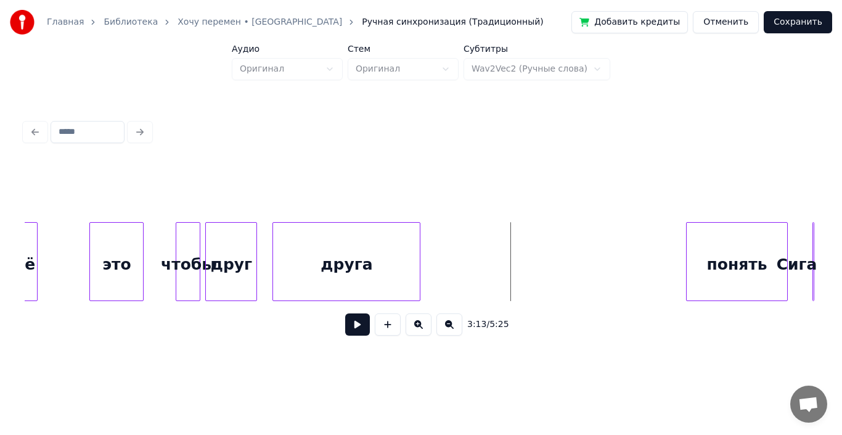
click at [364, 264] on div "дpyга" at bounding box center [346, 265] width 147 height 84
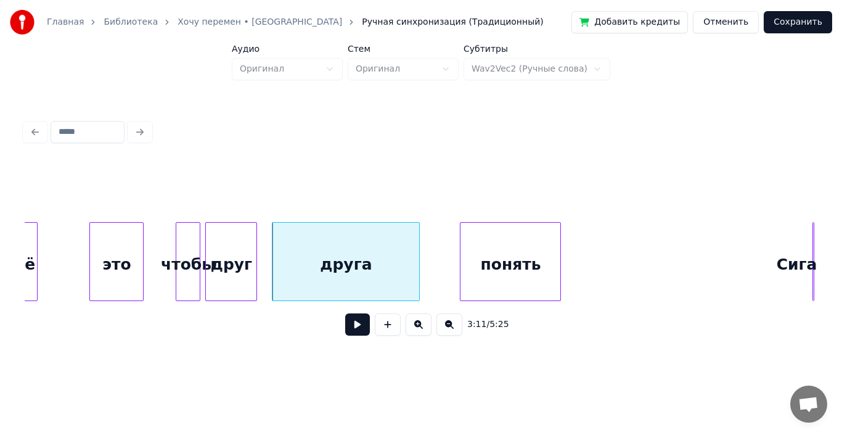
click at [504, 247] on div "понять" at bounding box center [511, 265] width 100 height 84
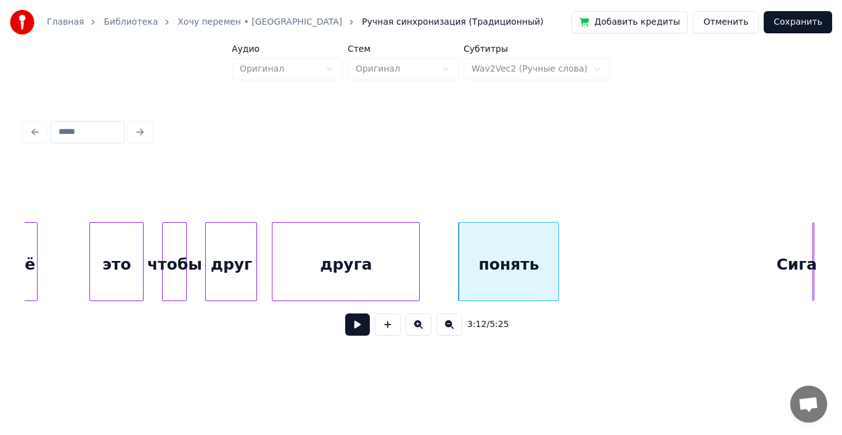
click at [177, 243] on div "чтобы" at bounding box center [174, 265] width 23 height 84
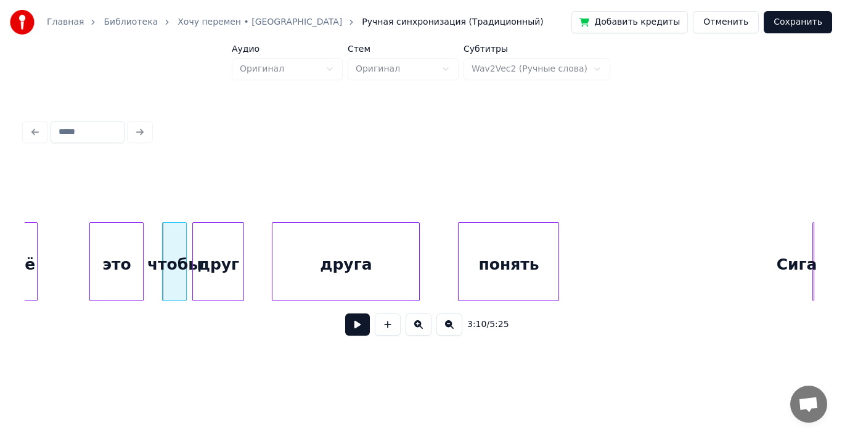
click at [215, 242] on div "дpyг" at bounding box center [218, 265] width 51 height 84
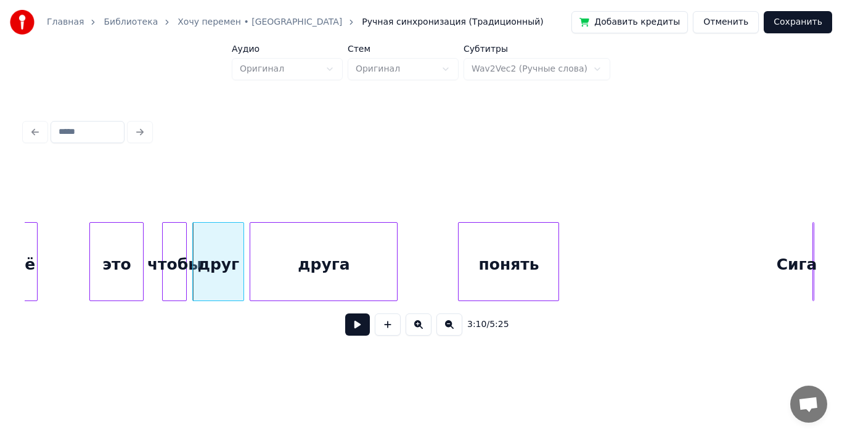
click at [282, 249] on div "дpyга" at bounding box center [323, 265] width 147 height 84
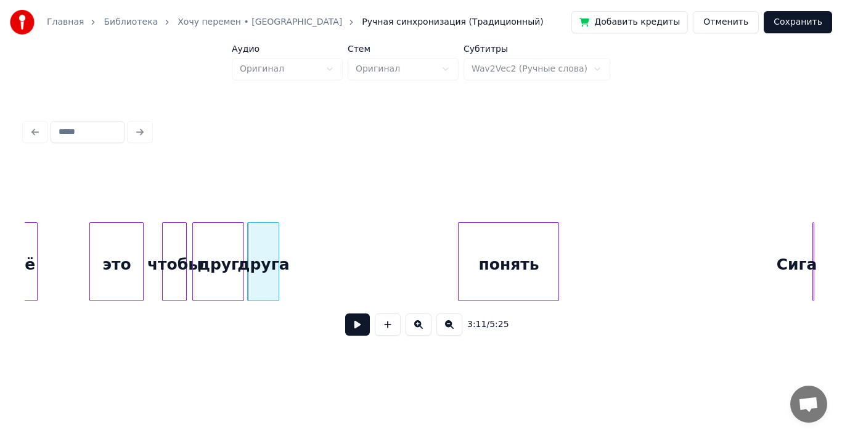
click at [277, 255] on div at bounding box center [277, 262] width 4 height 78
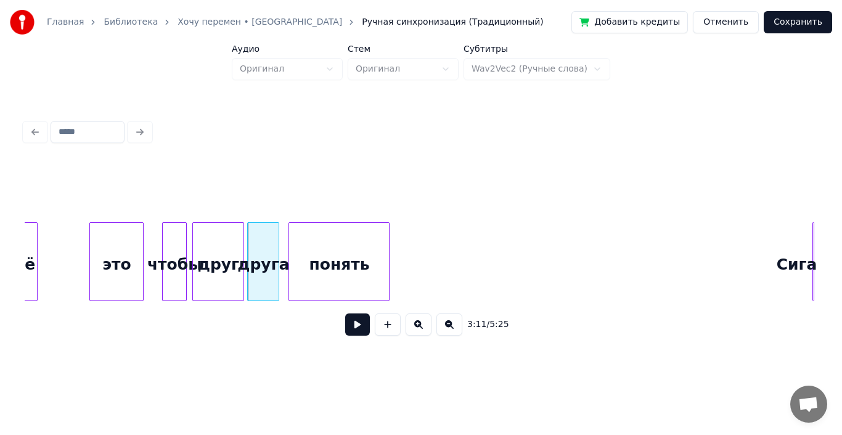
click at [311, 247] on div "понять" at bounding box center [339, 265] width 100 height 84
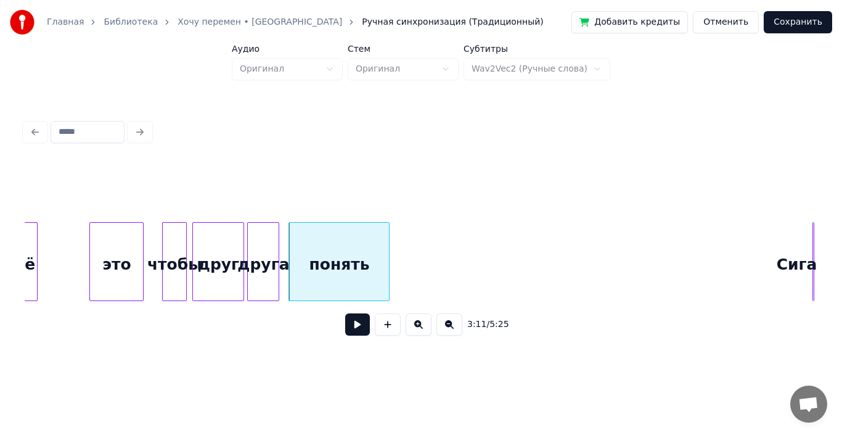
click at [353, 328] on button at bounding box center [357, 324] width 25 height 22
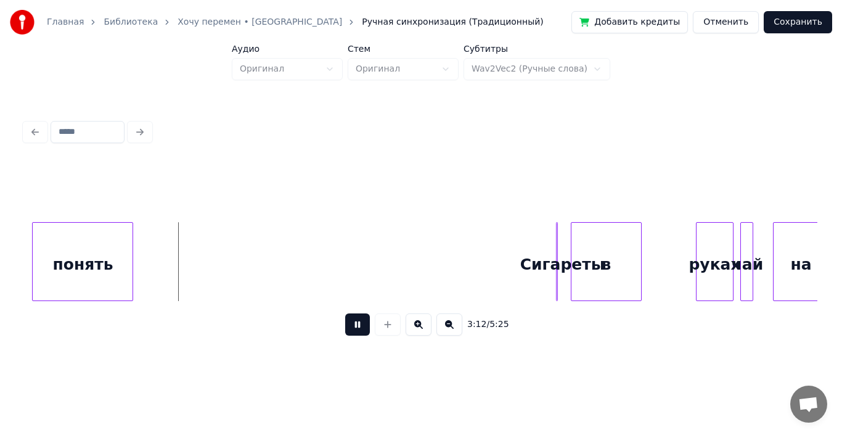
scroll to position [0, 23646]
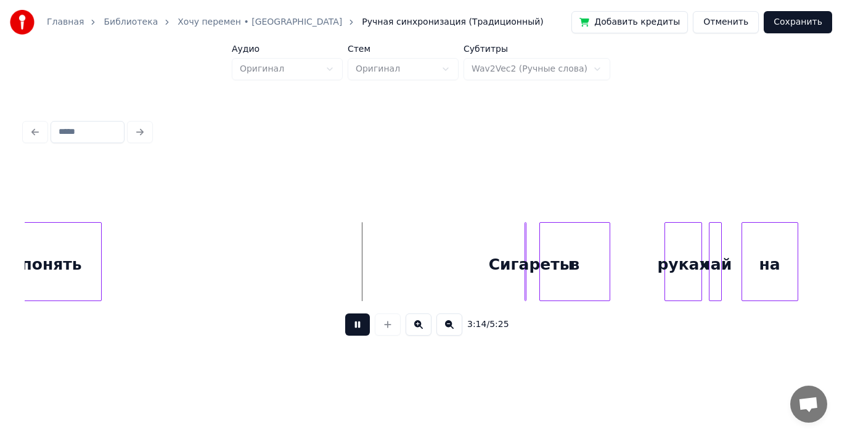
click at [356, 329] on button at bounding box center [357, 324] width 25 height 22
click at [592, 248] on div at bounding box center [590, 262] width 4 height 78
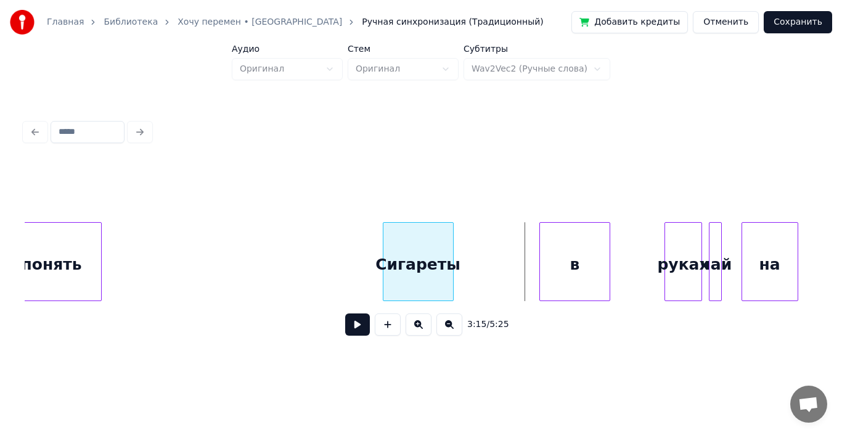
click at [392, 246] on div "Сигаpеты" at bounding box center [419, 265] width 70 height 84
click at [482, 250] on div "в" at bounding box center [502, 265] width 70 height 84
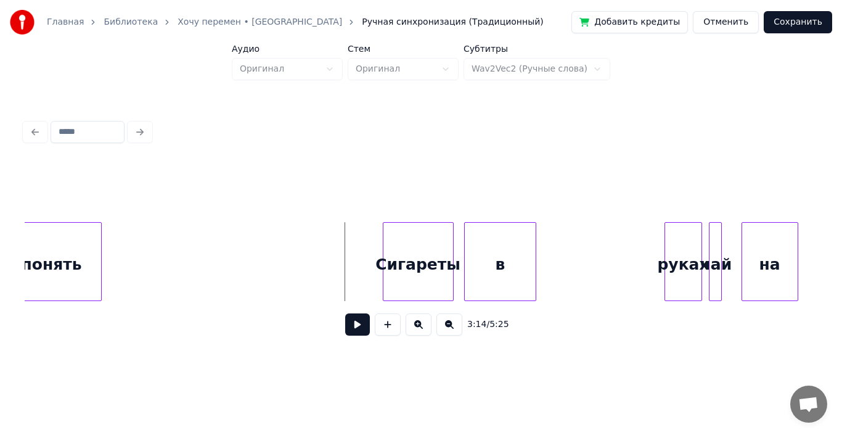
click at [361, 320] on button at bounding box center [357, 324] width 25 height 22
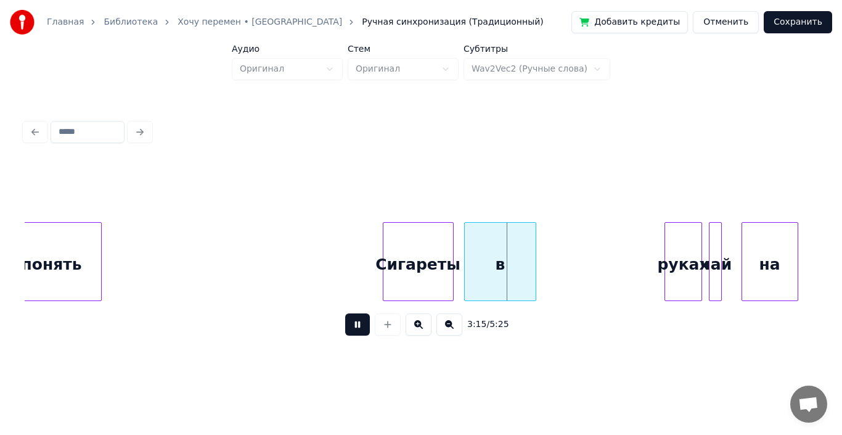
click at [359, 324] on button at bounding box center [357, 324] width 25 height 22
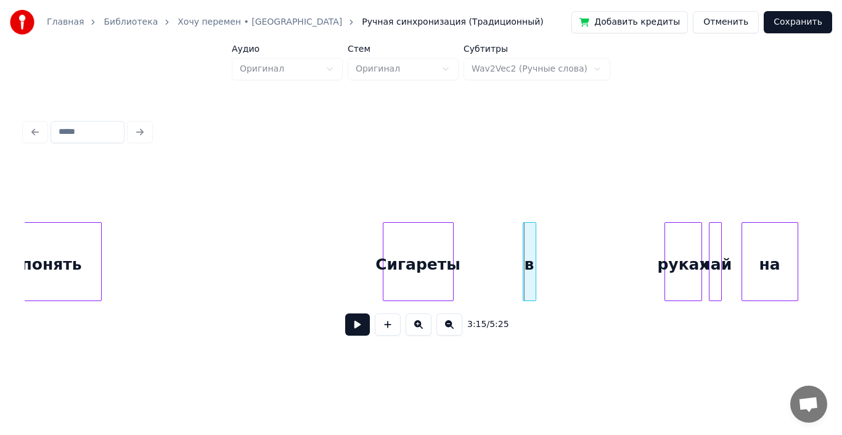
click at [524, 247] on div at bounding box center [526, 262] width 4 height 78
click at [487, 246] on div "Сигаpеты" at bounding box center [452, 261] width 71 height 79
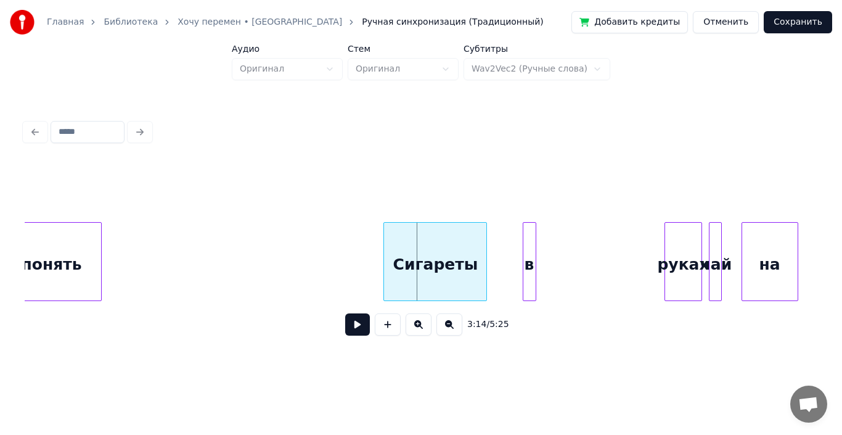
click at [384, 251] on div at bounding box center [386, 262] width 4 height 78
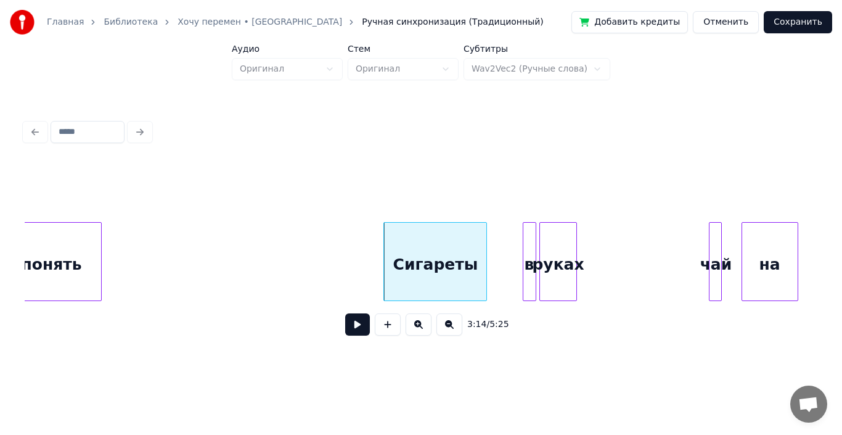
click at [554, 245] on div "pyках" at bounding box center [558, 265] width 36 height 84
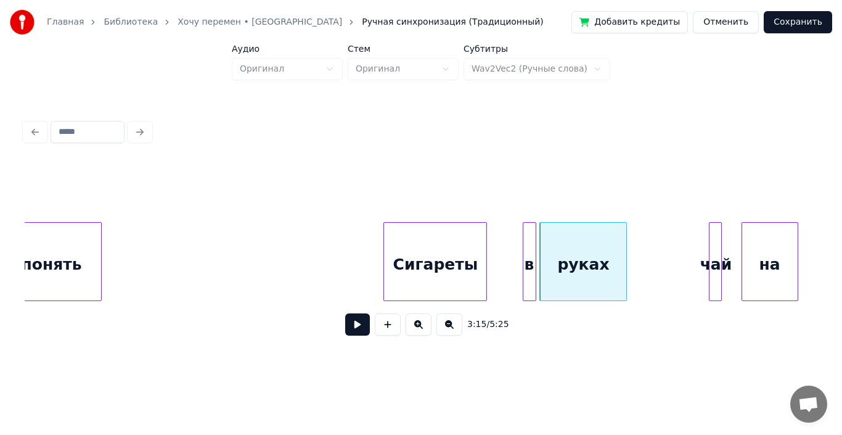
click at [623, 252] on div at bounding box center [625, 262] width 4 height 78
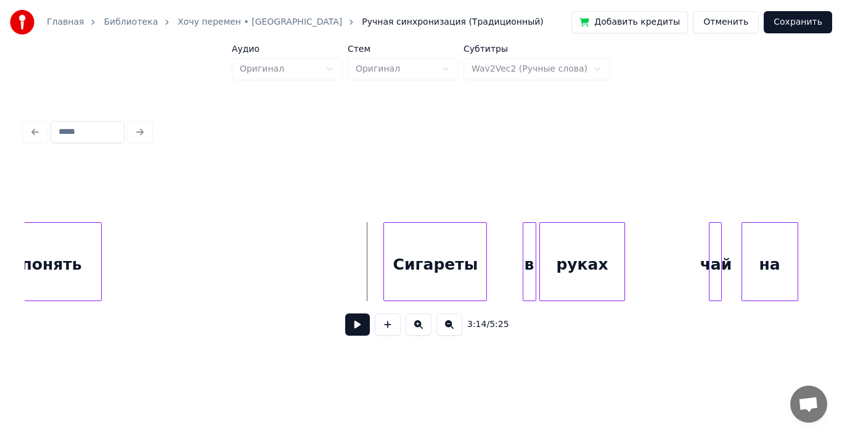
click at [358, 323] on button at bounding box center [357, 324] width 25 height 22
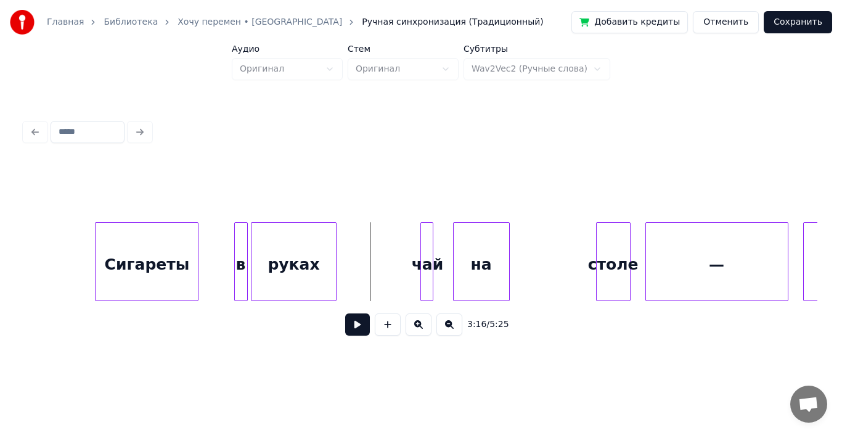
scroll to position [0, 23967]
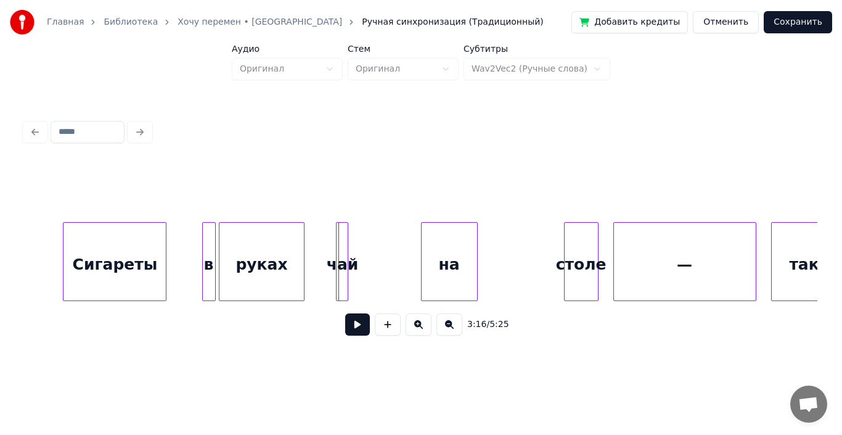
click at [348, 247] on div "чай" at bounding box center [343, 265] width 12 height 84
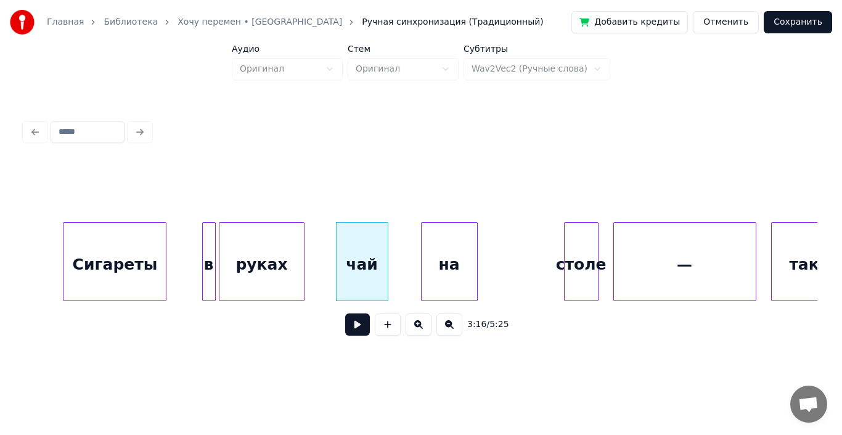
click at [387, 247] on div at bounding box center [386, 262] width 4 height 78
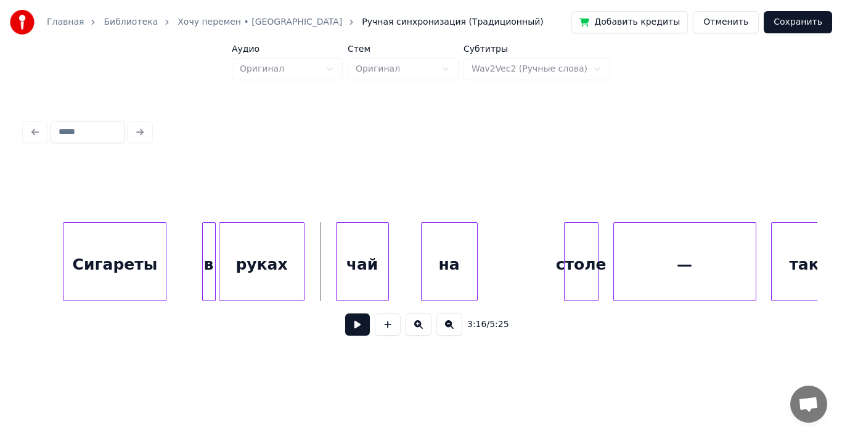
click at [354, 323] on button at bounding box center [357, 324] width 25 height 22
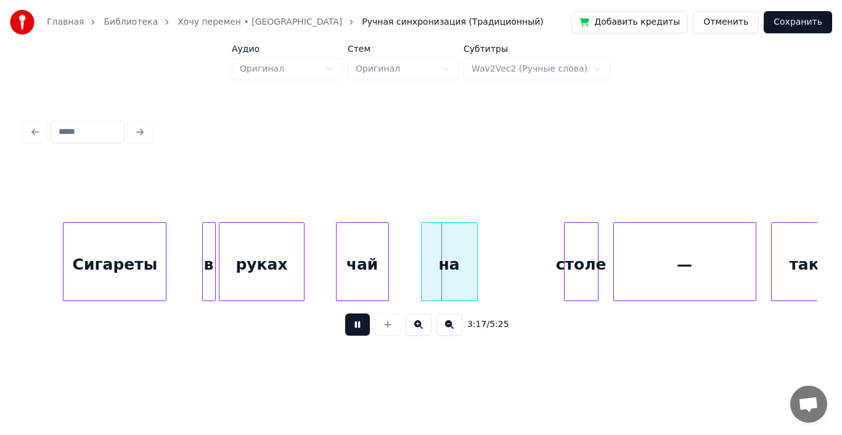
click at [354, 323] on button at bounding box center [357, 324] width 25 height 22
click at [435, 240] on div "на" at bounding box center [438, 265] width 55 height 84
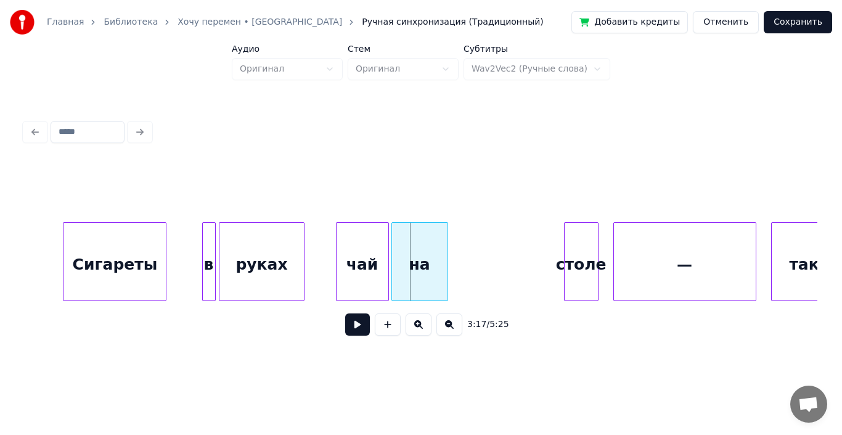
click at [415, 247] on div "на" at bounding box center [419, 265] width 55 height 84
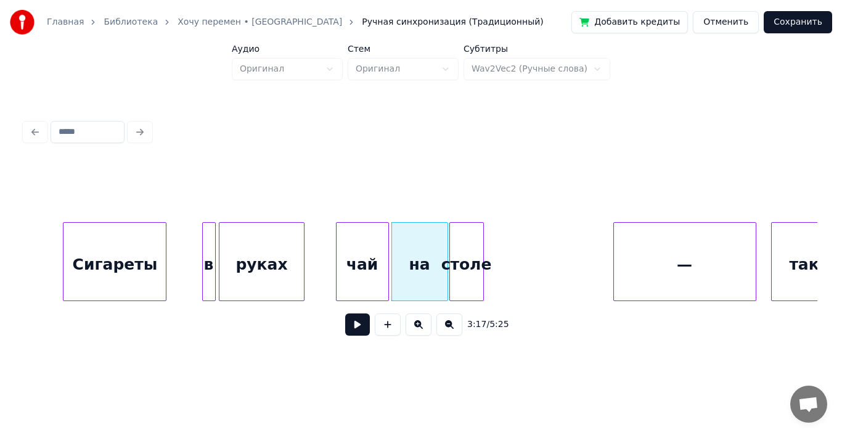
click at [470, 248] on div "столе" at bounding box center [466, 265] width 33 height 84
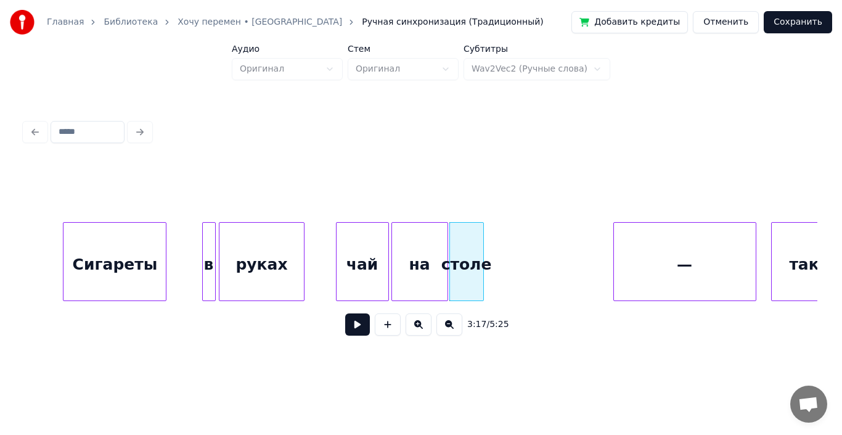
drag, startPoint x: 312, startPoint y: 252, endPoint x: 337, endPoint y: 281, distance: 38.9
click at [356, 321] on button at bounding box center [357, 324] width 25 height 22
click at [358, 334] on button at bounding box center [357, 324] width 25 height 22
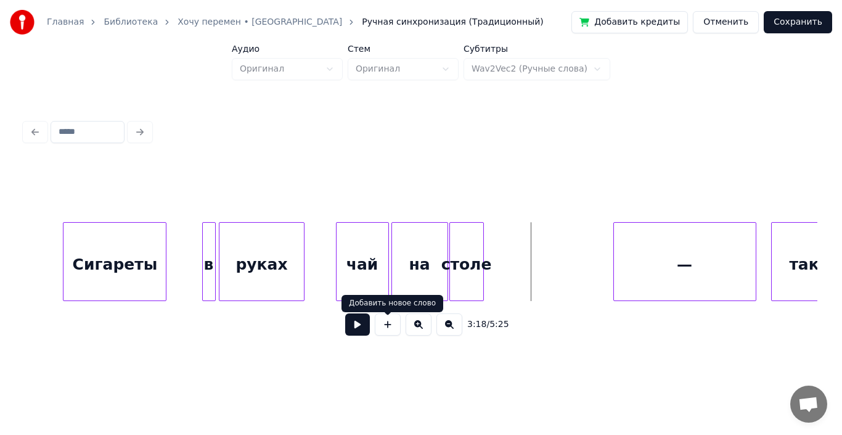
click at [675, 255] on div "—" at bounding box center [685, 265] width 142 height 84
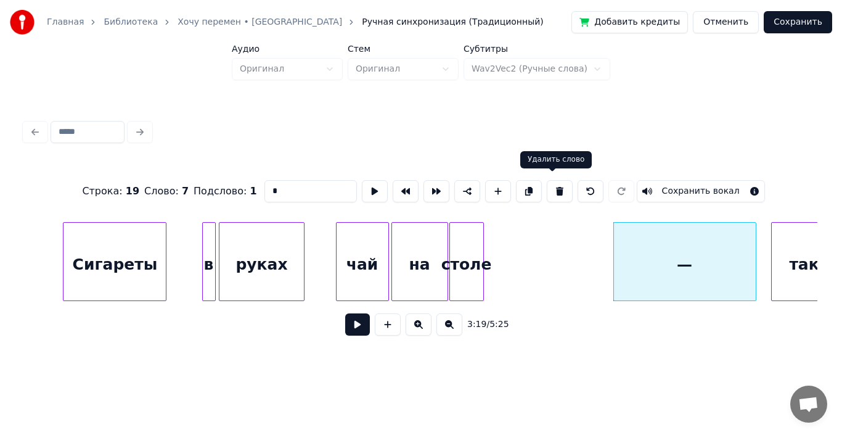
click at [556, 186] on button at bounding box center [560, 191] width 26 height 22
type input "*****"
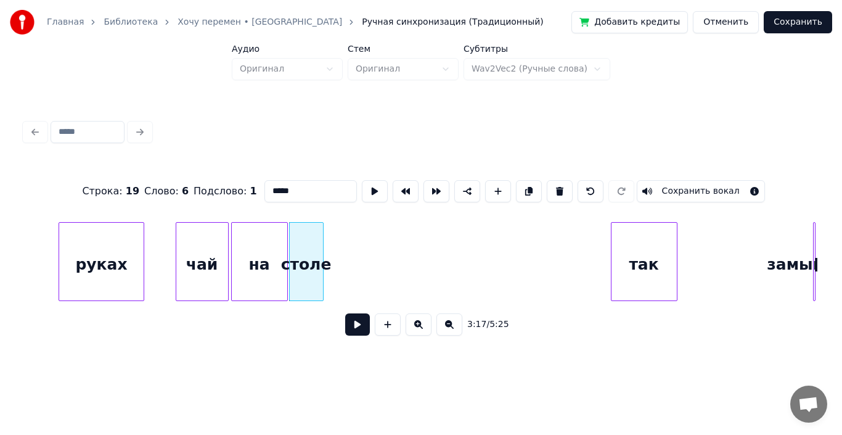
scroll to position [0, 24224]
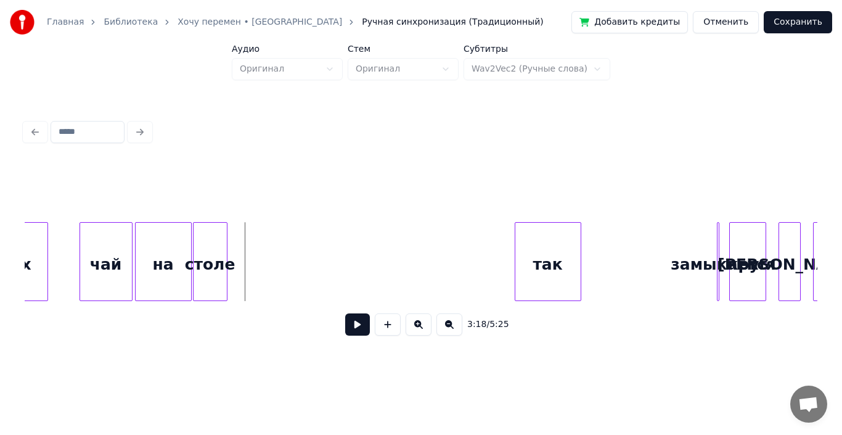
click at [343, 324] on div "3:16 / 5:25" at bounding box center [421, 324] width 773 height 27
click at [357, 327] on button at bounding box center [357, 324] width 25 height 22
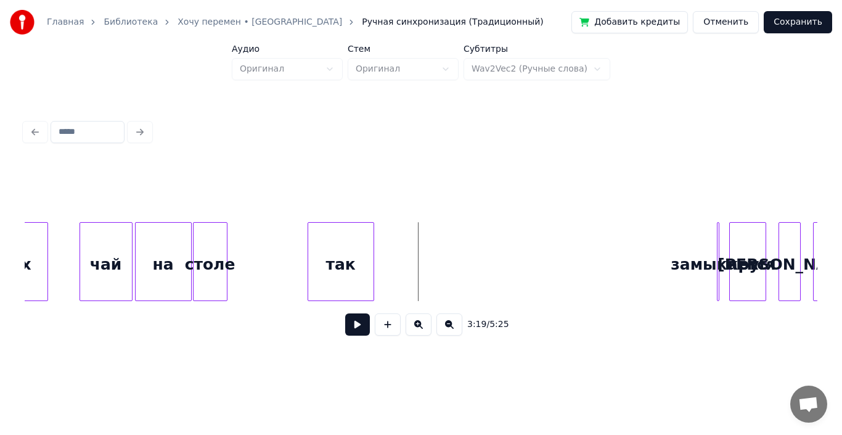
click at [342, 261] on div "так" at bounding box center [340, 265] width 65 height 84
click at [337, 255] on div at bounding box center [337, 262] width 4 height 78
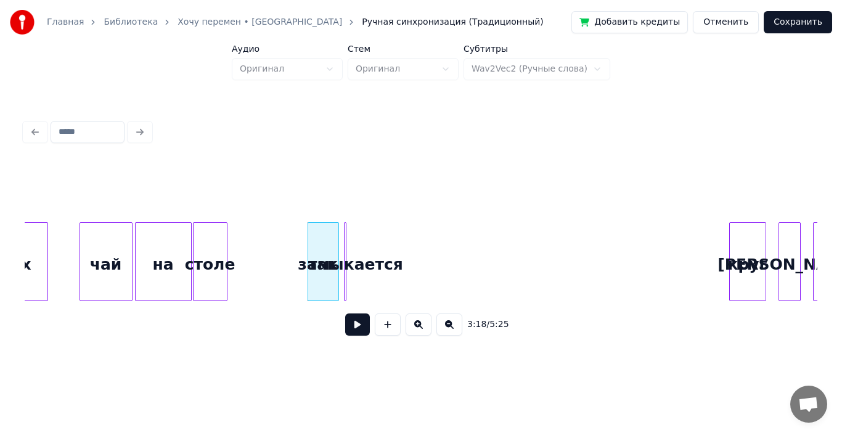
click at [350, 249] on div "замыкается" at bounding box center [351, 265] width 12 height 84
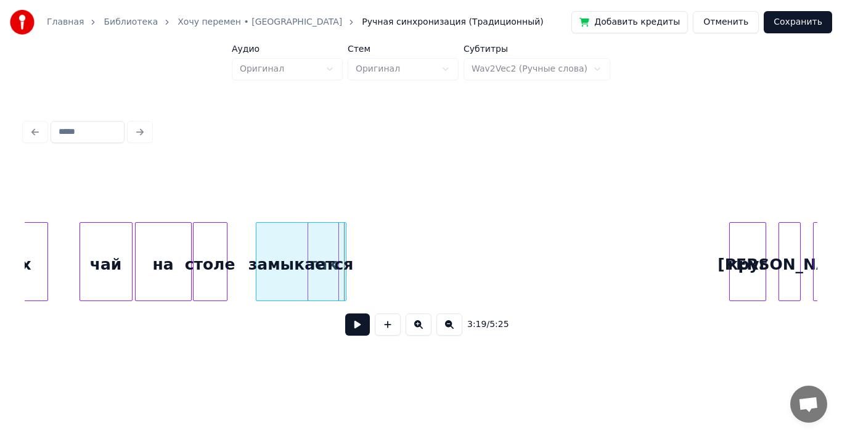
click at [292, 250] on div "замыкается" at bounding box center [301, 261] width 91 height 79
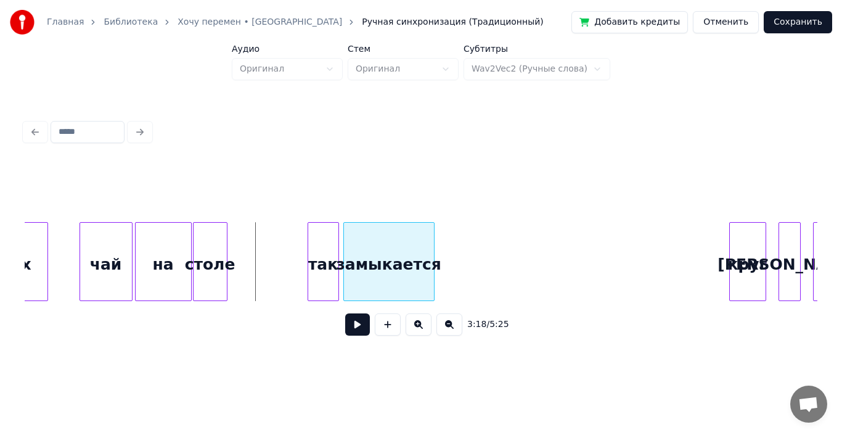
click at [376, 243] on div "замыкается" at bounding box center [389, 265] width 90 height 84
click at [408, 253] on div at bounding box center [409, 262] width 4 height 78
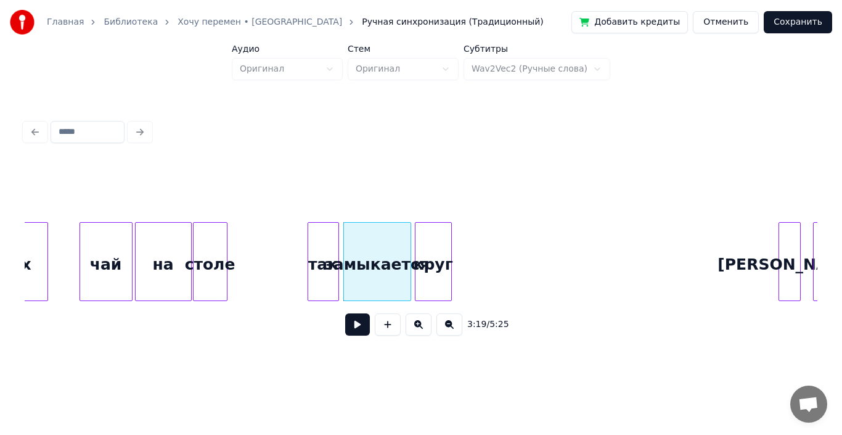
click at [433, 243] on div "кpyг" at bounding box center [434, 265] width 36 height 84
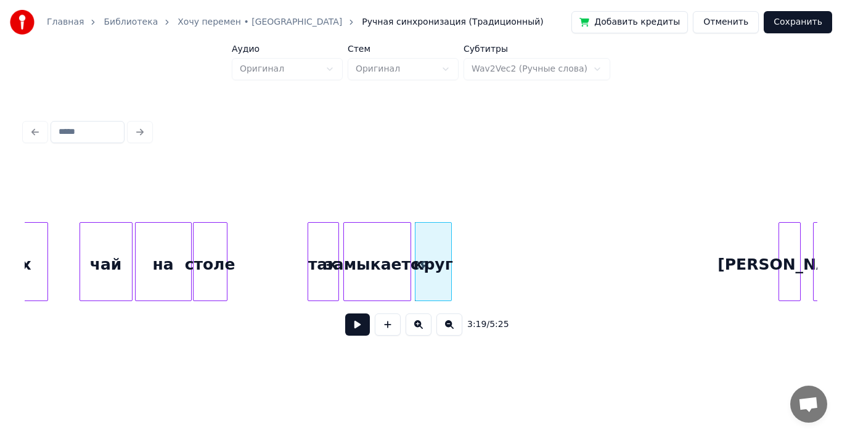
click at [351, 327] on button at bounding box center [357, 324] width 25 height 22
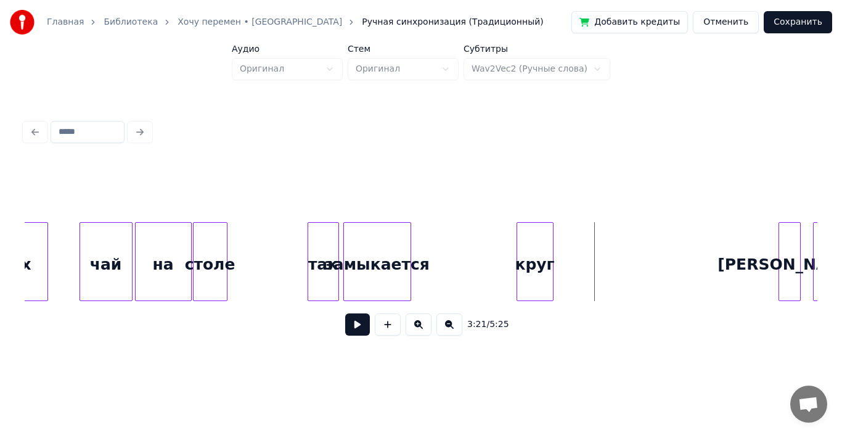
click at [528, 242] on div "кpyг" at bounding box center [535, 265] width 36 height 84
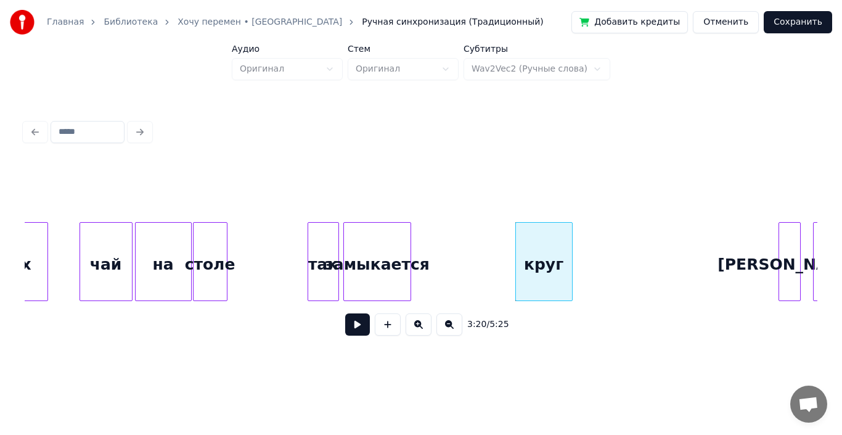
click at [572, 248] on div at bounding box center [571, 262] width 4 height 78
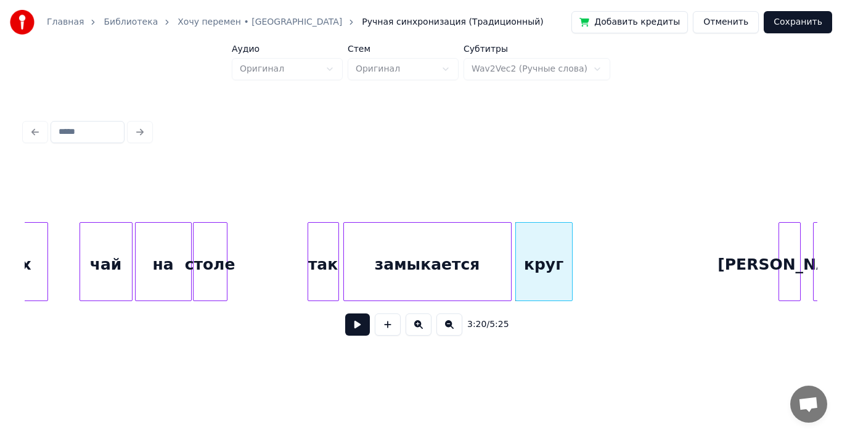
click at [509, 248] on div at bounding box center [509, 262] width 4 height 78
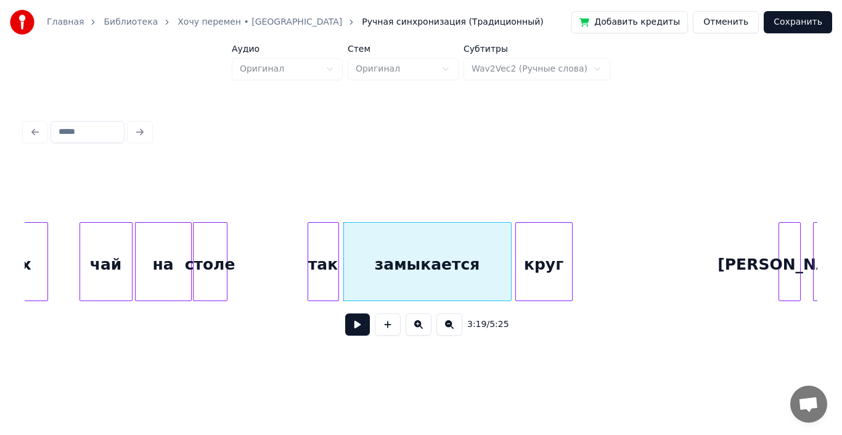
click at [428, 249] on div "замыкается" at bounding box center [427, 265] width 167 height 84
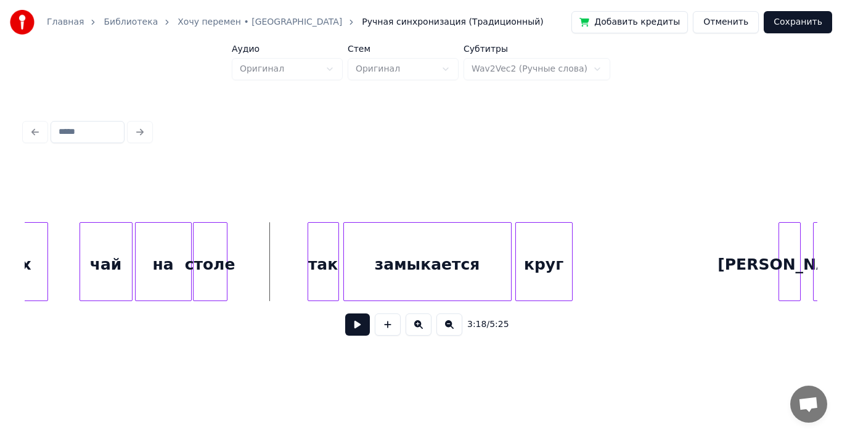
click at [355, 321] on button at bounding box center [357, 324] width 25 height 22
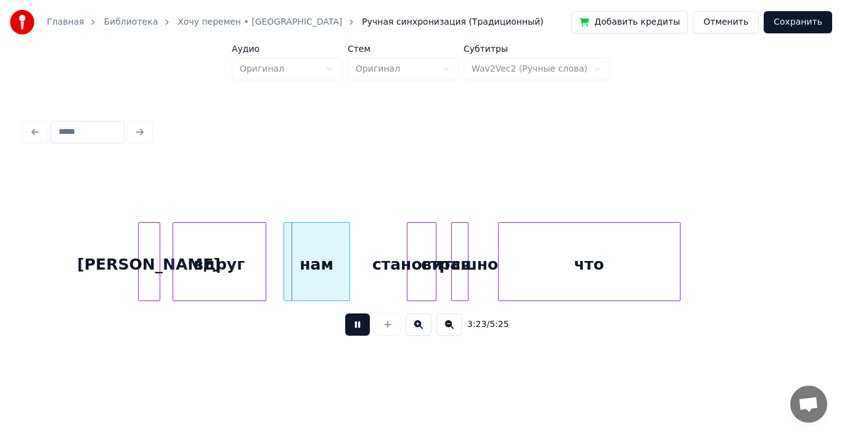
scroll to position [0, 24896]
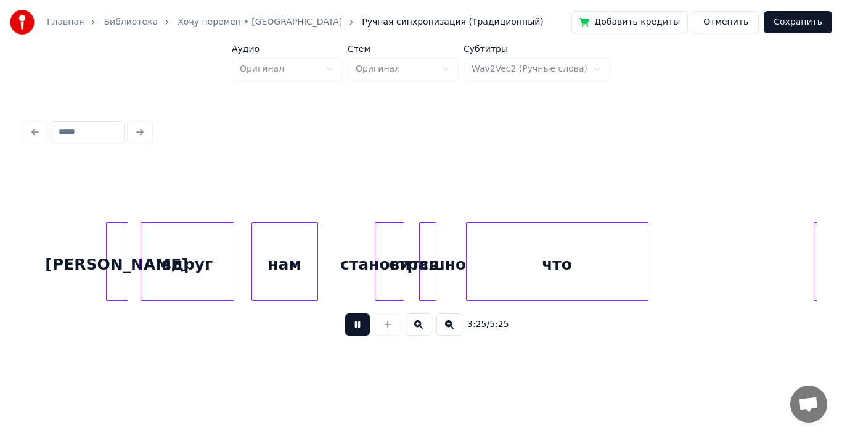
click at [362, 329] on button at bounding box center [357, 324] width 25 height 22
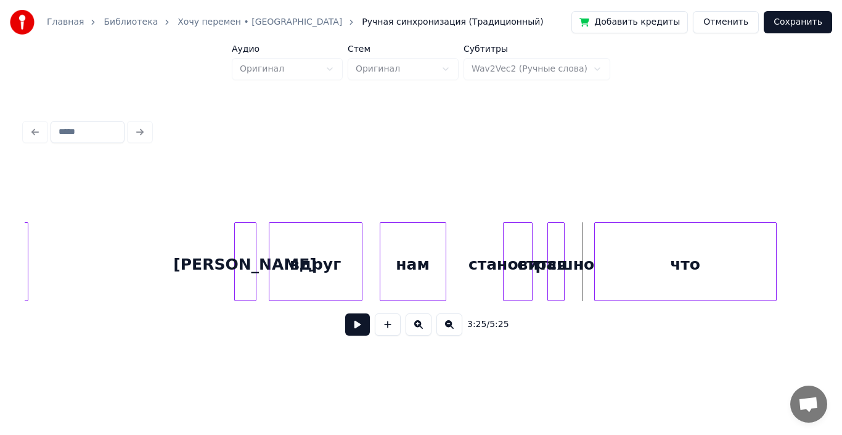
click at [356, 325] on button at bounding box center [357, 324] width 25 height 22
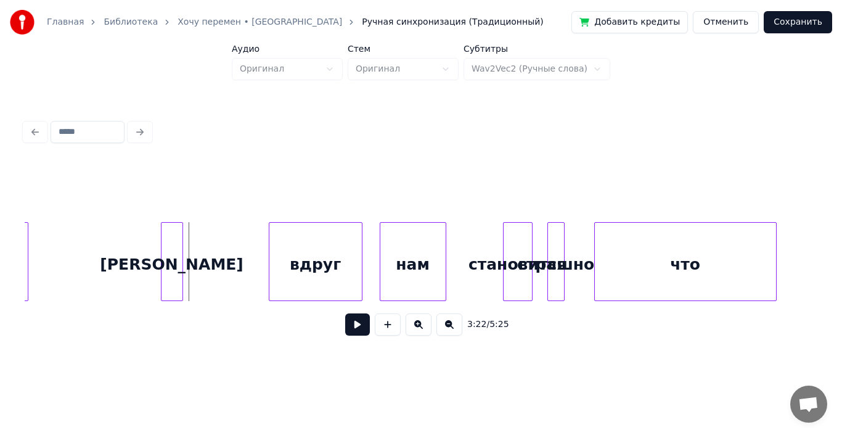
click at [170, 237] on div "[PERSON_NAME]" at bounding box center [172, 265] width 21 height 84
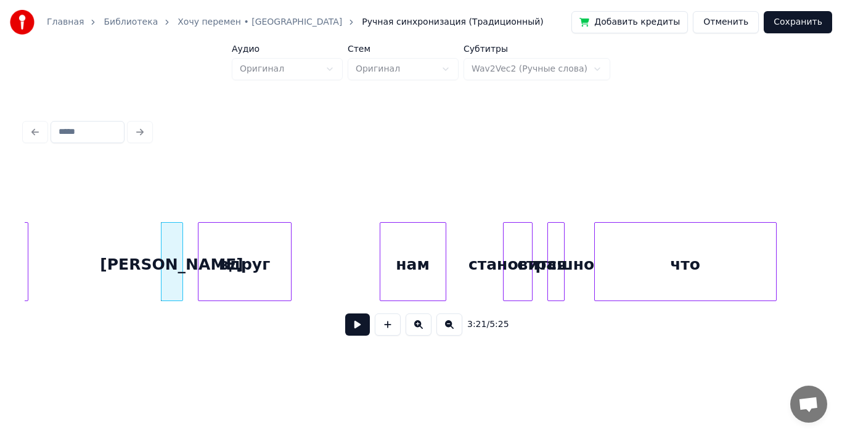
click at [244, 245] on div "вдpyг" at bounding box center [245, 265] width 92 height 84
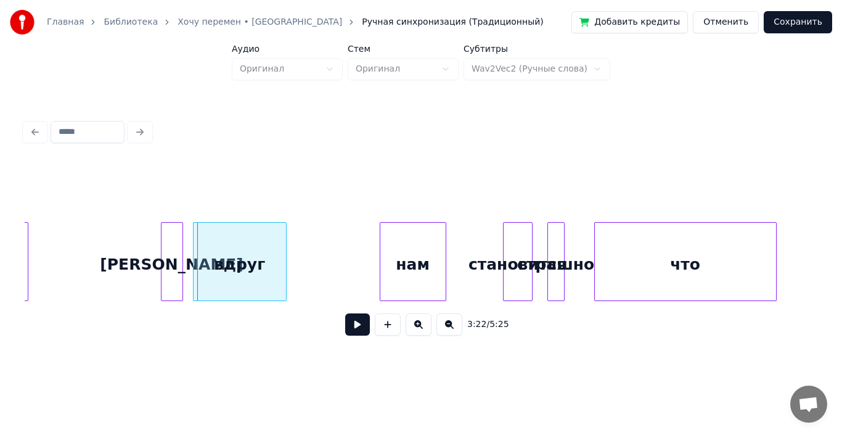
click at [286, 248] on div "вдpyг" at bounding box center [240, 261] width 94 height 79
click at [277, 246] on div at bounding box center [276, 262] width 4 height 78
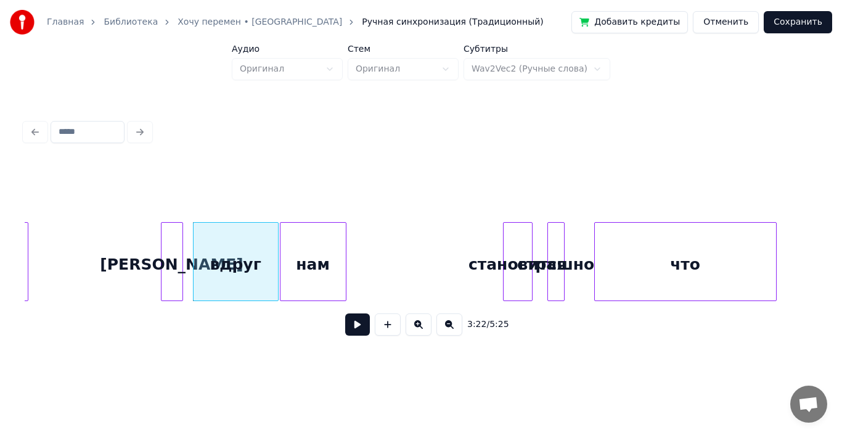
click at [296, 244] on div "нам" at bounding box center [313, 265] width 65 height 84
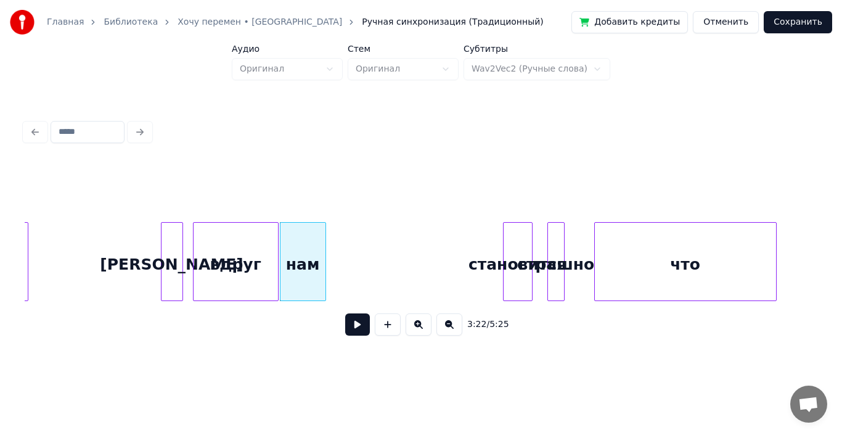
click at [324, 249] on div at bounding box center [324, 262] width 4 height 78
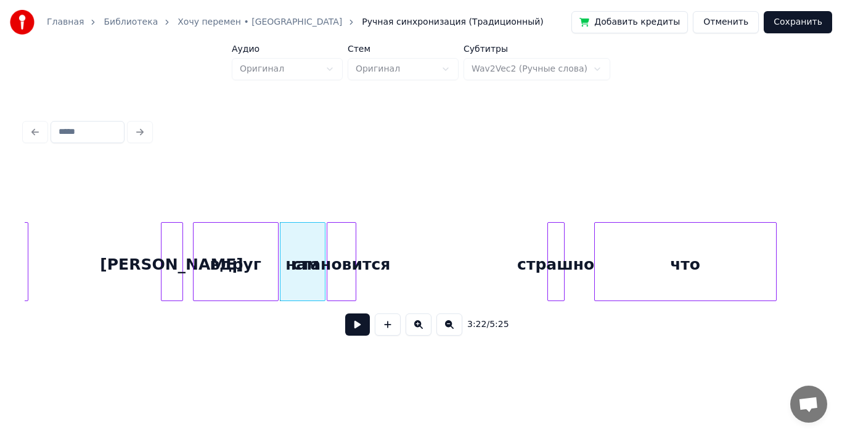
click at [337, 244] on div "становится" at bounding box center [341, 265] width 28 height 84
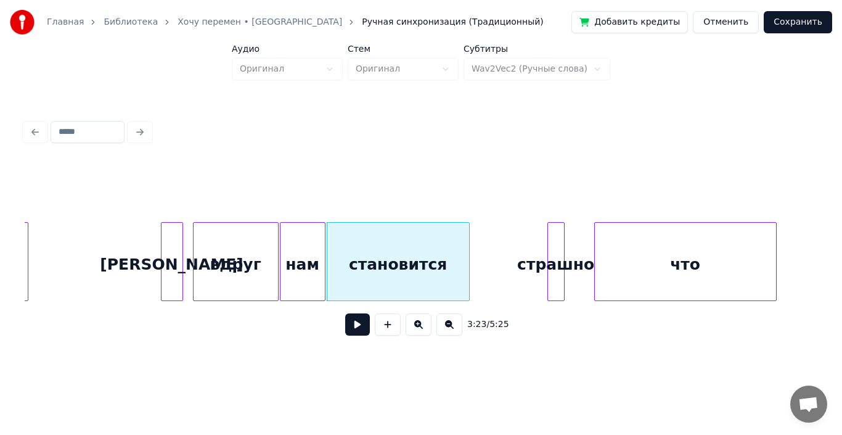
click at [466, 246] on div at bounding box center [468, 262] width 4 height 78
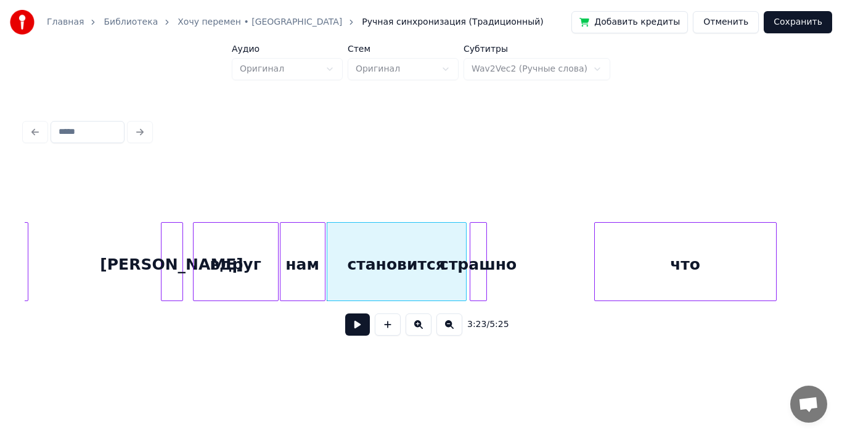
click at [480, 253] on div "стpашно" at bounding box center [478, 265] width 16 height 84
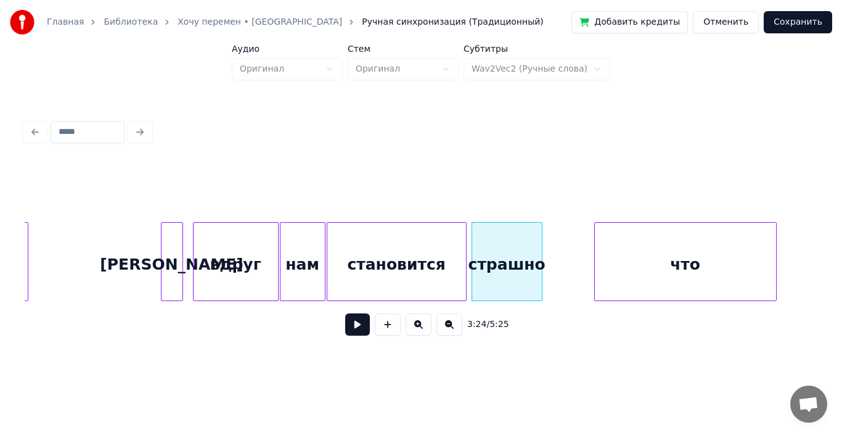
click at [542, 253] on div at bounding box center [540, 262] width 4 height 78
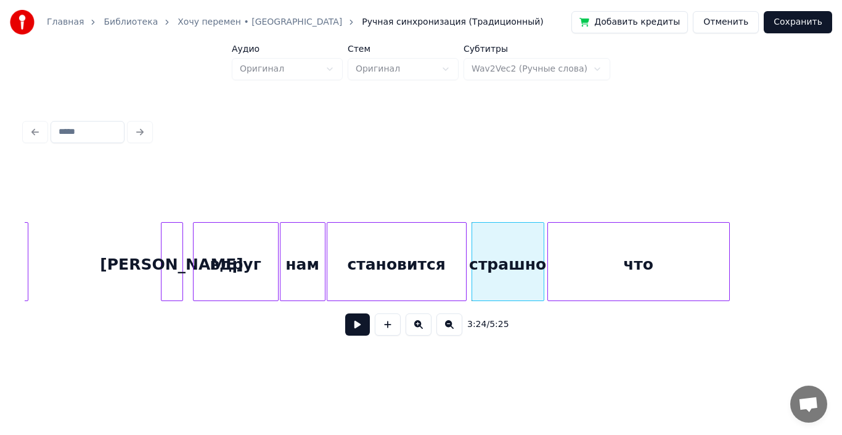
click at [639, 257] on div "что" at bounding box center [638, 265] width 181 height 84
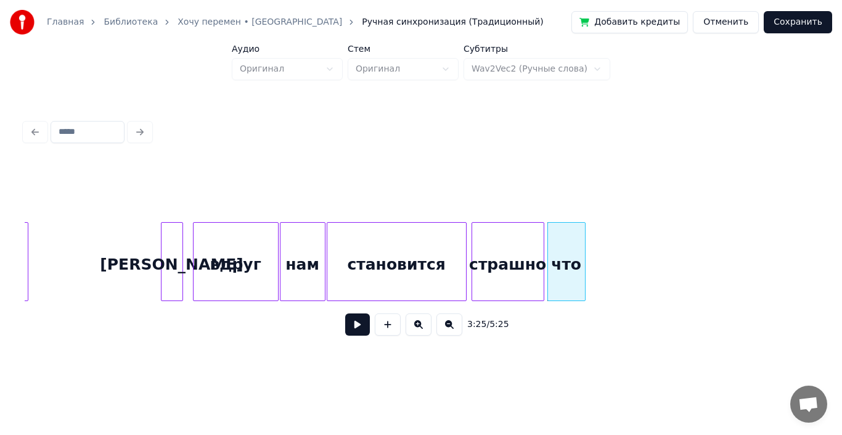
click at [583, 257] on div at bounding box center [583, 262] width 4 height 78
click at [358, 324] on button at bounding box center [357, 324] width 25 height 22
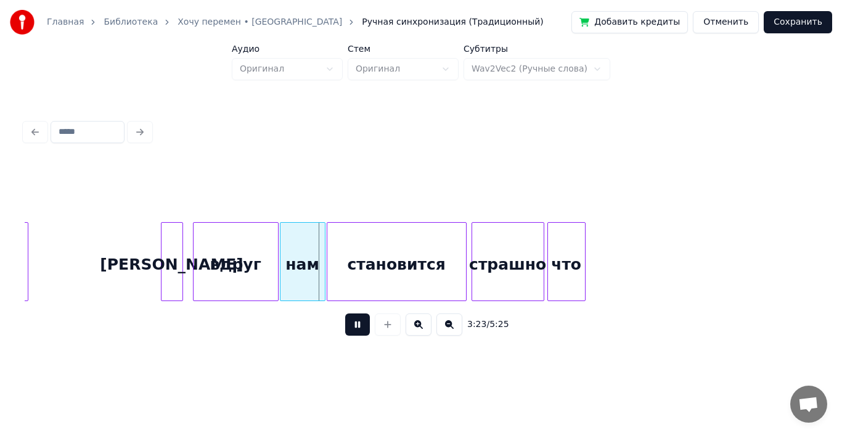
click at [355, 323] on button at bounding box center [357, 324] width 25 height 22
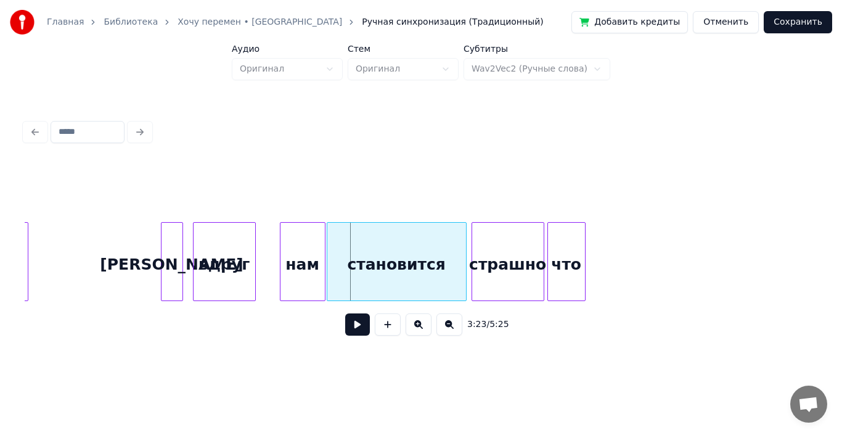
click at [255, 252] on div at bounding box center [254, 262] width 4 height 78
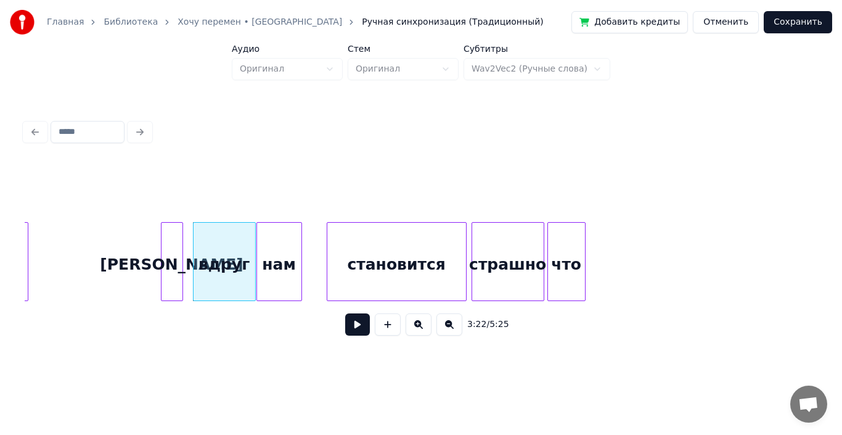
click at [290, 253] on div "нам" at bounding box center [279, 265] width 44 height 84
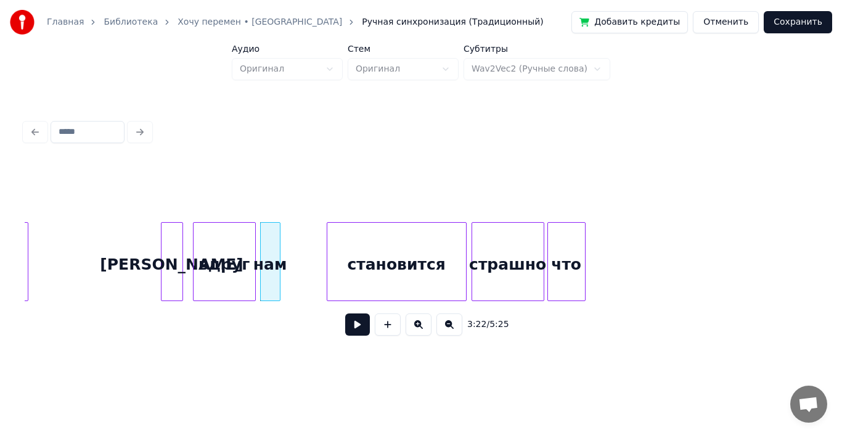
click at [276, 252] on div at bounding box center [278, 262] width 4 height 78
click at [359, 327] on button at bounding box center [357, 324] width 25 height 22
click at [216, 257] on div at bounding box center [217, 262] width 4 height 78
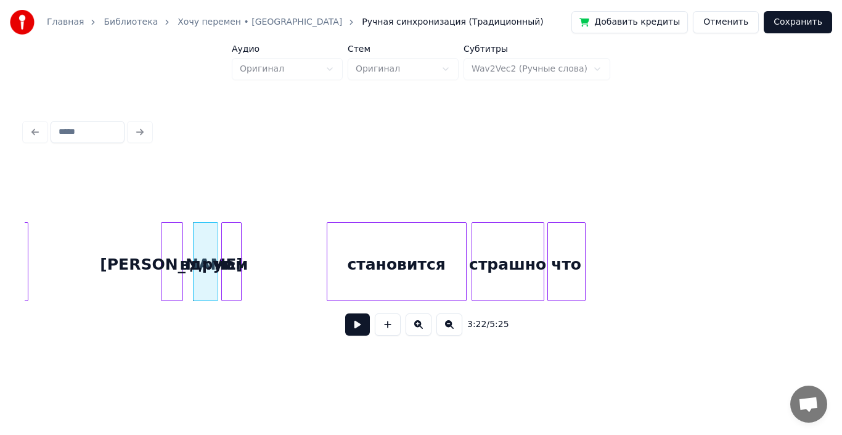
click at [233, 253] on div "нам" at bounding box center [231, 265] width 19 height 84
click at [354, 329] on button at bounding box center [357, 324] width 25 height 22
click at [249, 248] on div "нам" at bounding box center [245, 265] width 19 height 84
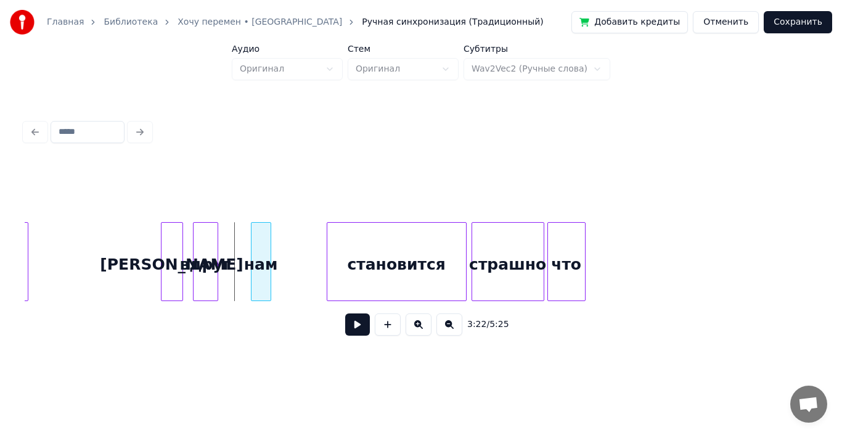
click at [271, 250] on div "нам" at bounding box center [261, 265] width 19 height 84
click at [274, 250] on div "нам" at bounding box center [264, 265] width 19 height 84
click at [262, 250] on div "нам" at bounding box center [259, 265] width 19 height 84
click at [249, 249] on div "нам" at bounding box center [258, 265] width 19 height 84
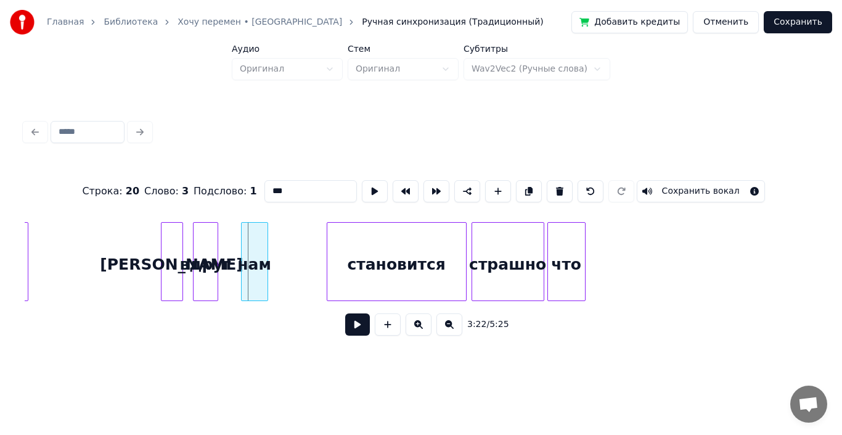
click at [242, 249] on div at bounding box center [244, 262] width 4 height 78
click at [257, 249] on div "нам" at bounding box center [258, 265] width 30 height 84
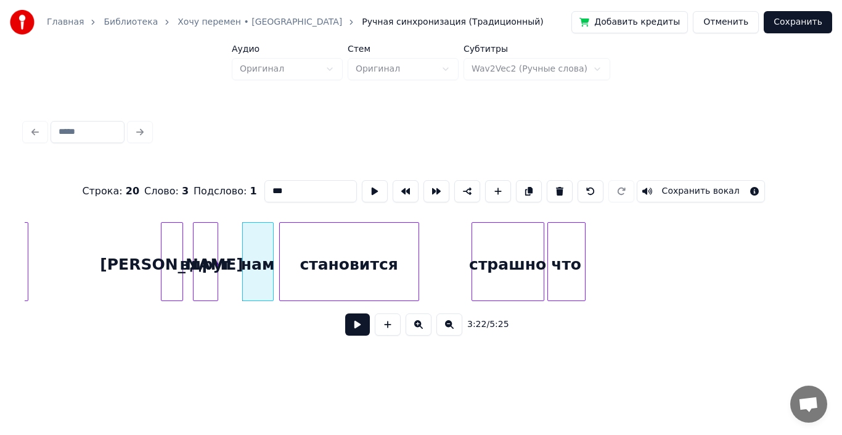
click at [308, 247] on div "становится" at bounding box center [349, 265] width 139 height 84
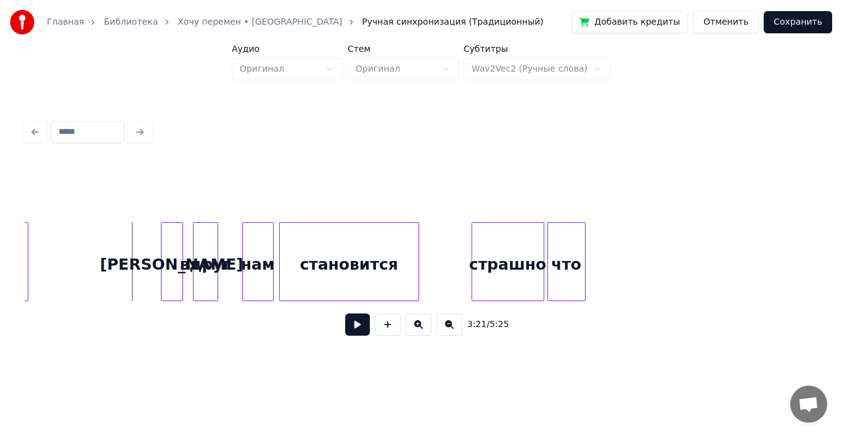
click at [356, 330] on button at bounding box center [357, 324] width 25 height 22
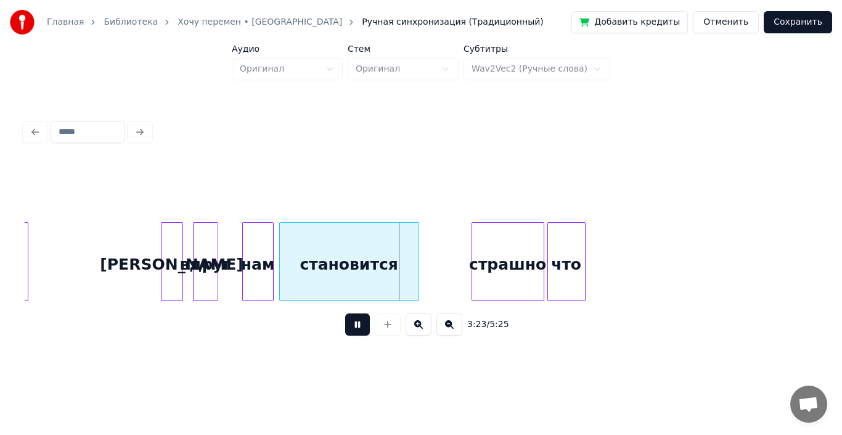
click at [356, 330] on button at bounding box center [357, 324] width 25 height 22
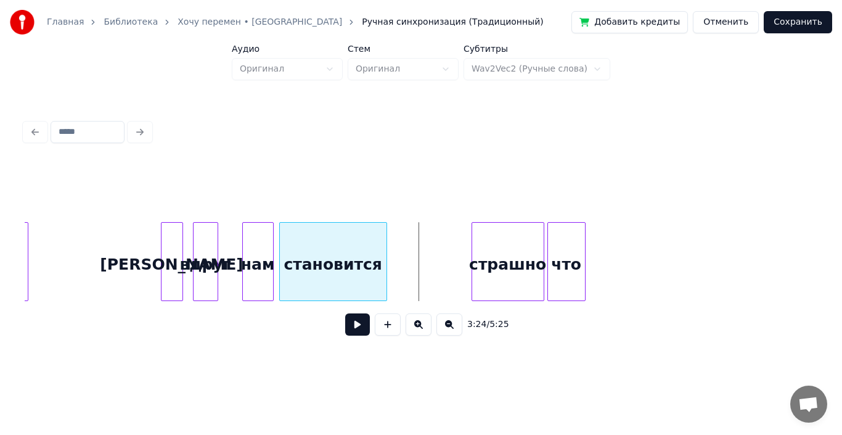
click at [385, 253] on div at bounding box center [385, 262] width 4 height 78
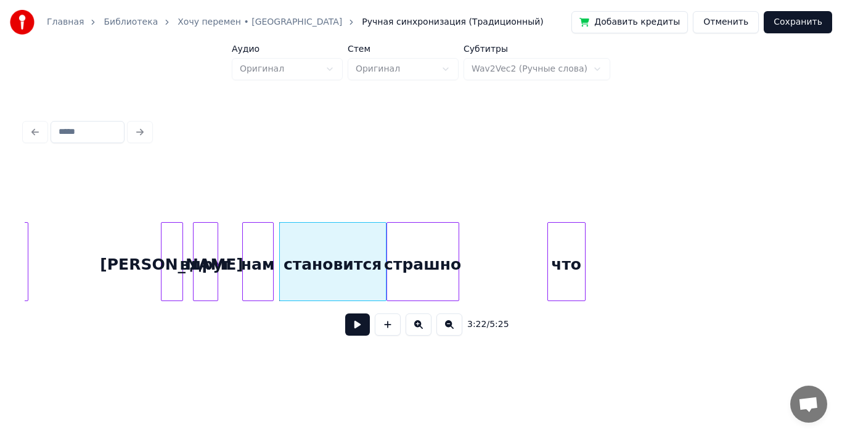
click at [425, 249] on div "стpашно" at bounding box center [423, 265] width 72 height 84
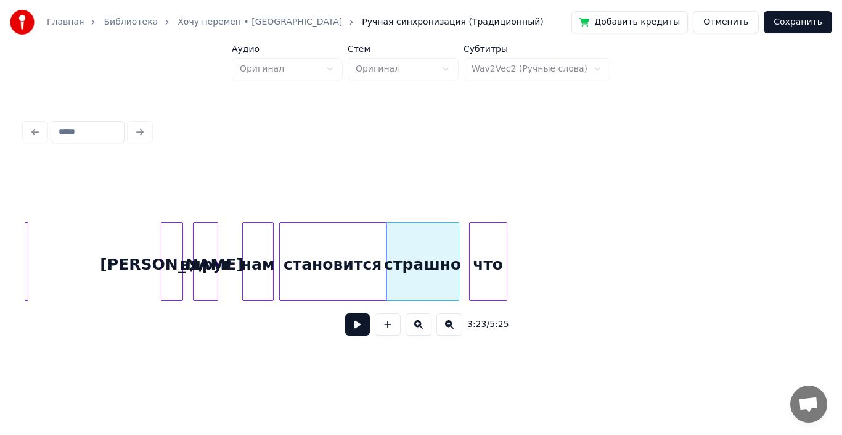
click at [485, 252] on div "что" at bounding box center [488, 265] width 37 height 84
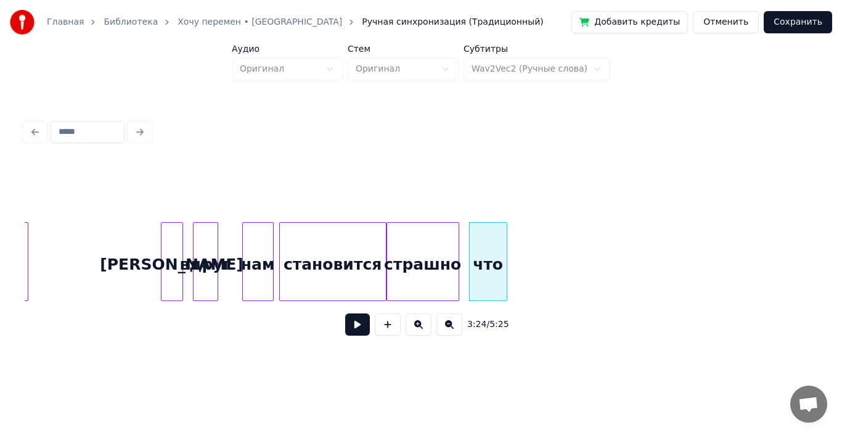
click at [352, 324] on button at bounding box center [357, 324] width 25 height 22
click at [354, 325] on button at bounding box center [357, 324] width 25 height 22
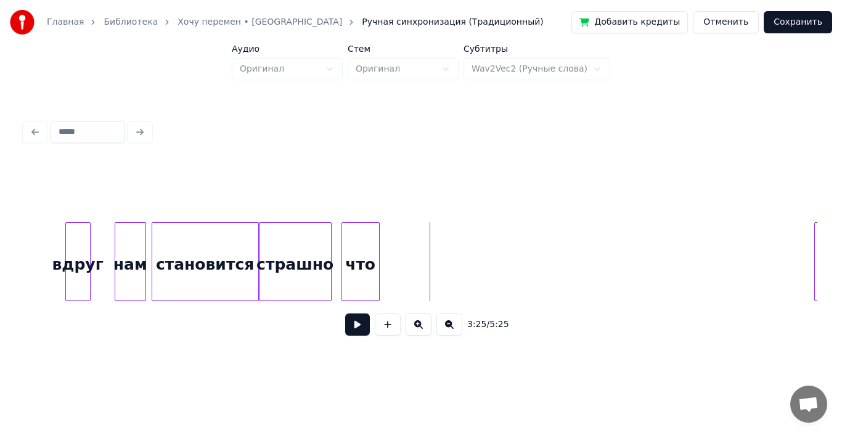
scroll to position [0, 24928]
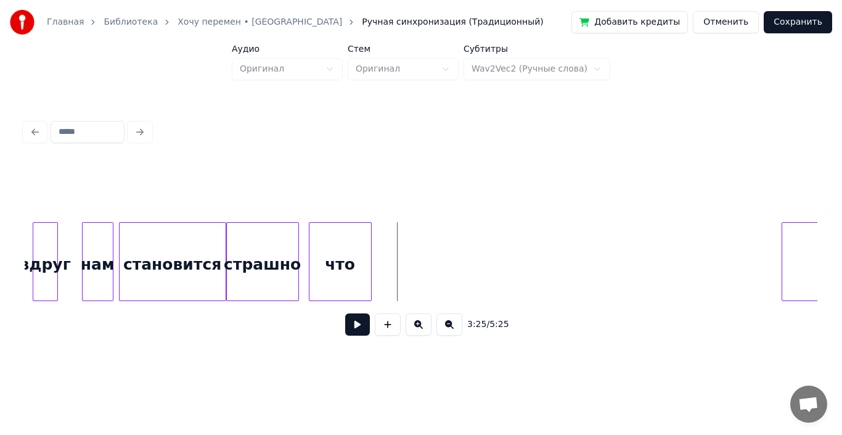
click at [371, 255] on div at bounding box center [370, 262] width 4 height 78
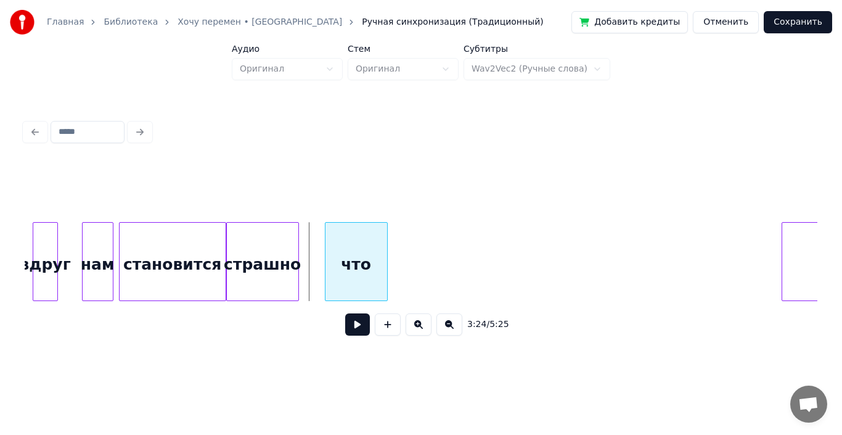
click at [359, 257] on div "что" at bounding box center [357, 265] width 62 height 84
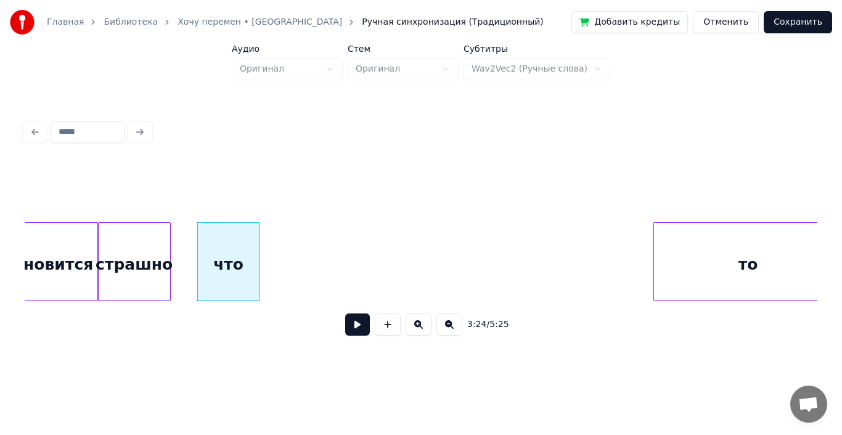
scroll to position [0, 25217]
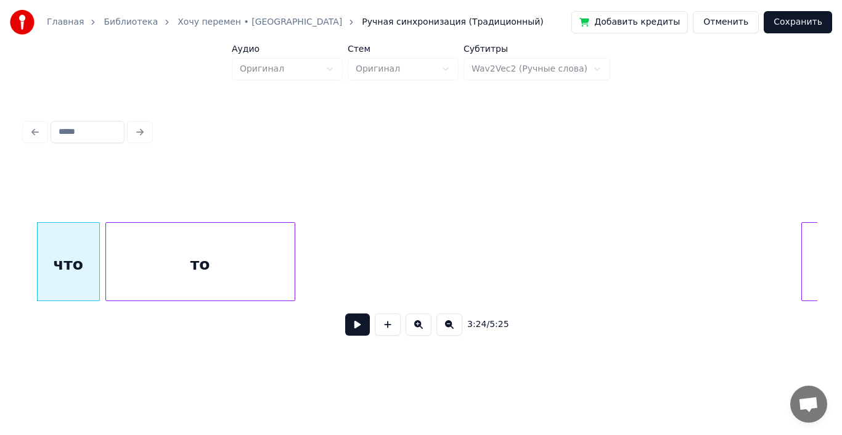
click at [240, 268] on div "то" at bounding box center [200, 265] width 189 height 84
